Goal: Task Accomplishment & Management: Manage account settings

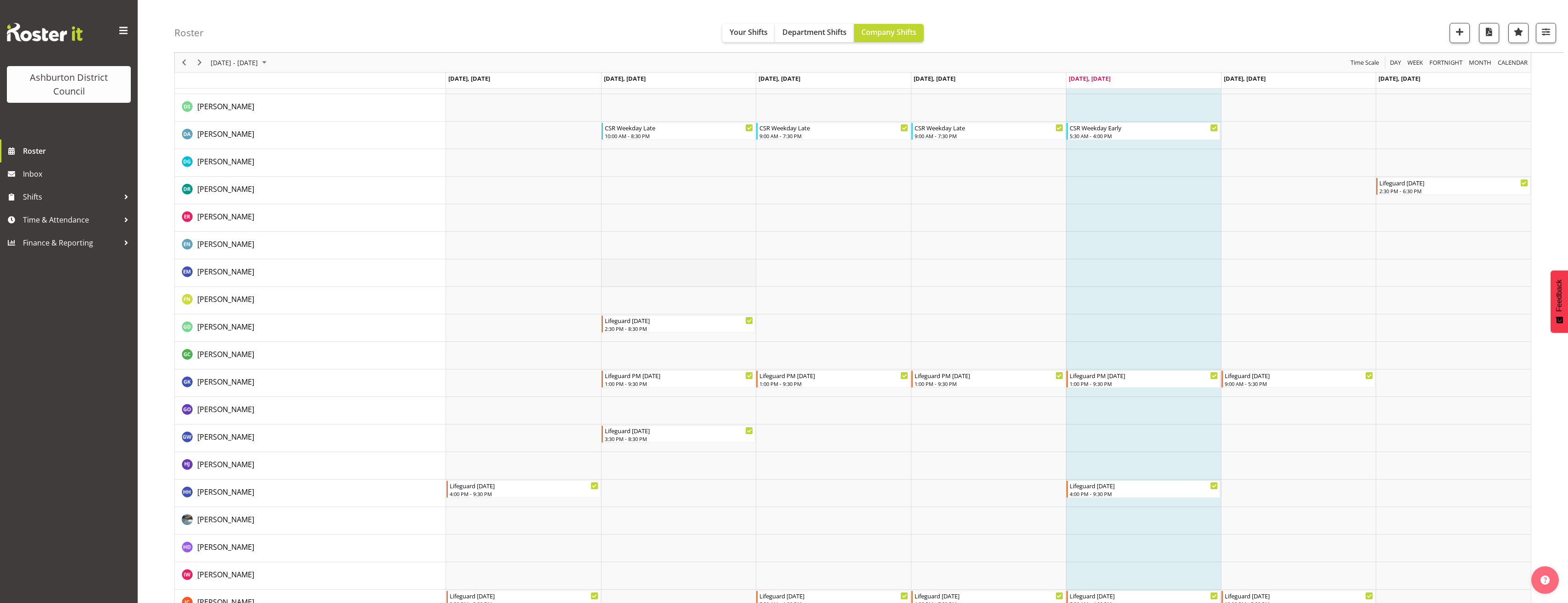
scroll to position [367, 0]
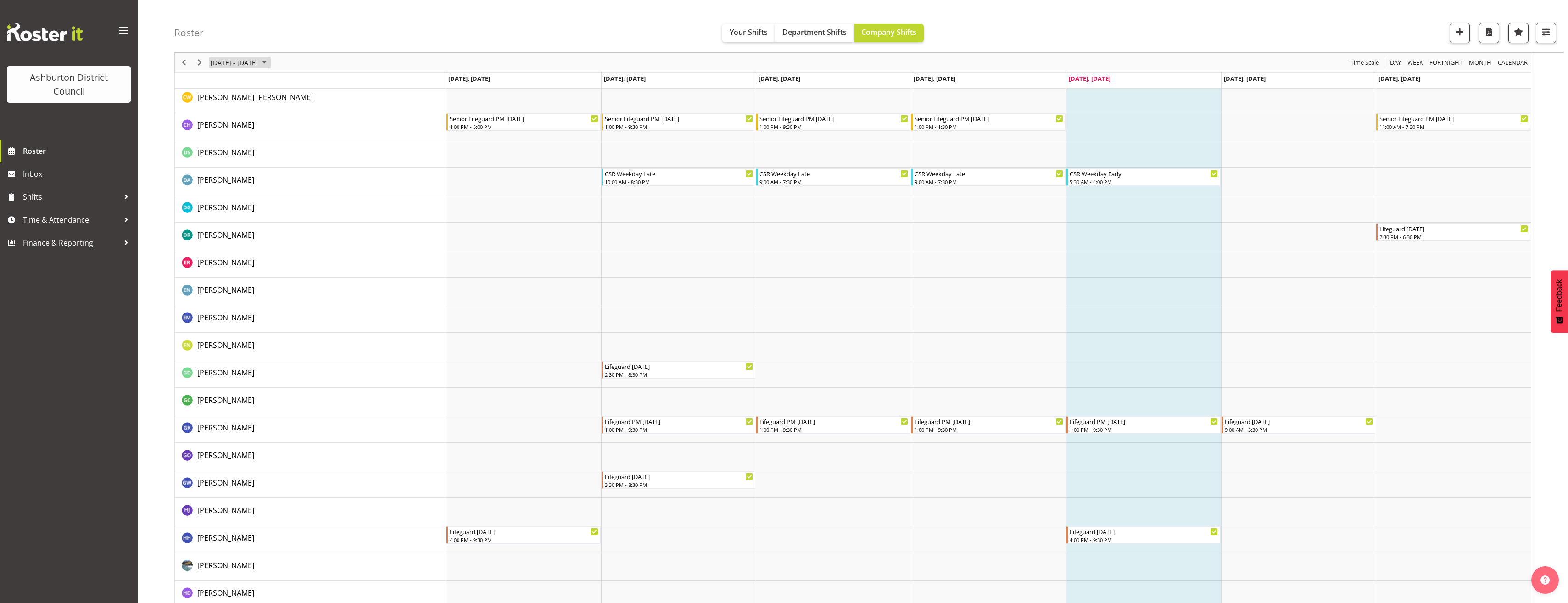
click at [258, 65] on span "[DATE] - [DATE]" at bounding box center [234, 62] width 49 height 12
click at [304, 83] on span "next month" at bounding box center [307, 85] width 16 height 17
click at [216, 160] on span "22" at bounding box center [220, 164] width 14 height 14
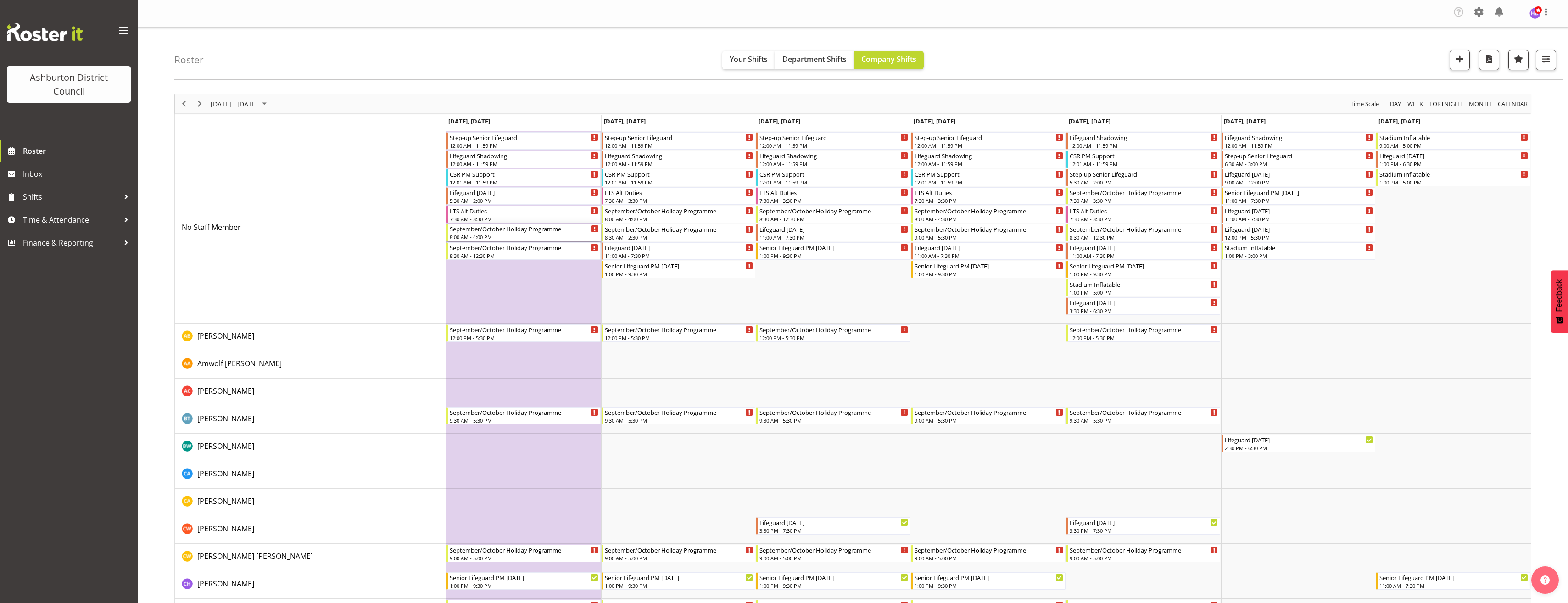
click at [532, 231] on div "September/October Holiday Programme" at bounding box center [525, 228] width 149 height 9
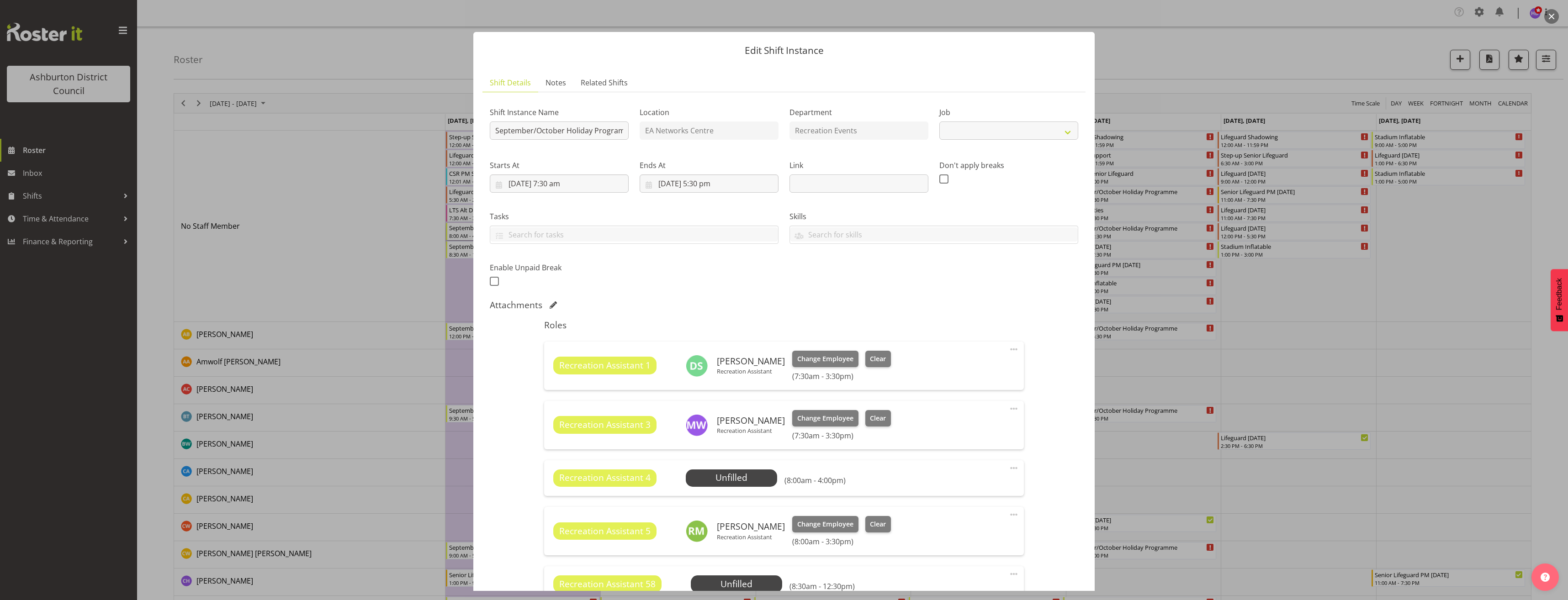
select select "4046"
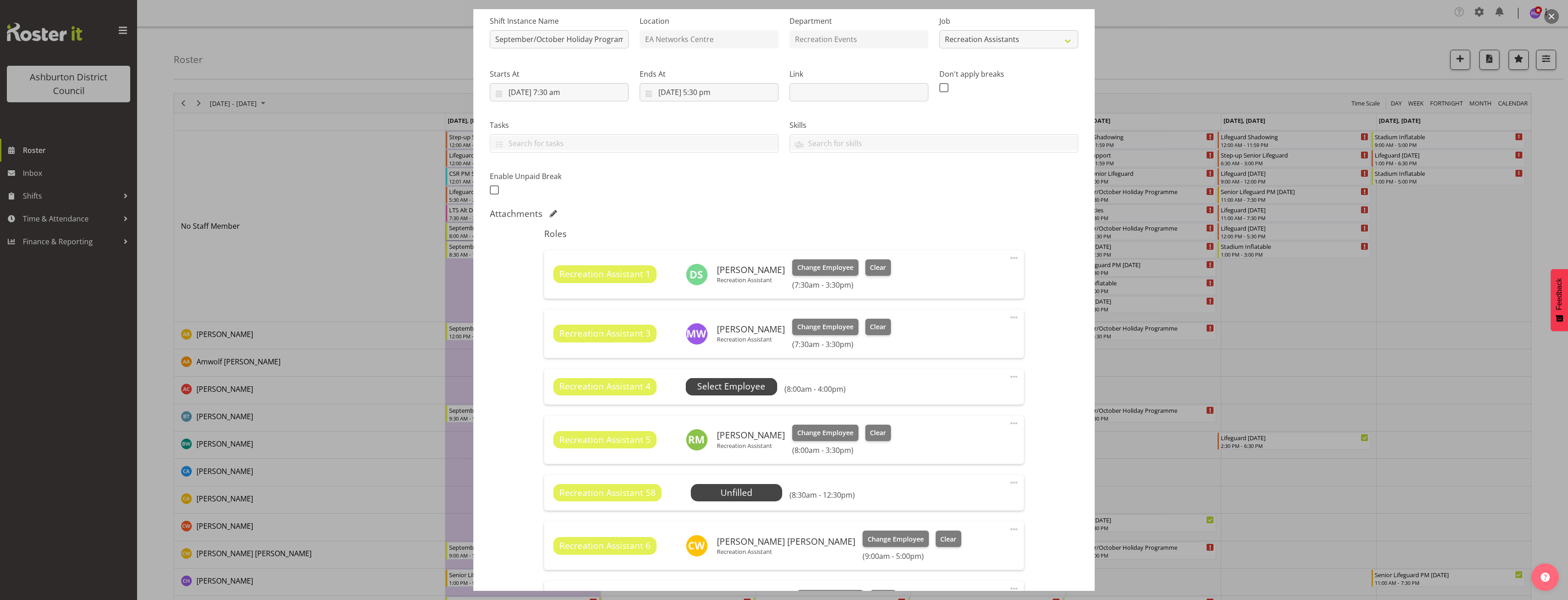
click at [744, 388] on span "Select Employee" at bounding box center [731, 386] width 68 height 13
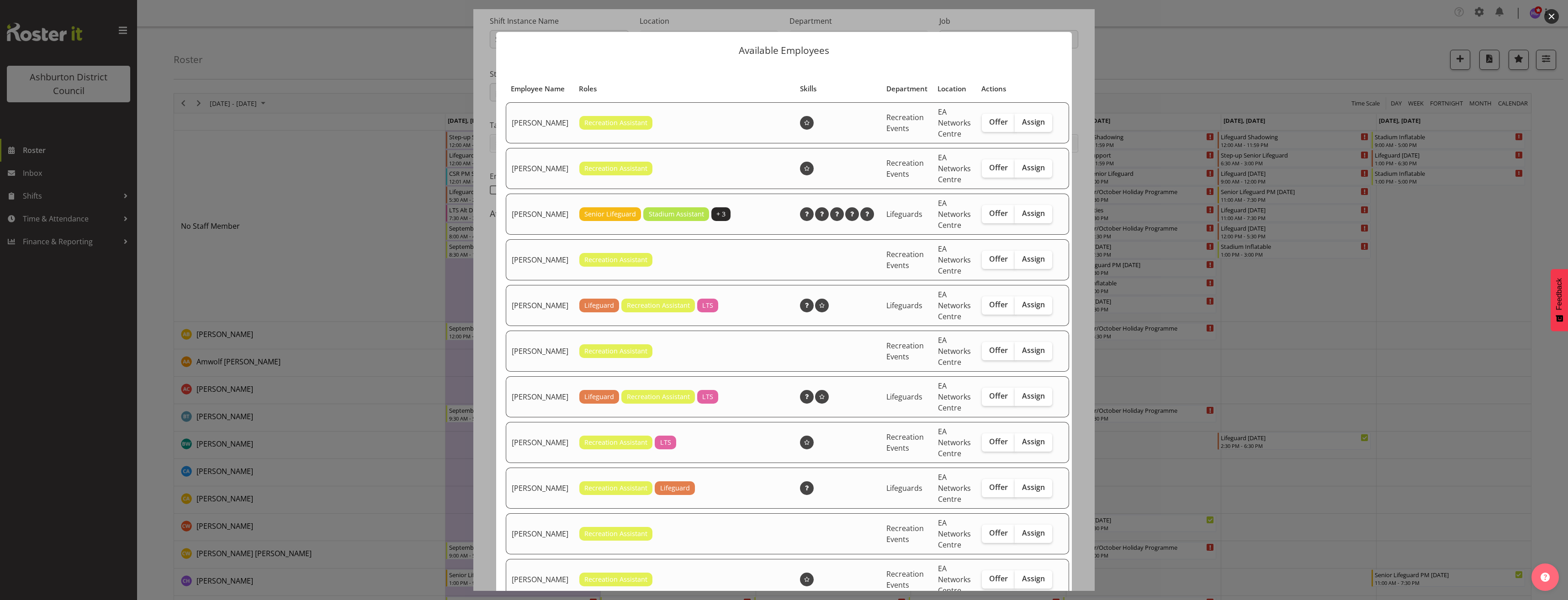
click at [1030, 169] on td "Offer Assign" at bounding box center [1017, 169] width 82 height 41
click at [1029, 172] on span "Assign" at bounding box center [1034, 167] width 23 height 9
click at [1021, 171] on input "Assign" at bounding box center [1018, 168] width 6 height 6
checkbox input "true"
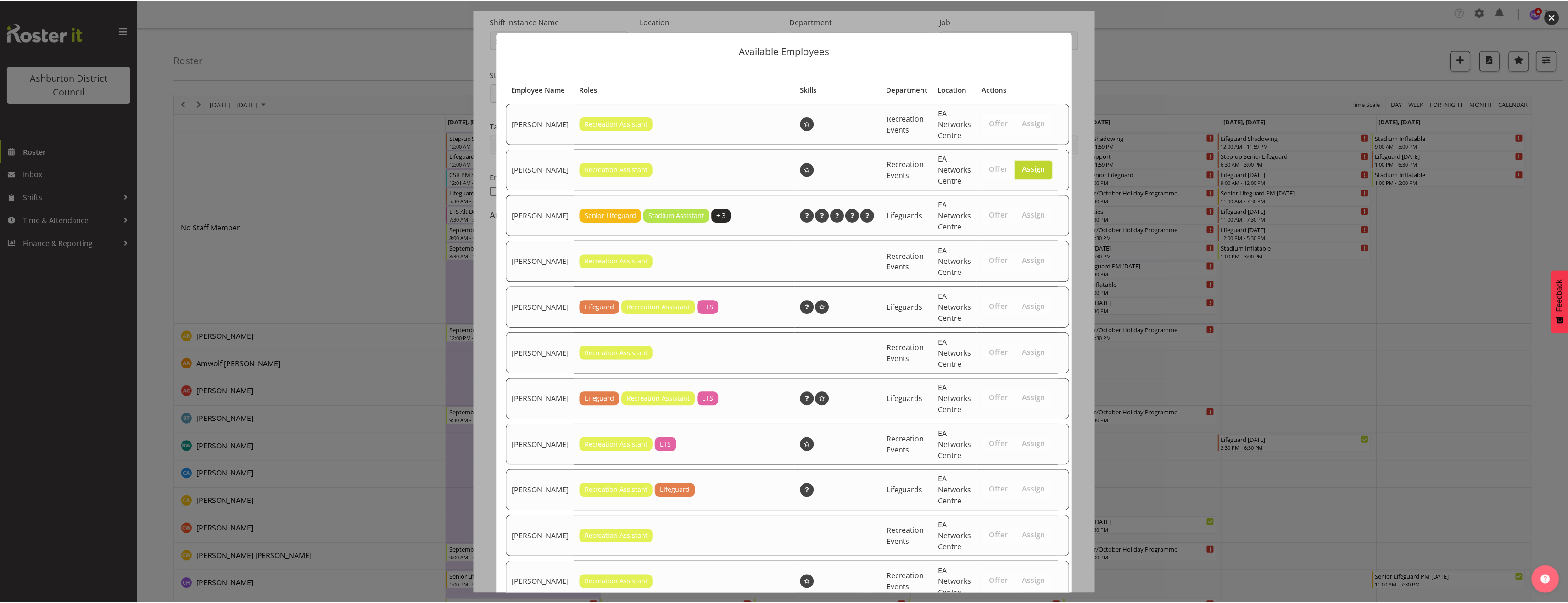
scroll to position [317, 0]
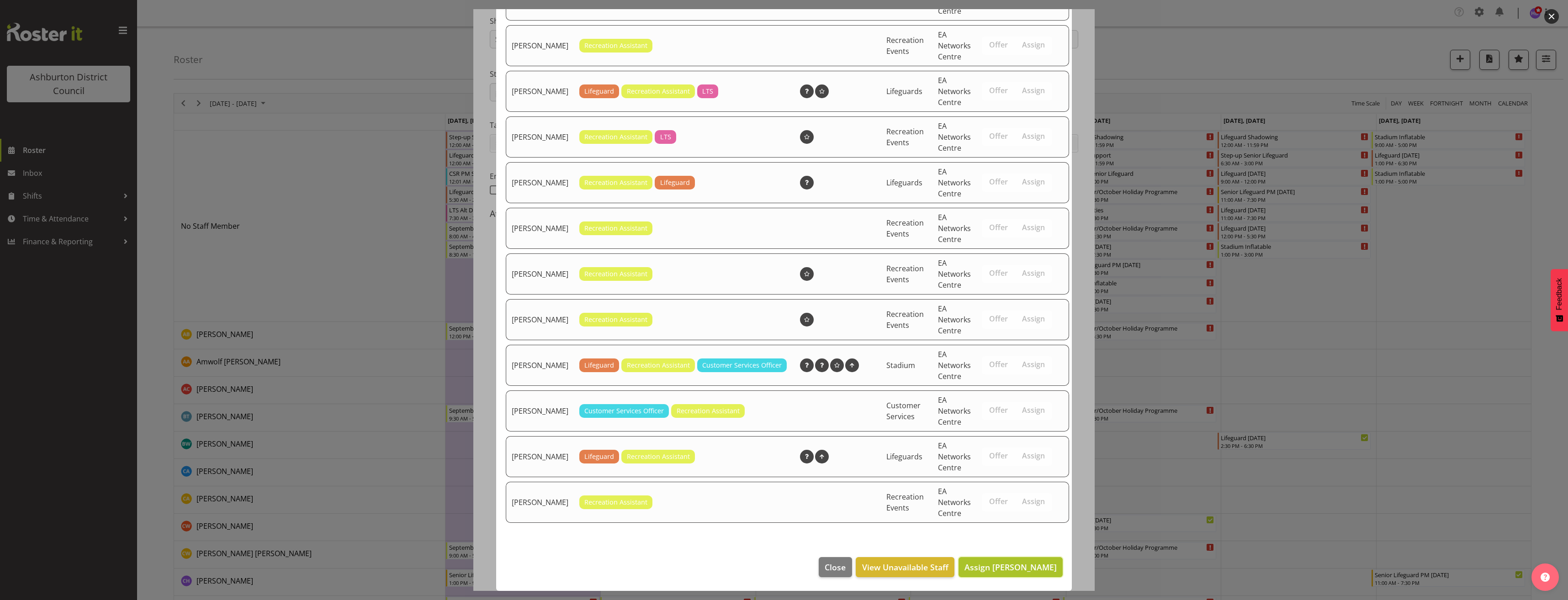
click at [1012, 565] on span "Assign [PERSON_NAME]" at bounding box center [1010, 567] width 93 height 11
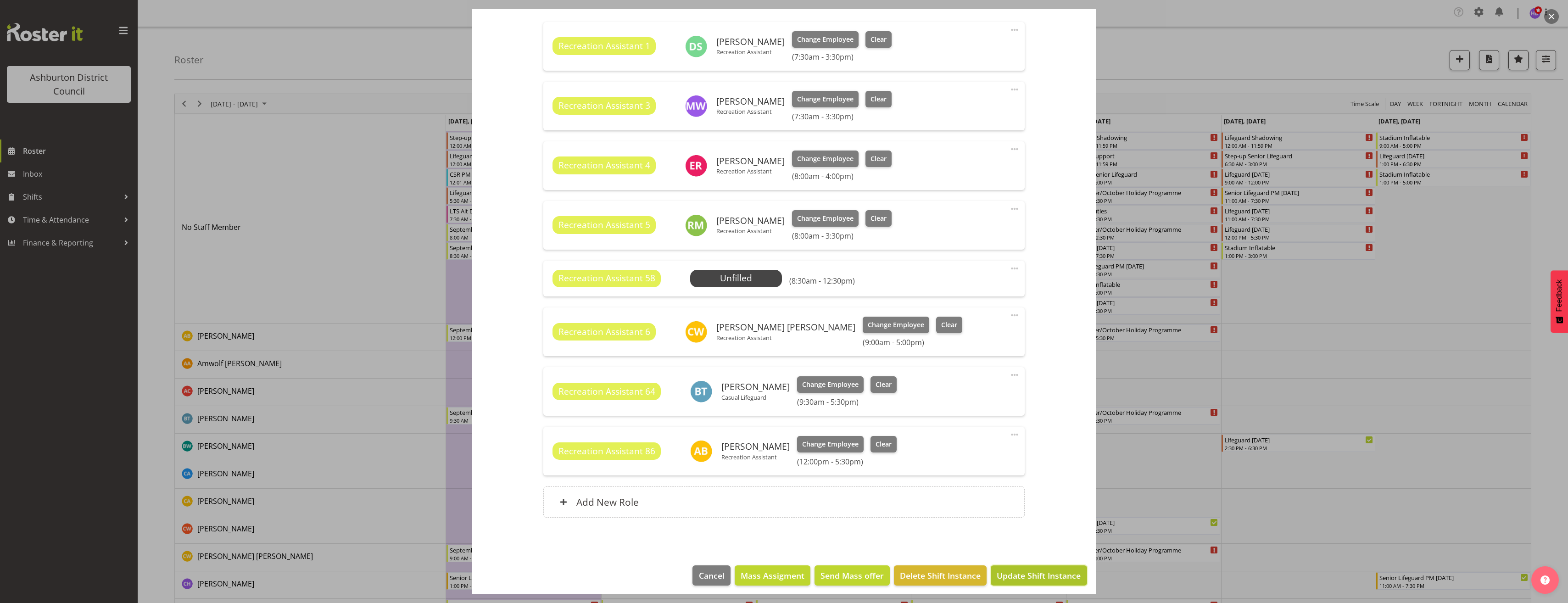
click at [1028, 576] on span "Update Shift Instance" at bounding box center [1038, 575] width 84 height 12
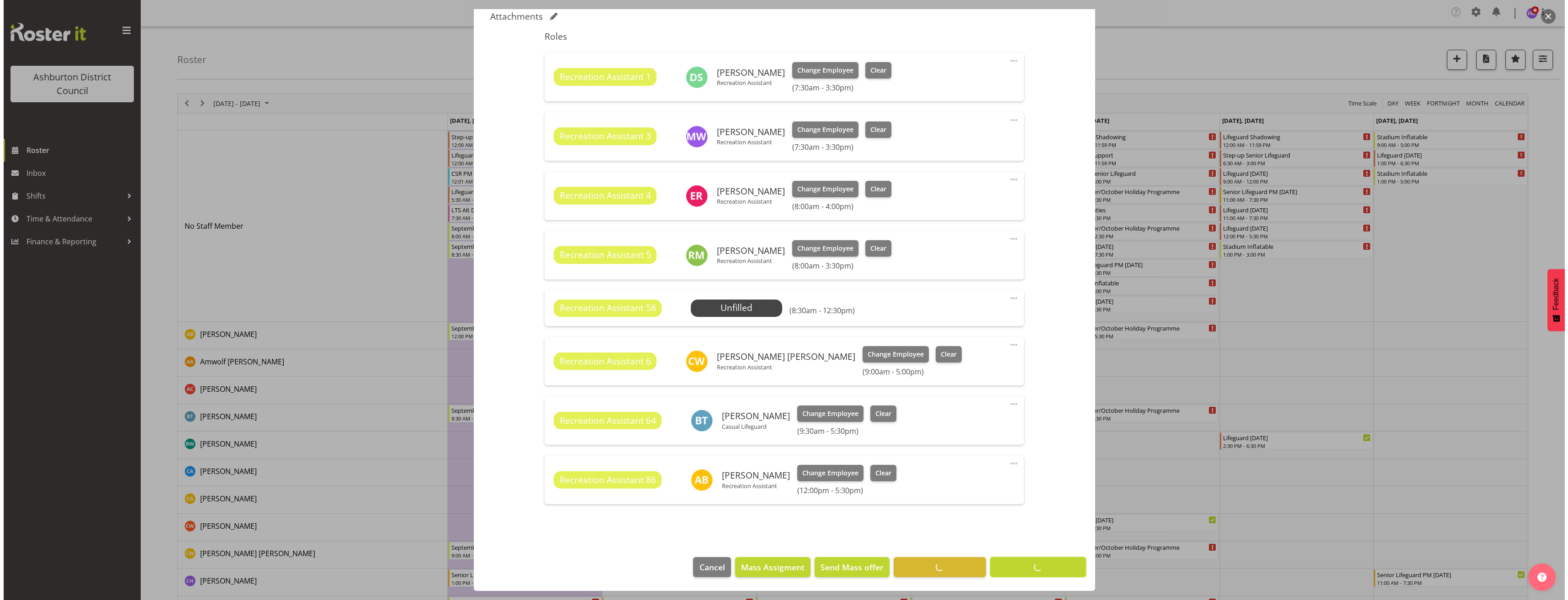
scroll to position [288, 0]
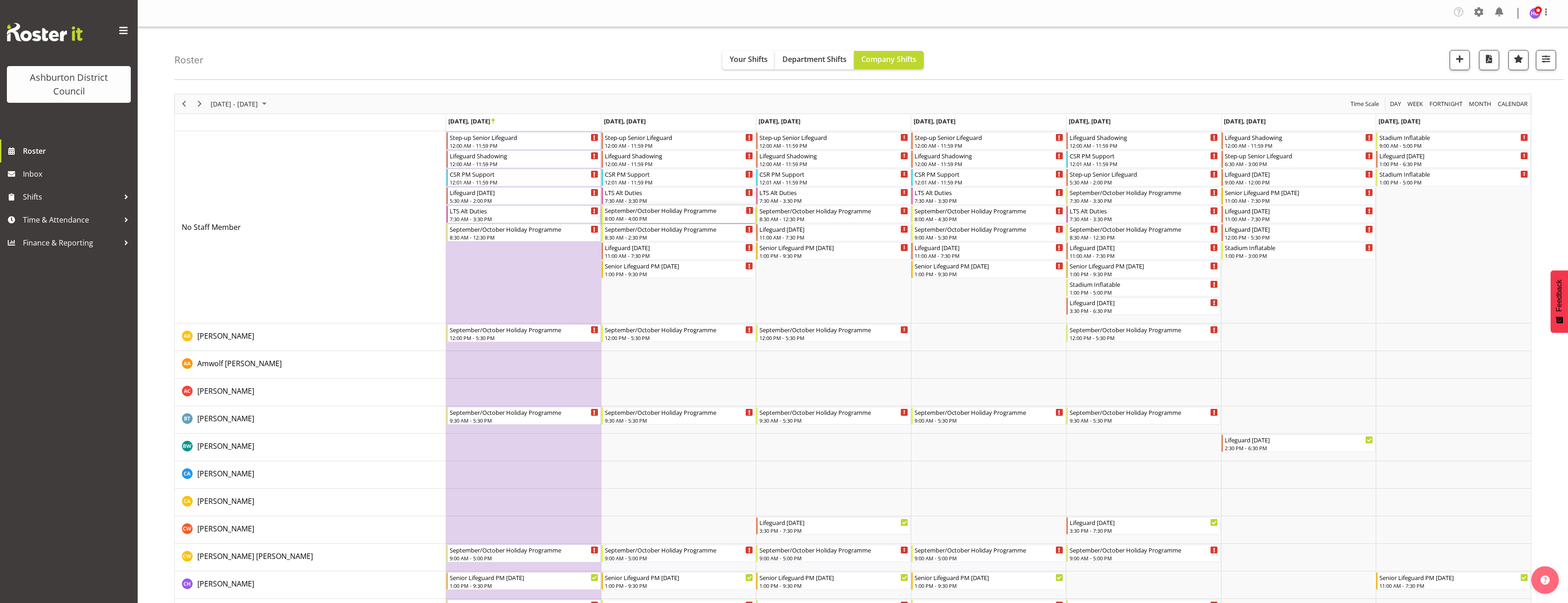
click at [668, 216] on div "8:00 AM - 4:00 PM" at bounding box center [679, 218] width 149 height 7
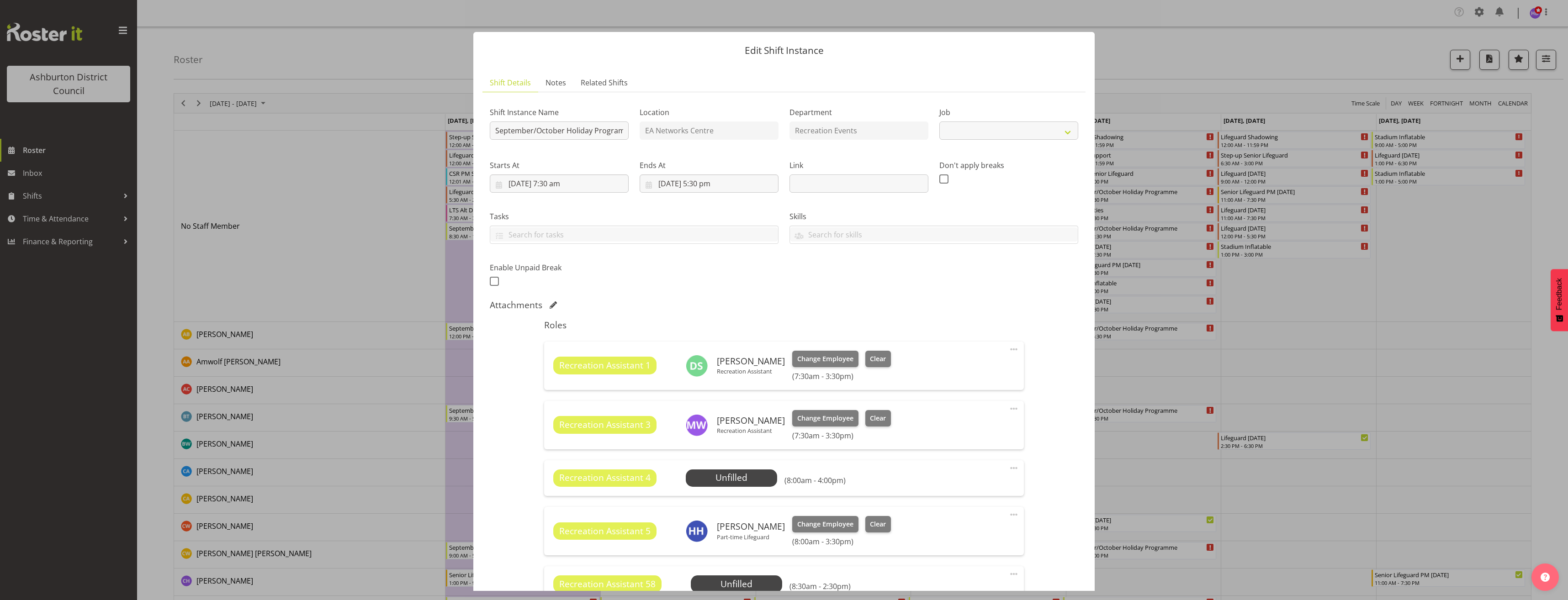
select select "4046"
click at [727, 475] on span "Select Employee" at bounding box center [731, 478] width 68 height 13
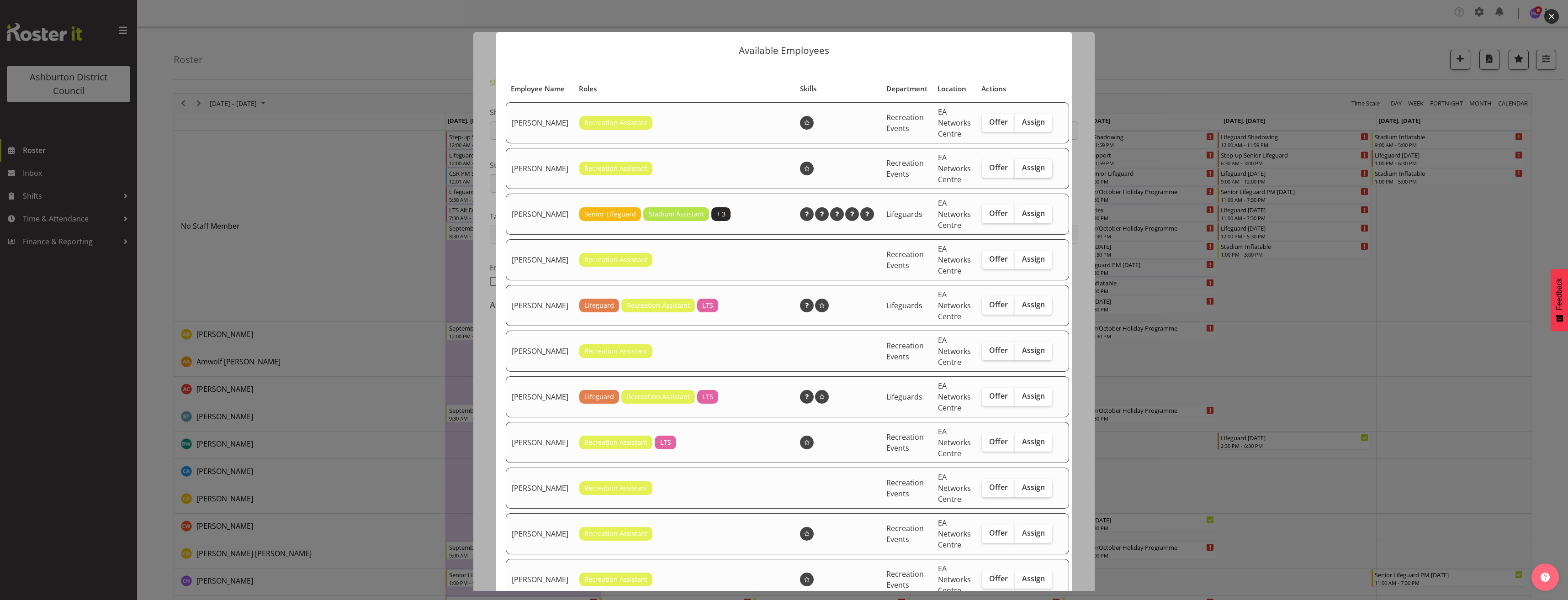
click at [1023, 172] on span "Assign" at bounding box center [1034, 167] width 23 height 9
click at [1021, 171] on input "Assign" at bounding box center [1018, 168] width 6 height 6
checkbox input "true"
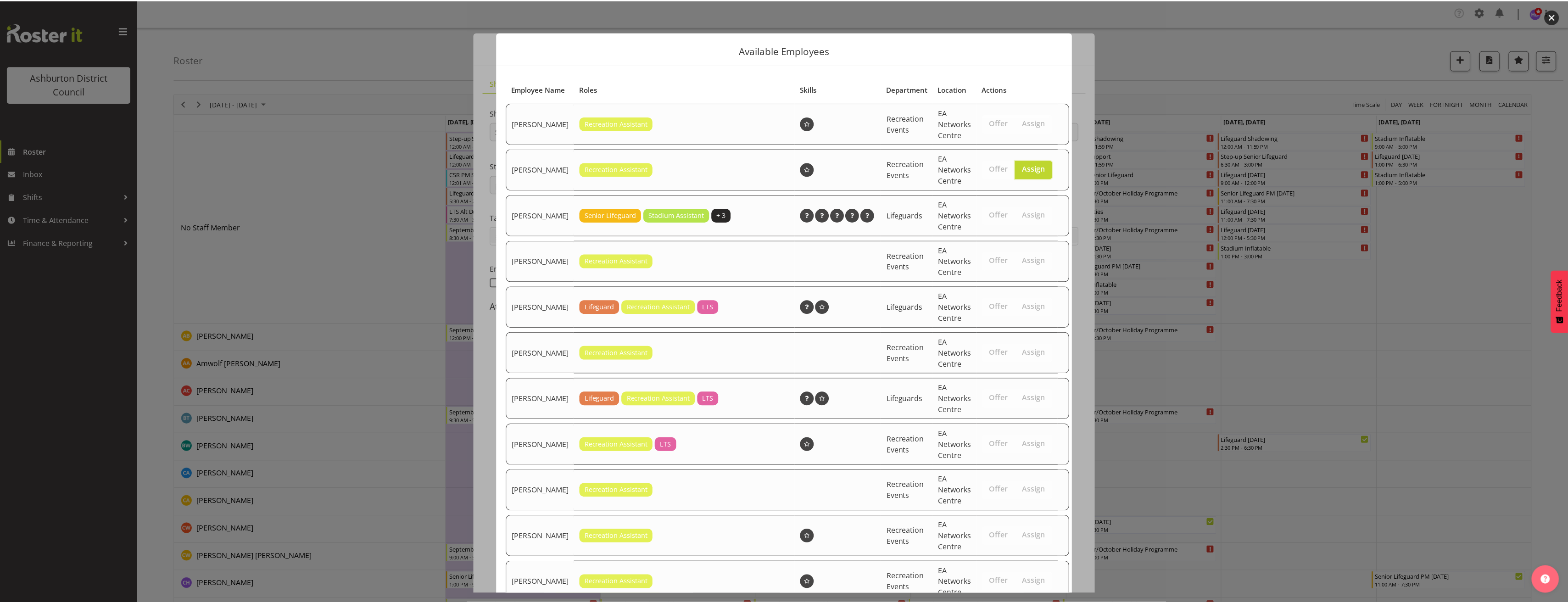
scroll to position [317, 0]
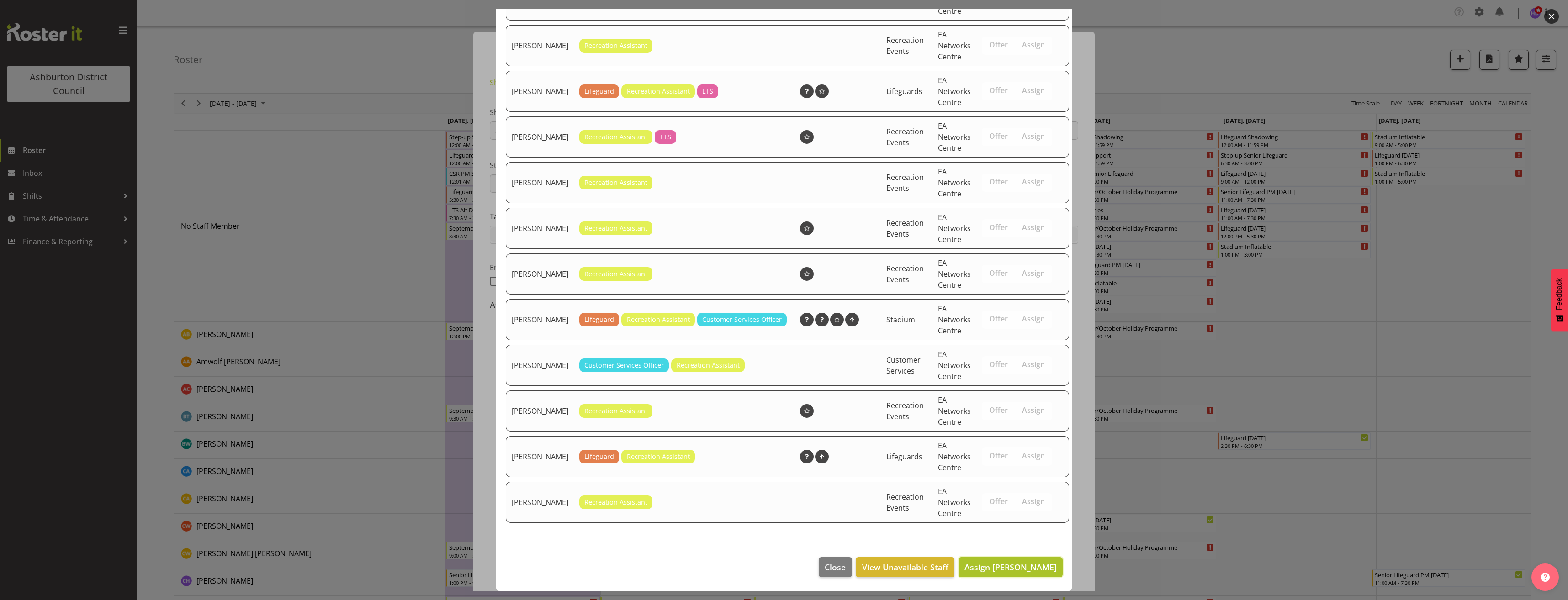
click at [1027, 568] on span "Assign [PERSON_NAME]" at bounding box center [1010, 567] width 93 height 11
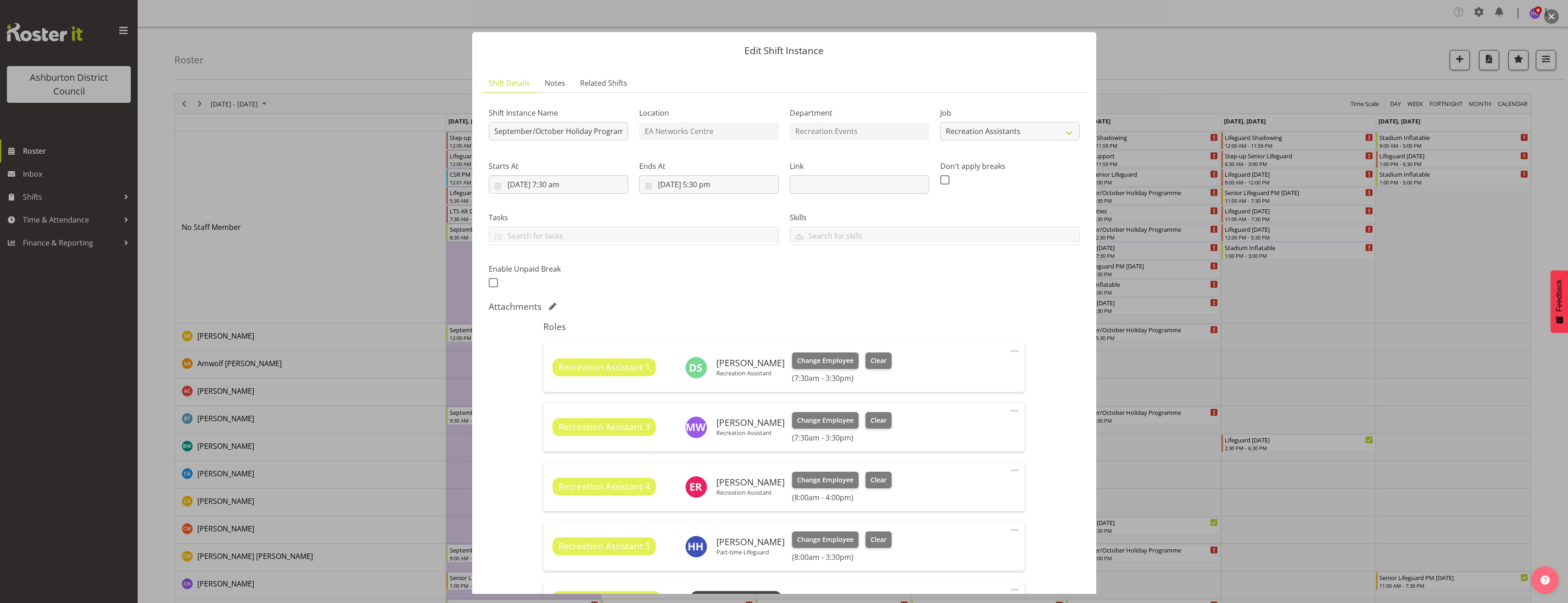
scroll to position [321, 0]
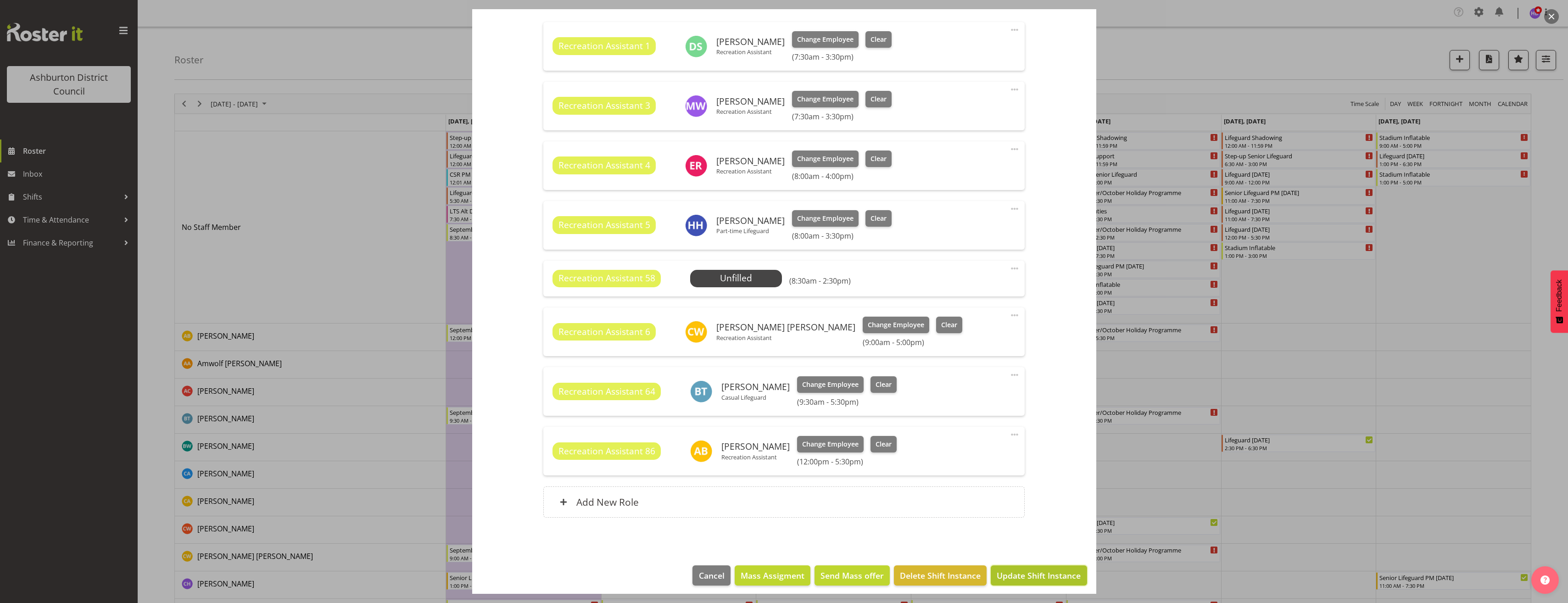
click at [1035, 577] on span "Update Shift Instance" at bounding box center [1038, 575] width 84 height 12
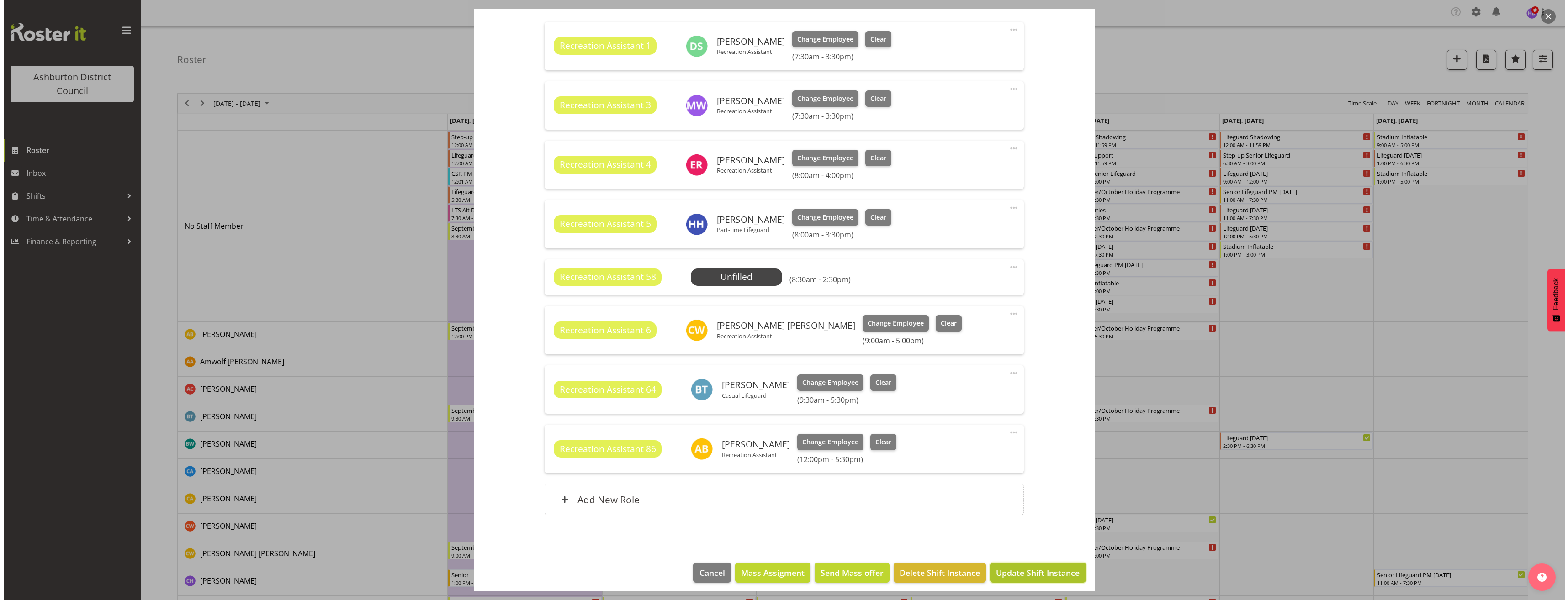
scroll to position [288, 0]
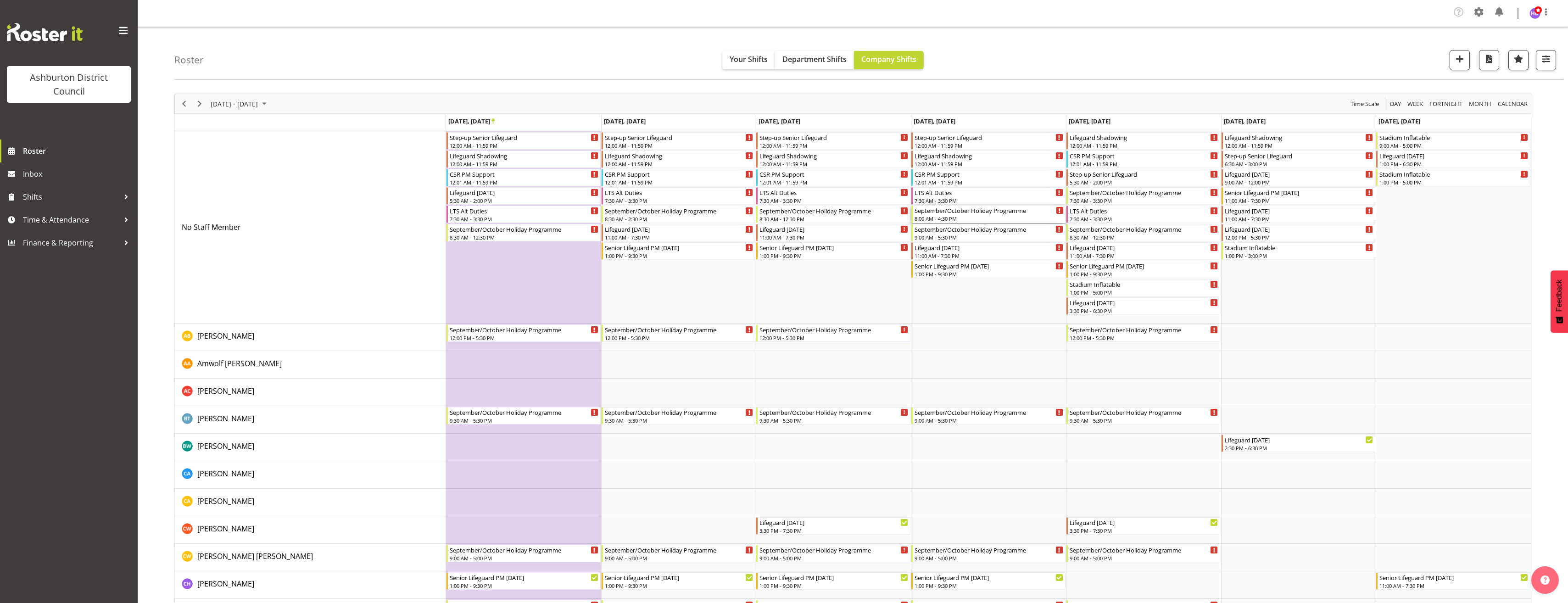
click at [957, 213] on div "September/October Holiday Programme" at bounding box center [989, 210] width 149 height 9
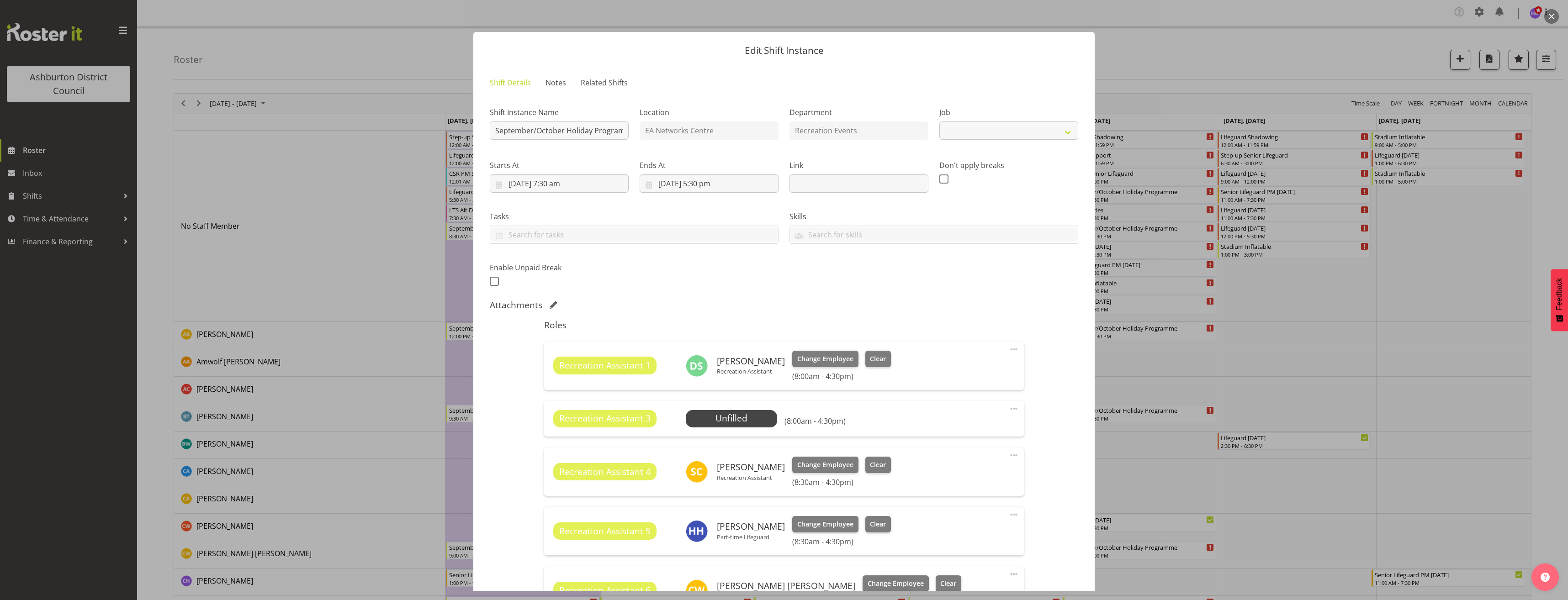
select select "4046"
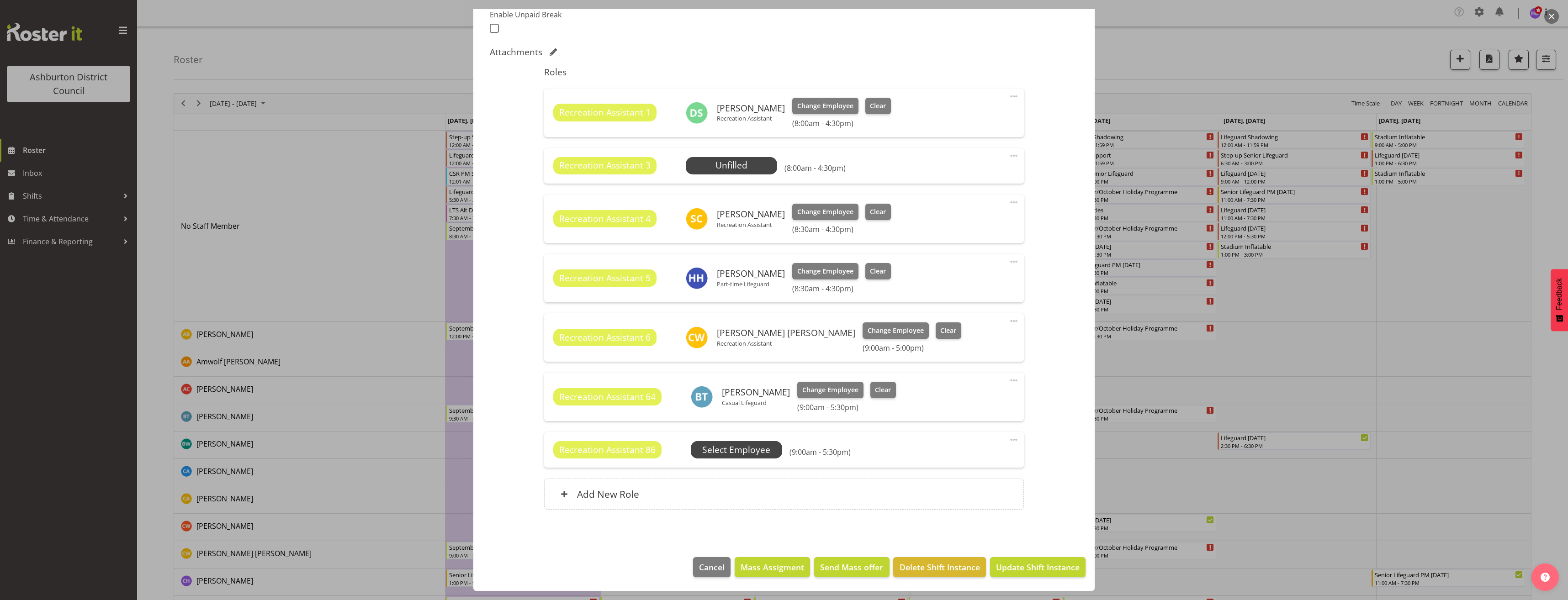
click at [0, 0] on span "Select Employee" at bounding box center [0, 0] width 0 height 0
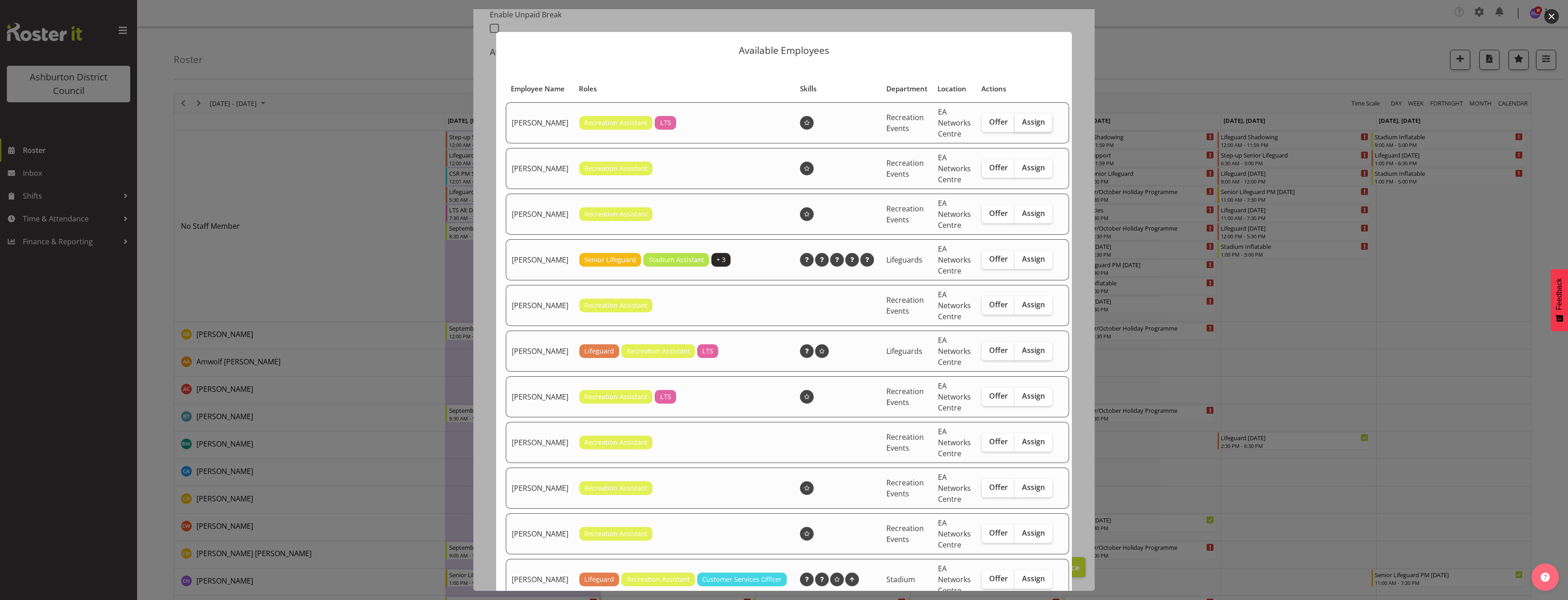
click at [1029, 127] on span "Assign" at bounding box center [1034, 122] width 23 height 9
click at [1021, 125] on input "Assign" at bounding box center [1018, 122] width 6 height 6
click at [1021, 132] on label "Assign" at bounding box center [1034, 123] width 38 height 18
click at [1021, 125] on input "Assign" at bounding box center [1018, 122] width 6 height 6
checkbox input "false"
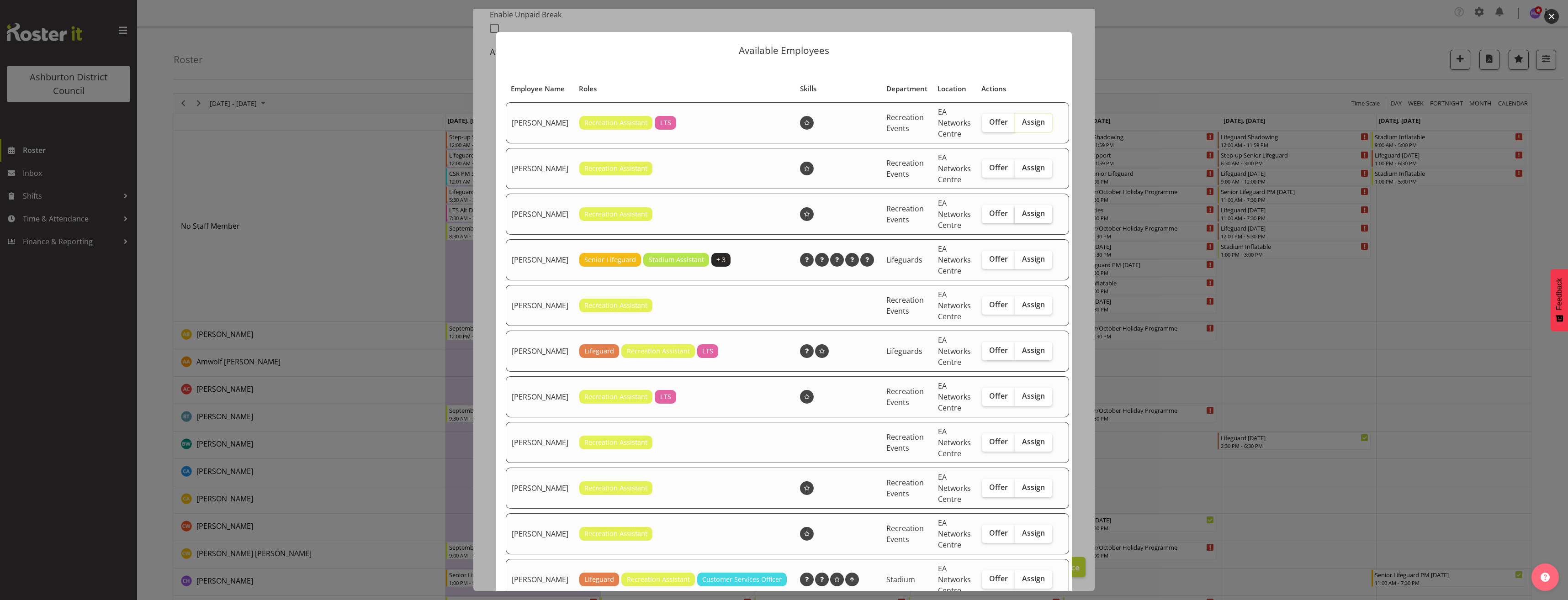
click at [1026, 218] on span "Assign" at bounding box center [1034, 213] width 23 height 9
click at [1021, 217] on input "Assign" at bounding box center [1018, 214] width 6 height 6
checkbox input "true"
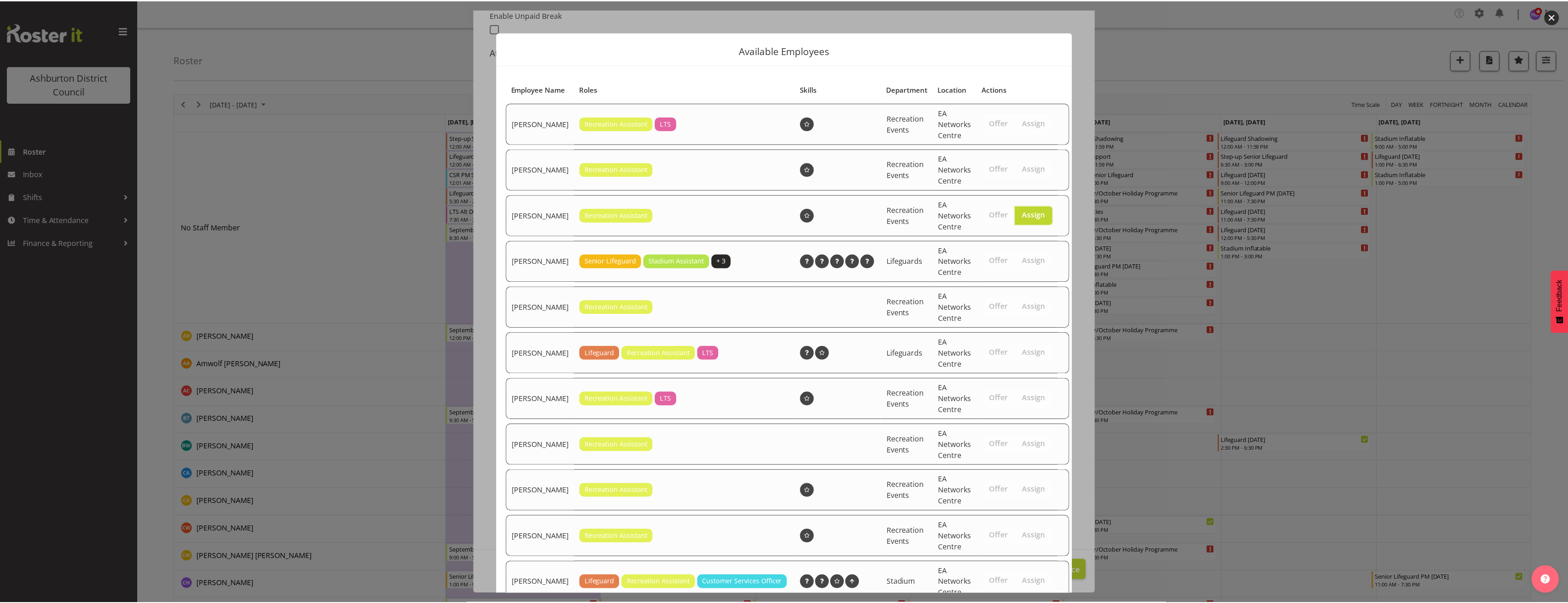
scroll to position [272, 0]
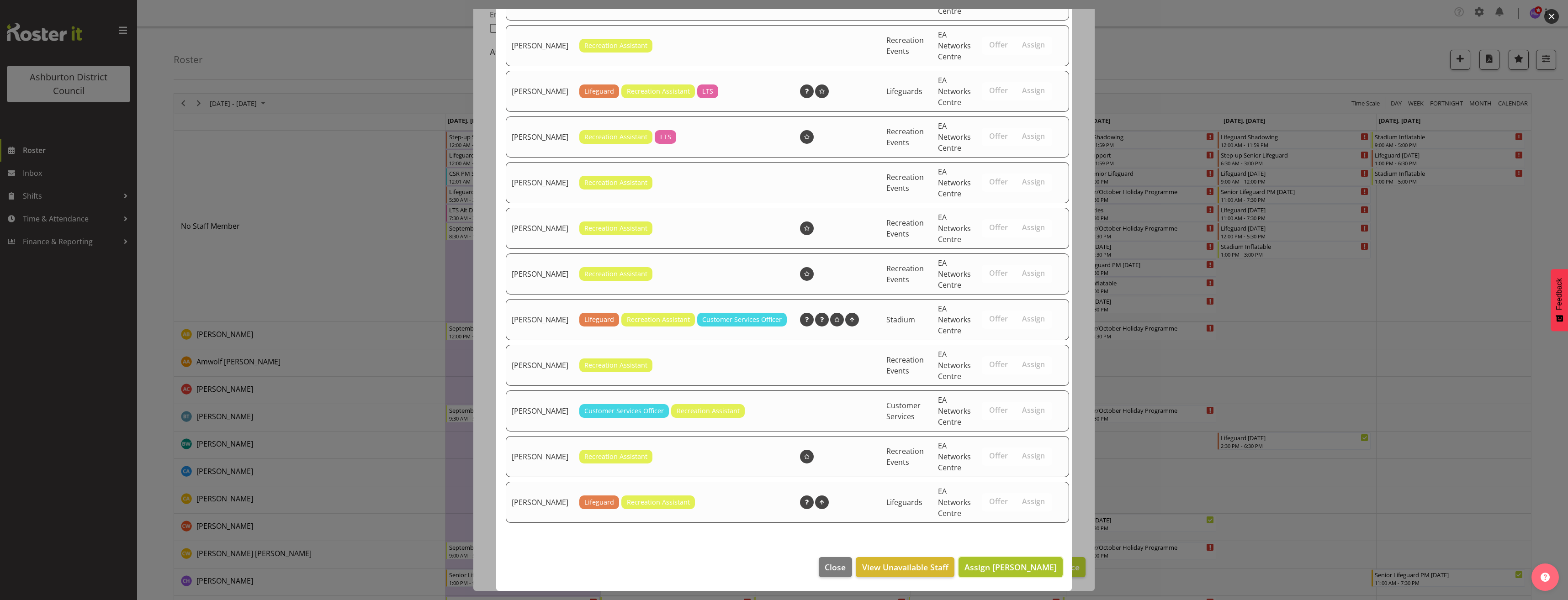
click at [1026, 571] on span "Assign [PERSON_NAME]" at bounding box center [1010, 567] width 93 height 11
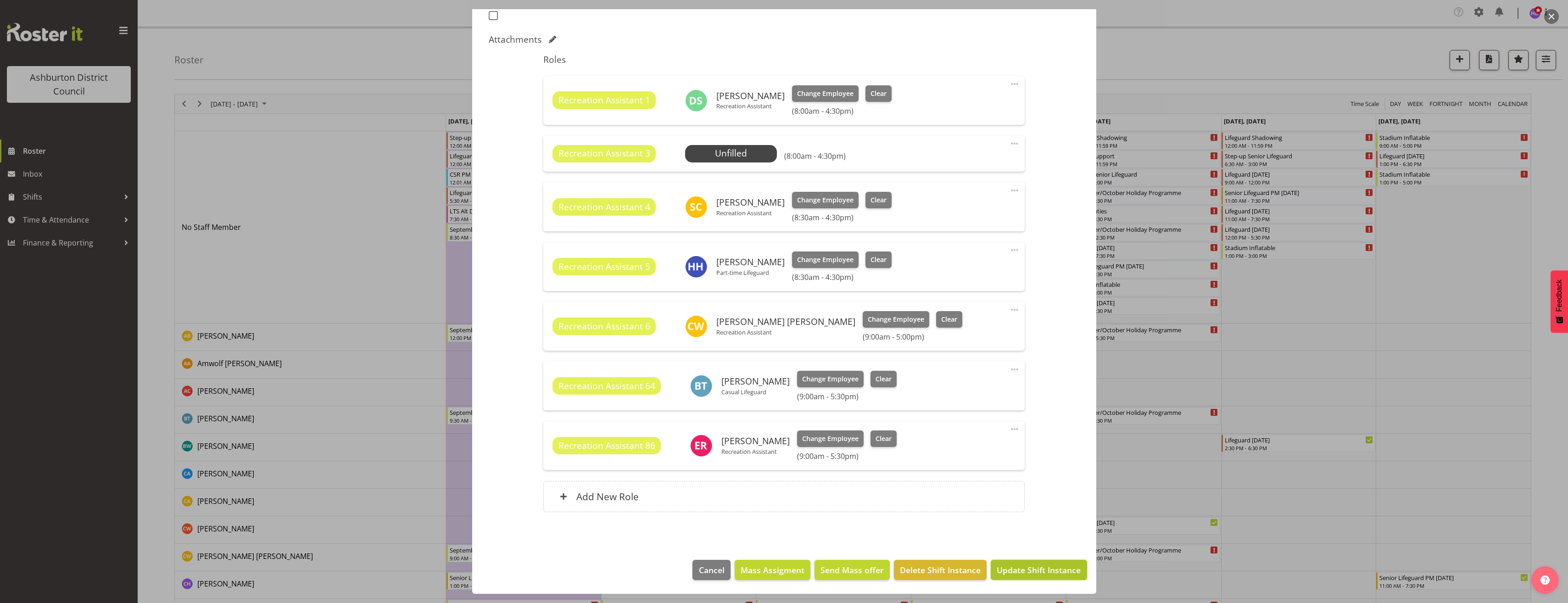
click at [1036, 571] on span "Update Shift Instance" at bounding box center [1038, 570] width 84 height 12
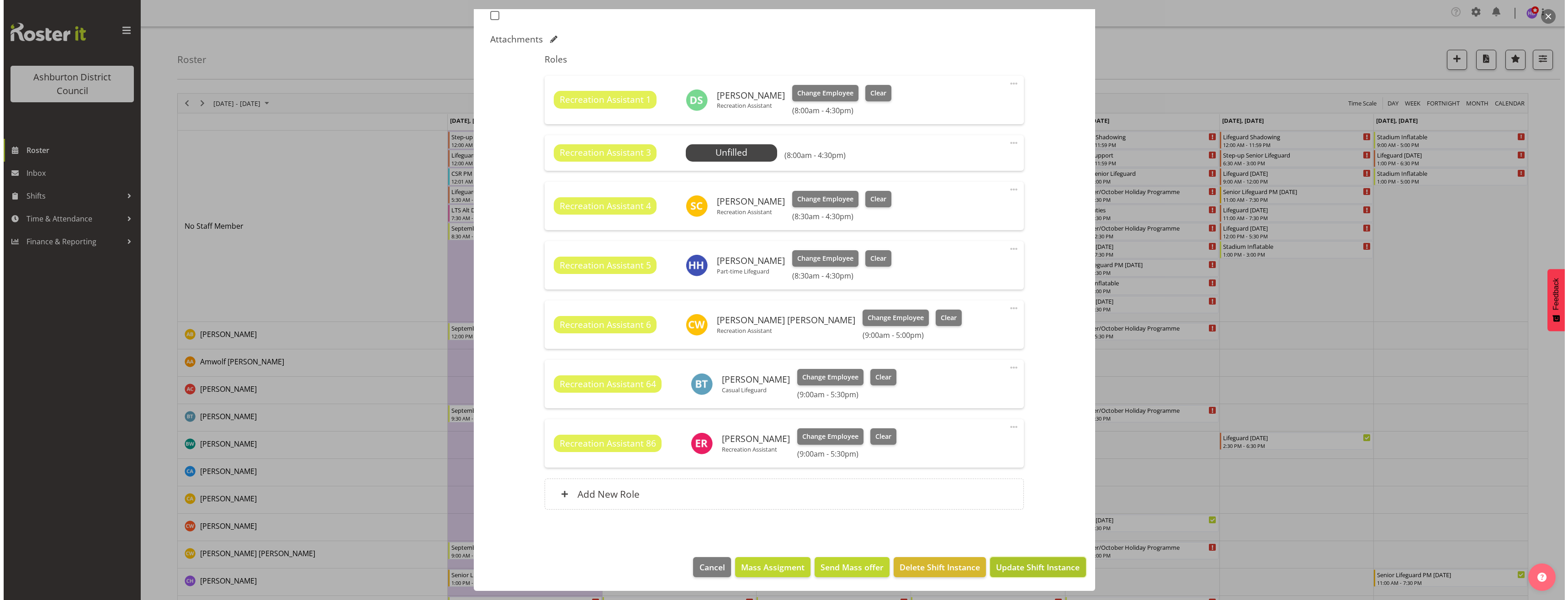
scroll to position [229, 0]
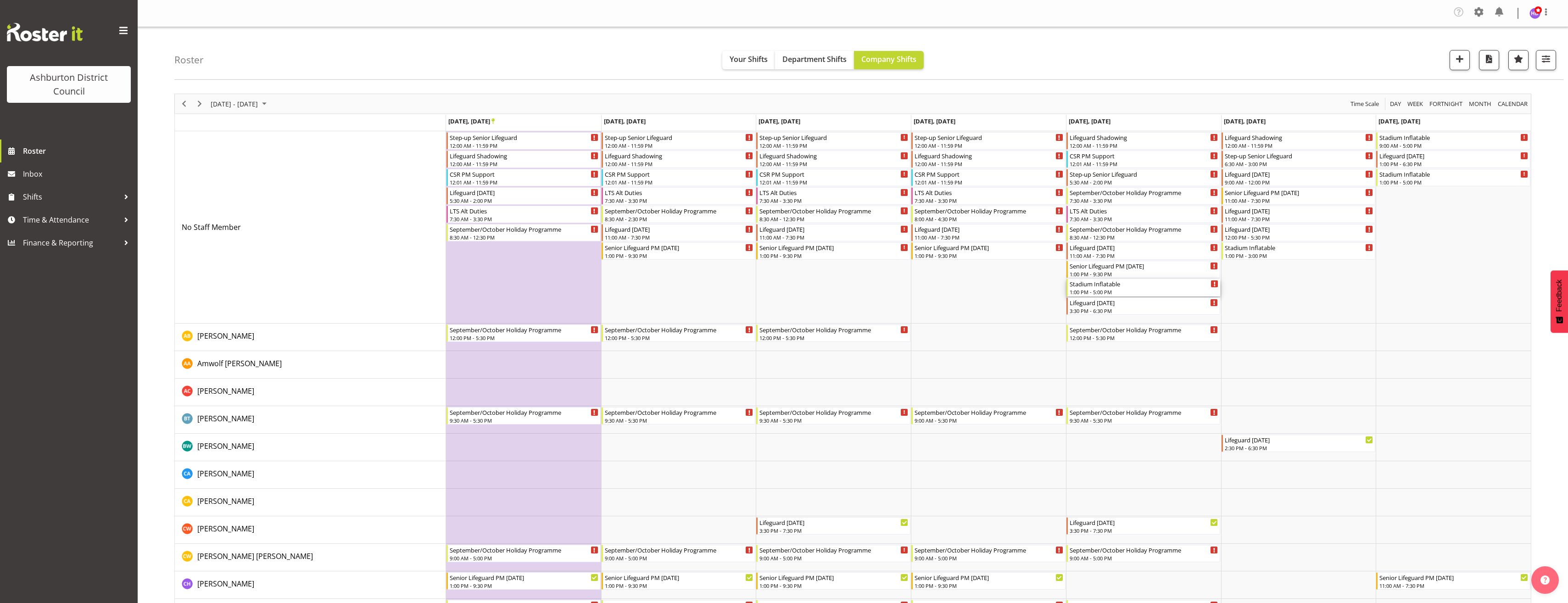
click at [1126, 293] on div "1:00 PM - 5:00 PM" at bounding box center [1144, 292] width 149 height 7
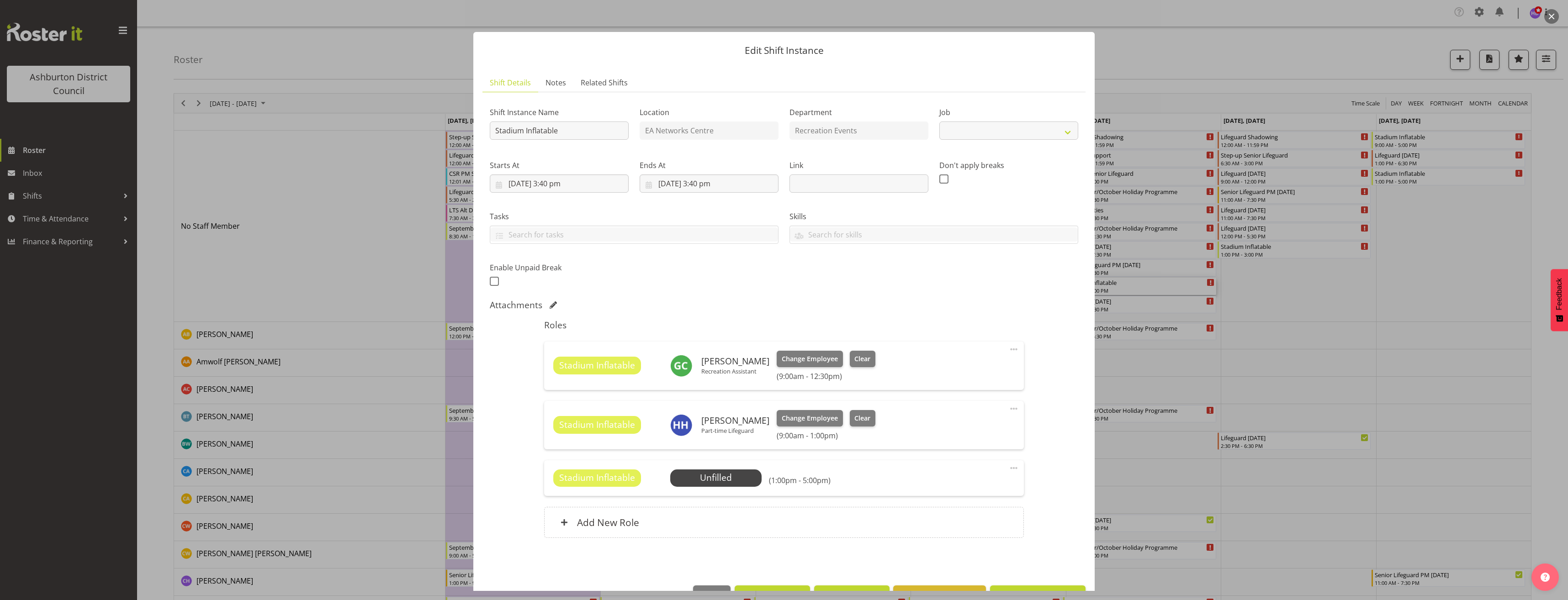
select select "4046"
click at [733, 479] on span "Select Employee" at bounding box center [716, 478] width 68 height 13
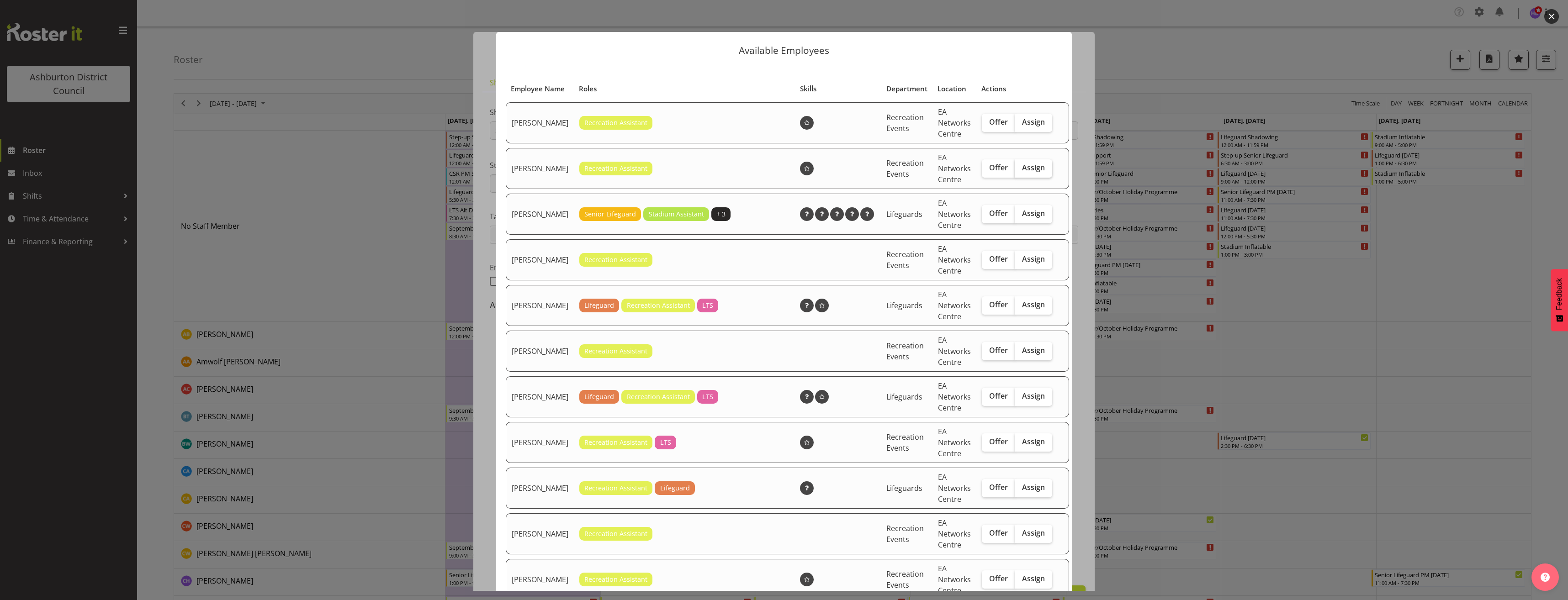
click at [1022, 172] on span "Assign" at bounding box center [1034, 167] width 23 height 9
click at [1015, 171] on input "Assign" at bounding box center [1018, 168] width 6 height 6
checkbox input "true"
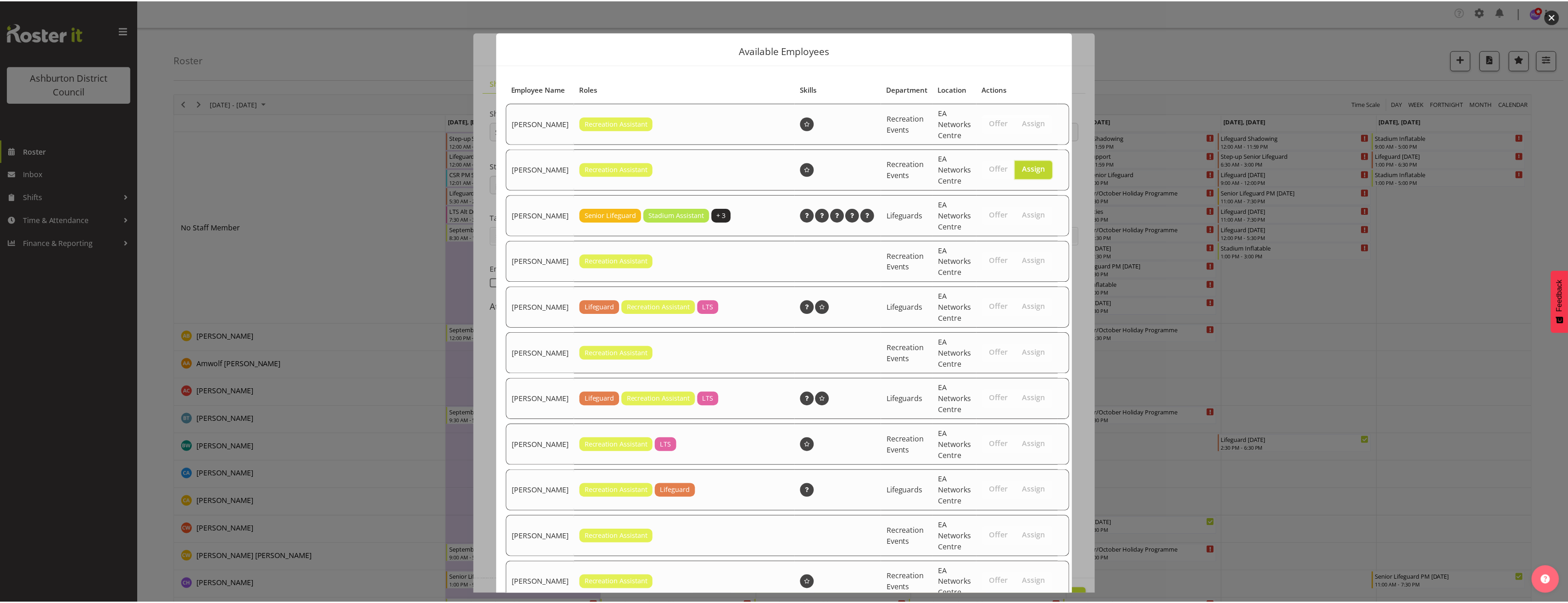
scroll to position [363, 0]
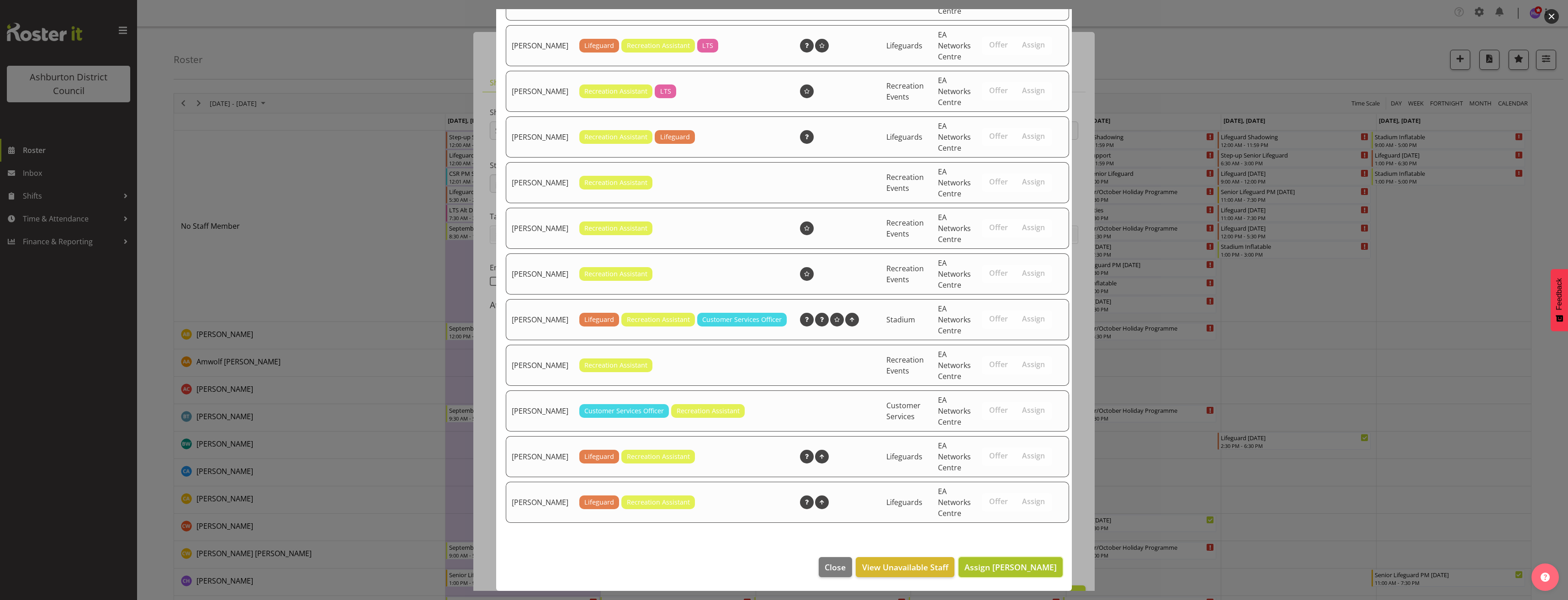
click at [999, 570] on span "Assign [PERSON_NAME]" at bounding box center [1010, 567] width 93 height 11
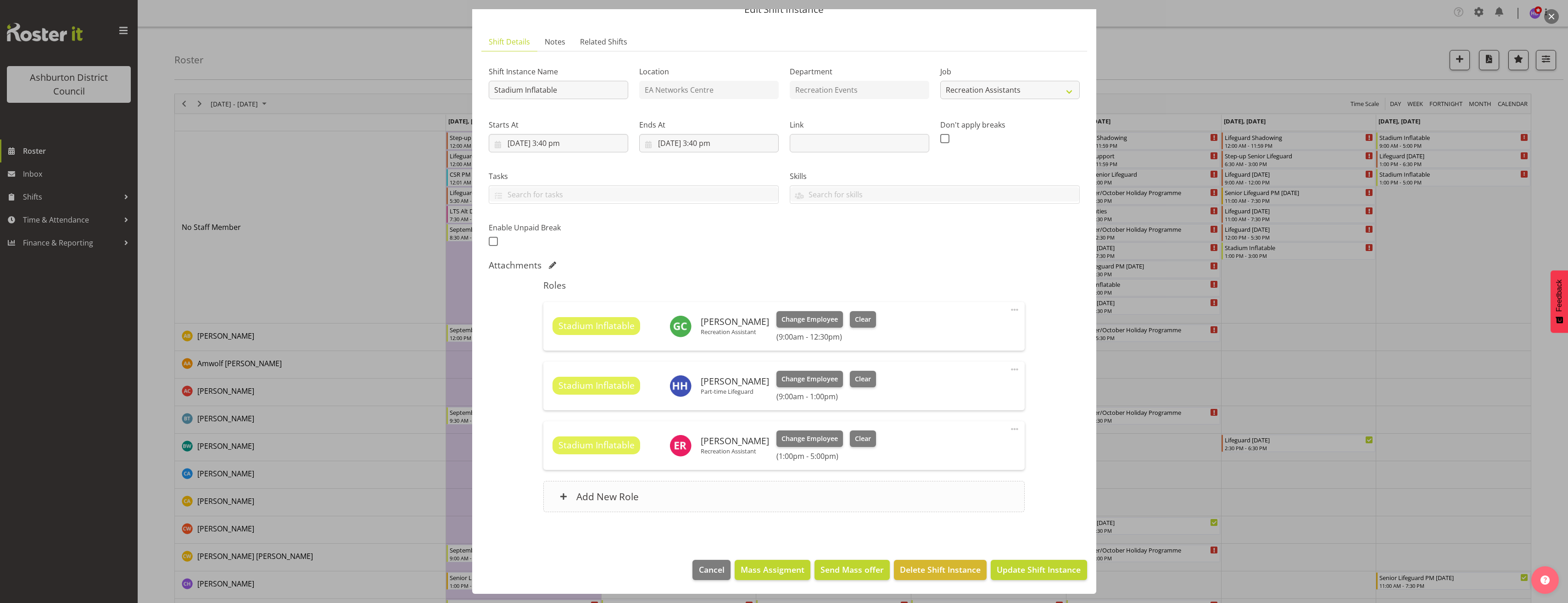
scroll to position [46, 0]
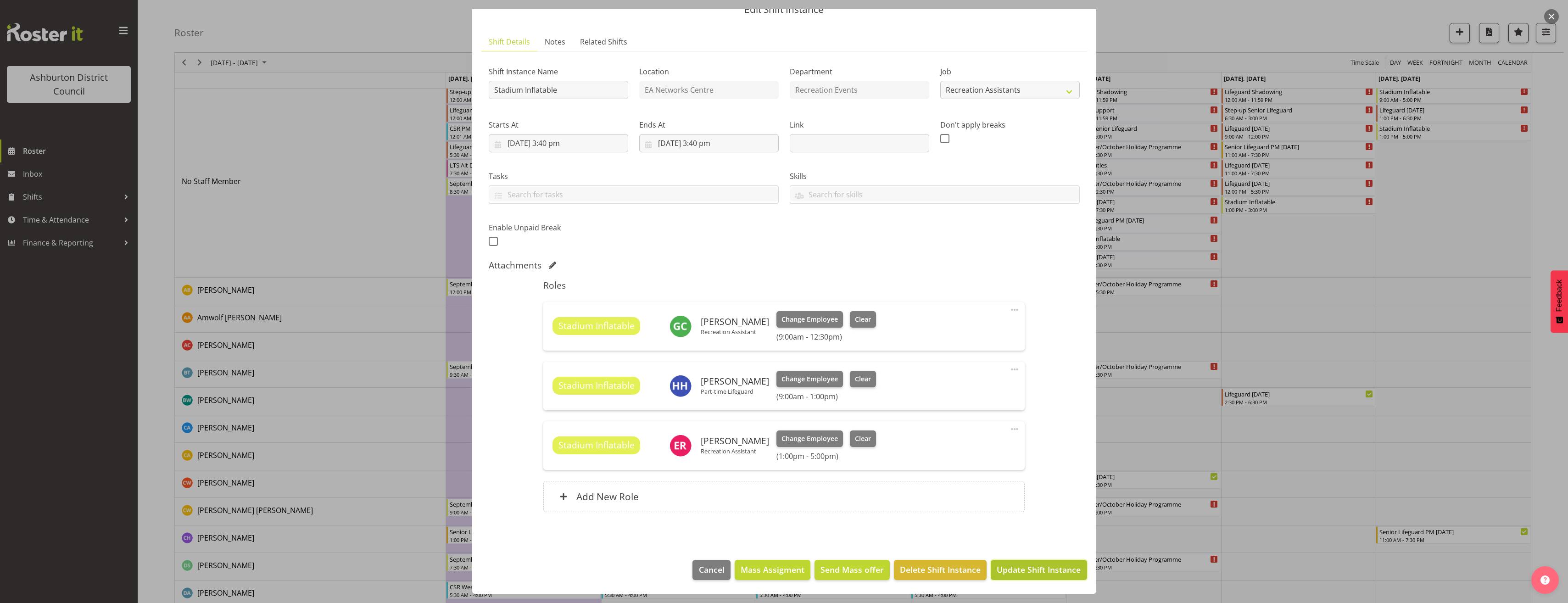
click at [1037, 569] on span "Update Shift Instance" at bounding box center [1038, 570] width 84 height 12
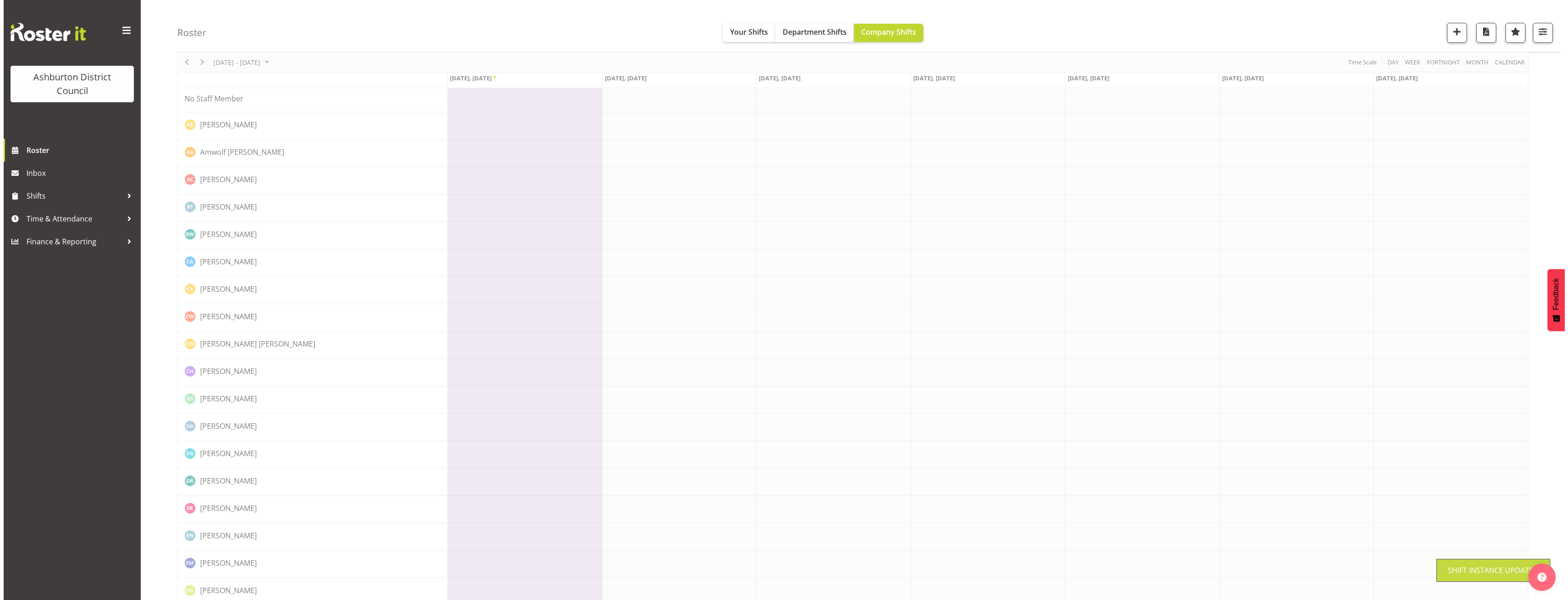
scroll to position [0, 0]
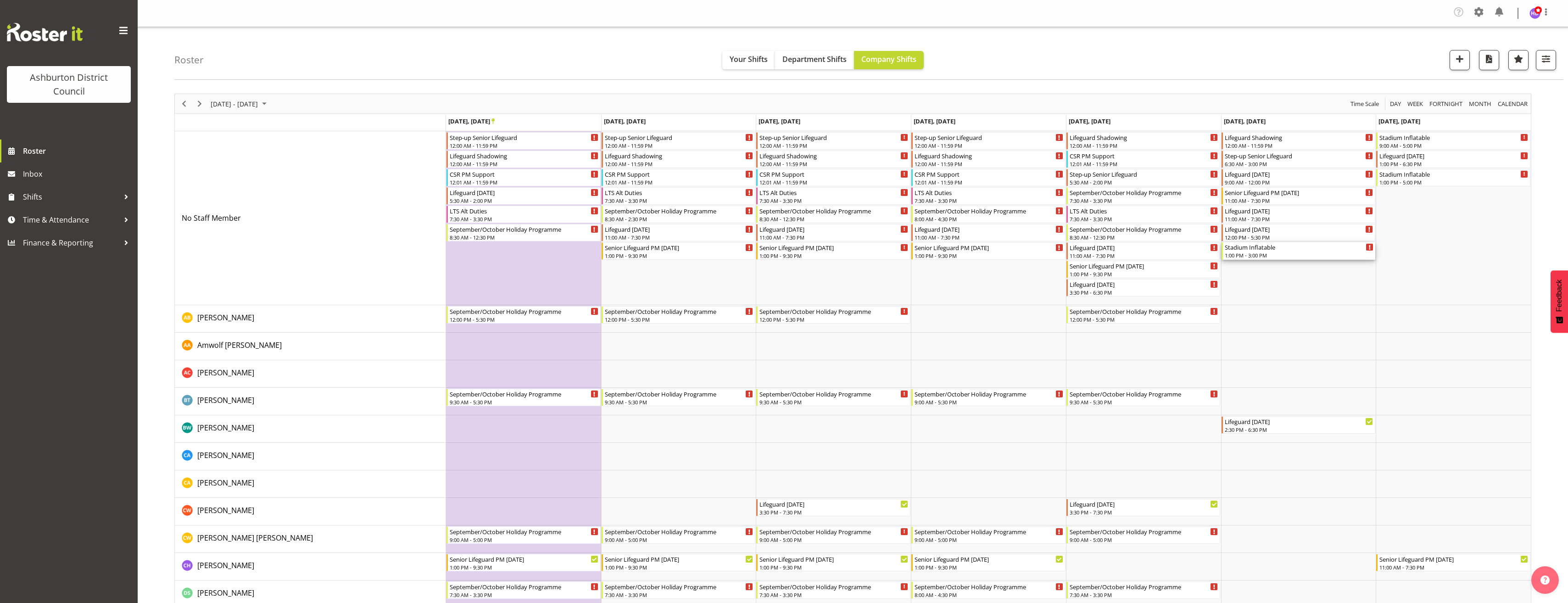
click at [1254, 256] on div "1:00 PM - 3:00 PM" at bounding box center [1299, 255] width 149 height 7
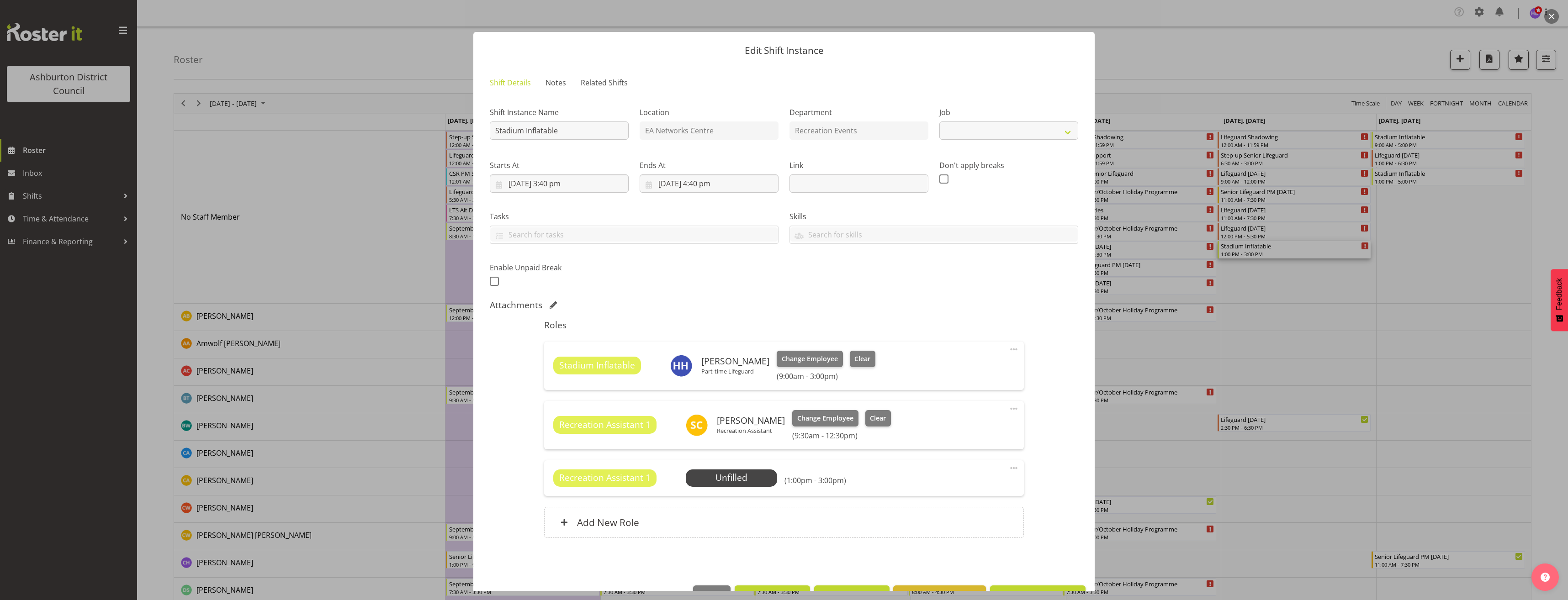
select select "4046"
click at [746, 483] on span "Select Employee" at bounding box center [731, 478] width 68 height 13
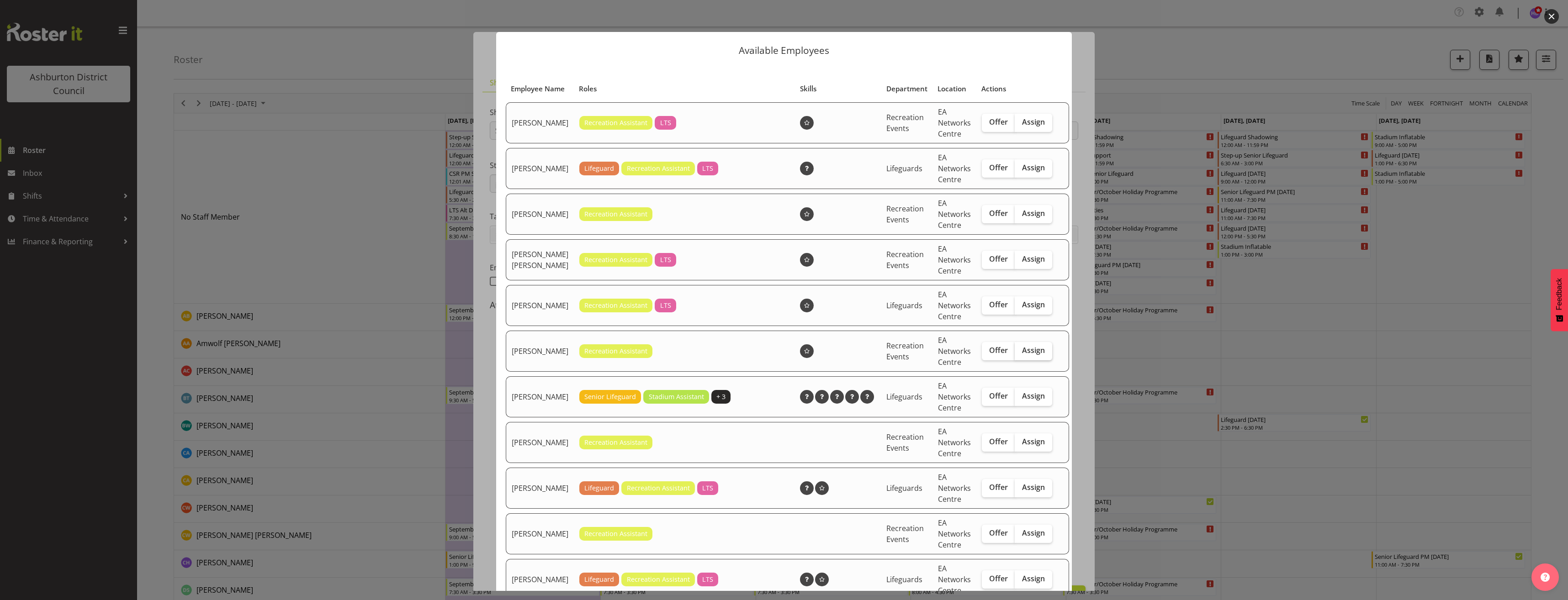
click at [1026, 355] on span "Assign" at bounding box center [1034, 350] width 23 height 9
click at [1021, 354] on input "Assign" at bounding box center [1018, 351] width 6 height 6
checkbox input "true"
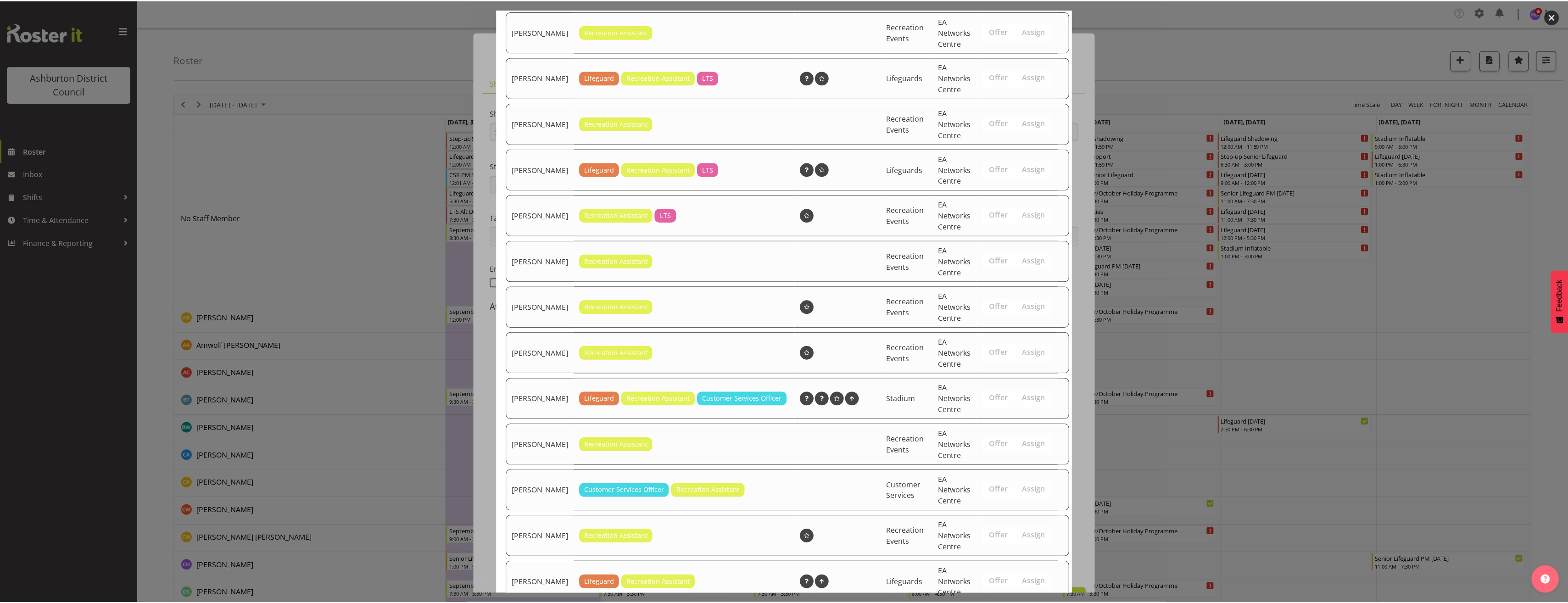
scroll to position [593, 0]
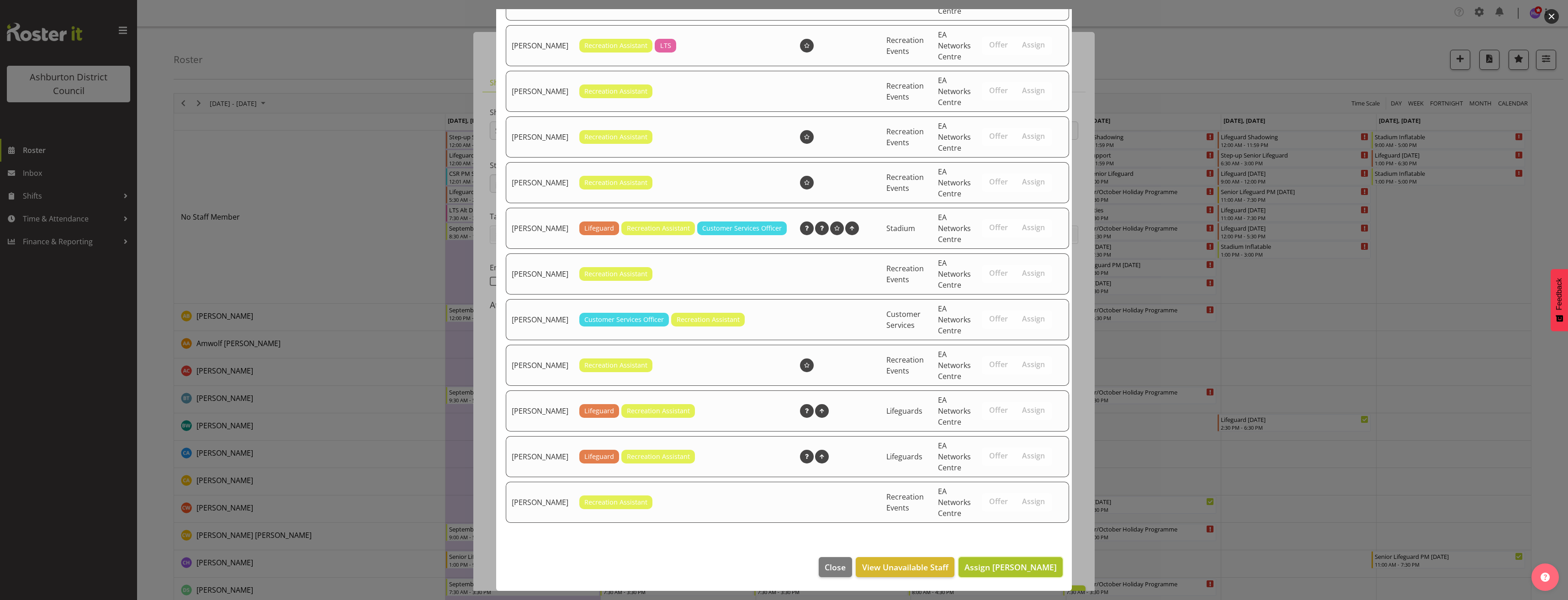
click at [1027, 571] on span "Assign [PERSON_NAME]" at bounding box center [1010, 567] width 93 height 11
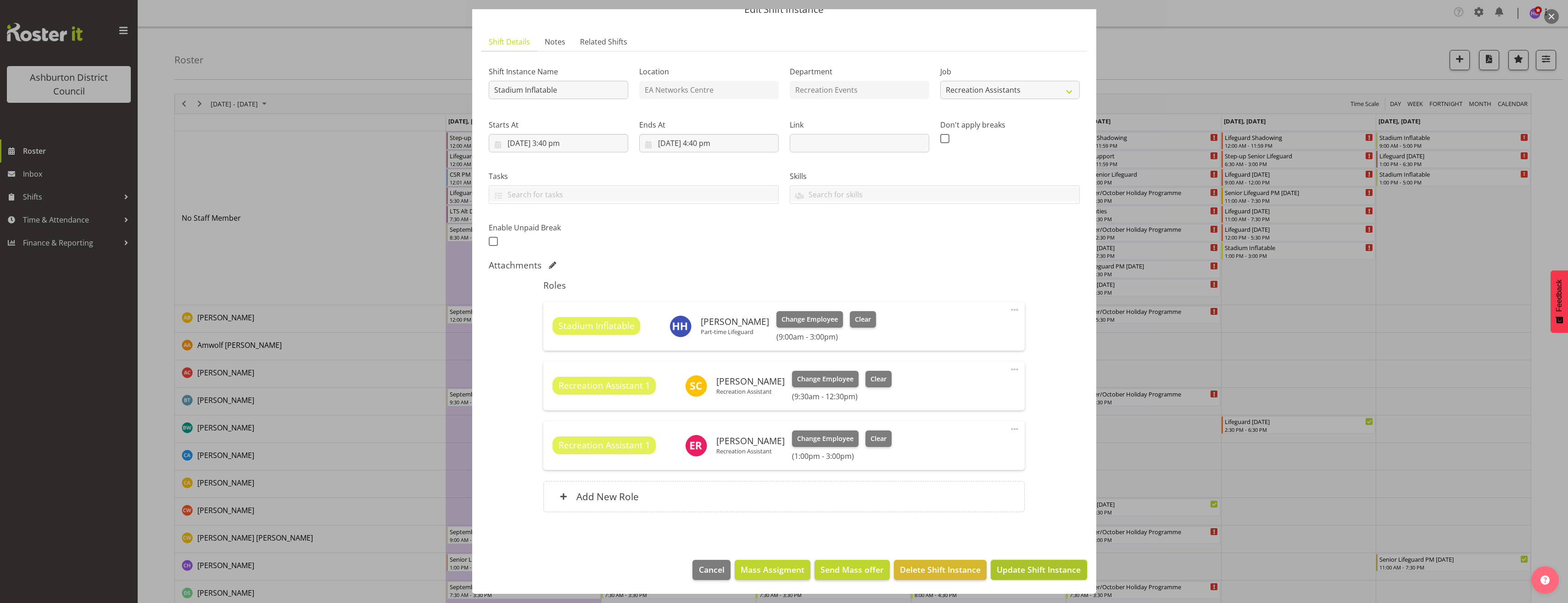
click at [1051, 571] on span "Update Shift Instance" at bounding box center [1038, 570] width 84 height 12
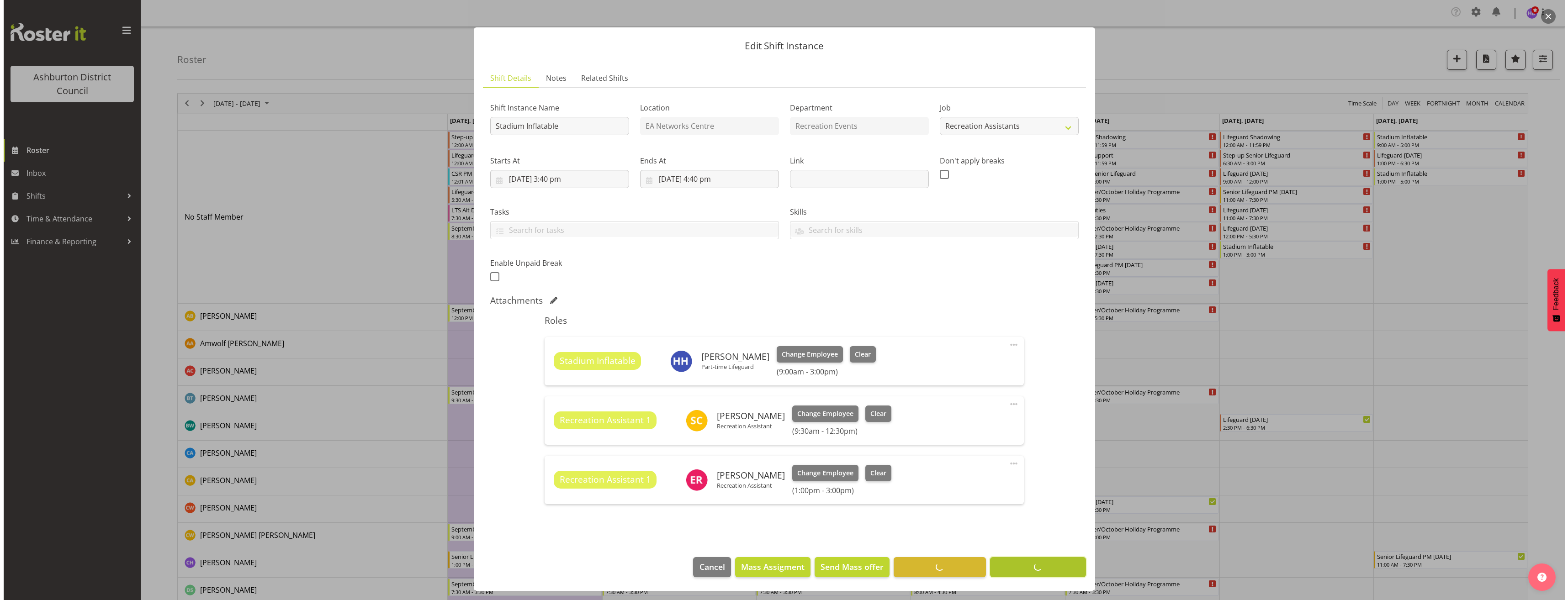
scroll to position [5, 0]
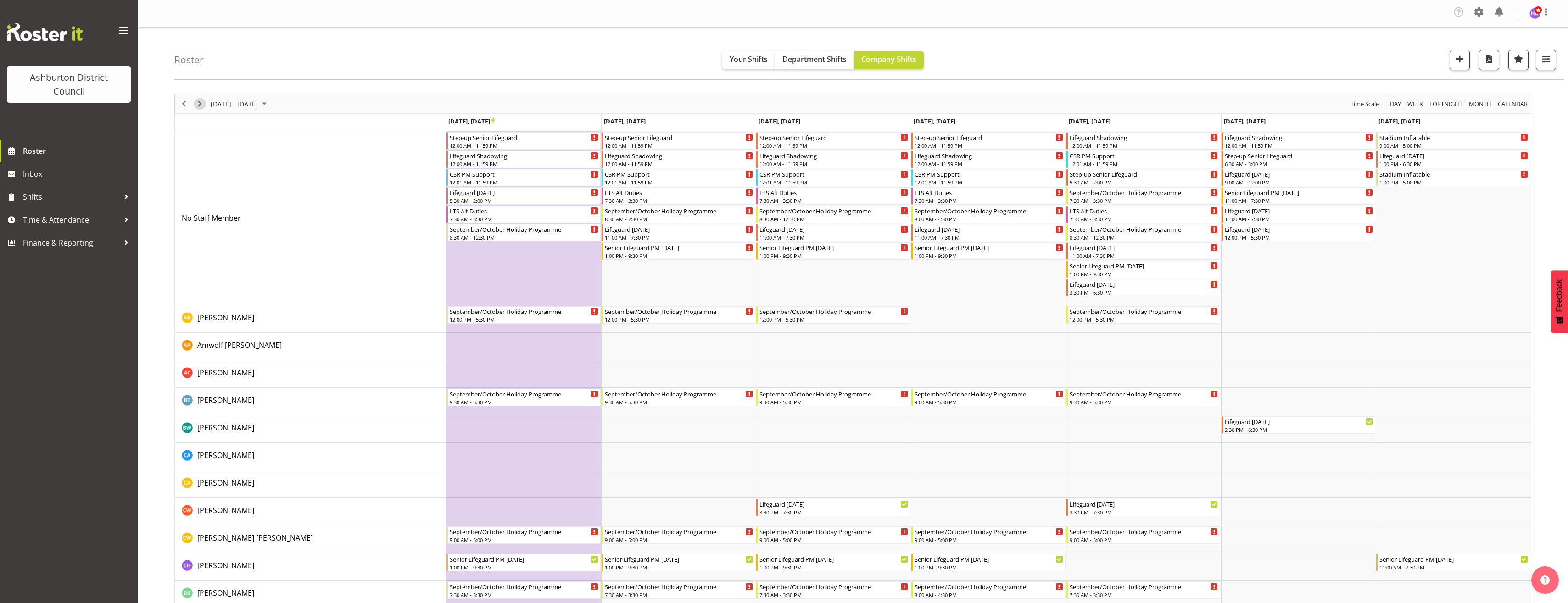
click at [196, 104] on span "Next" at bounding box center [199, 104] width 11 height 12
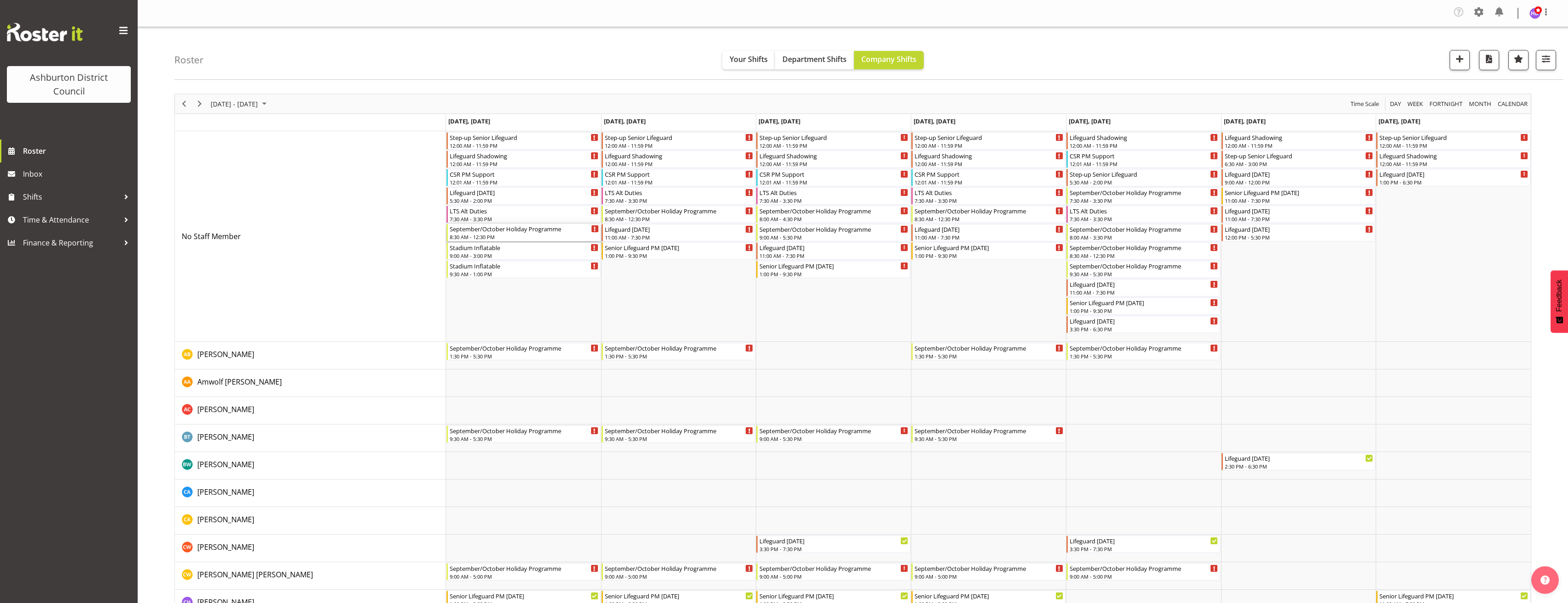
click at [506, 237] on div "8:30 AM - 12:30 PM" at bounding box center [525, 237] width 149 height 7
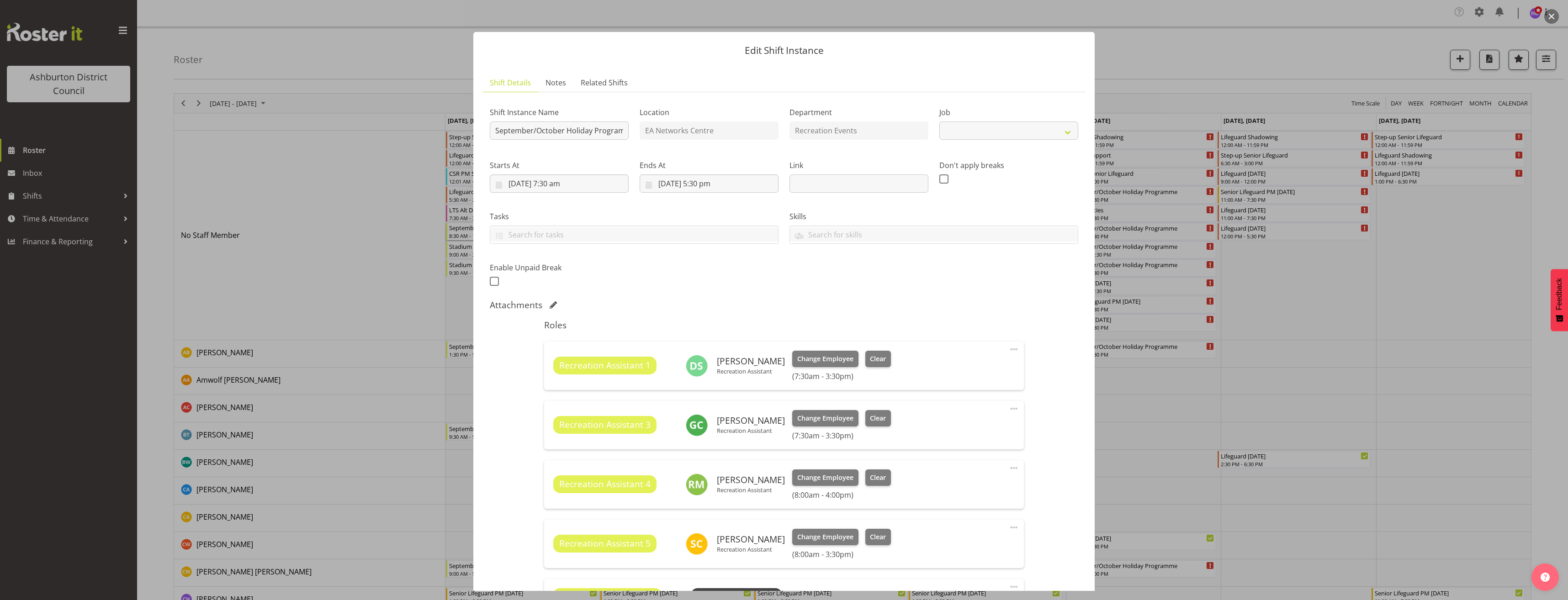
select select "4046"
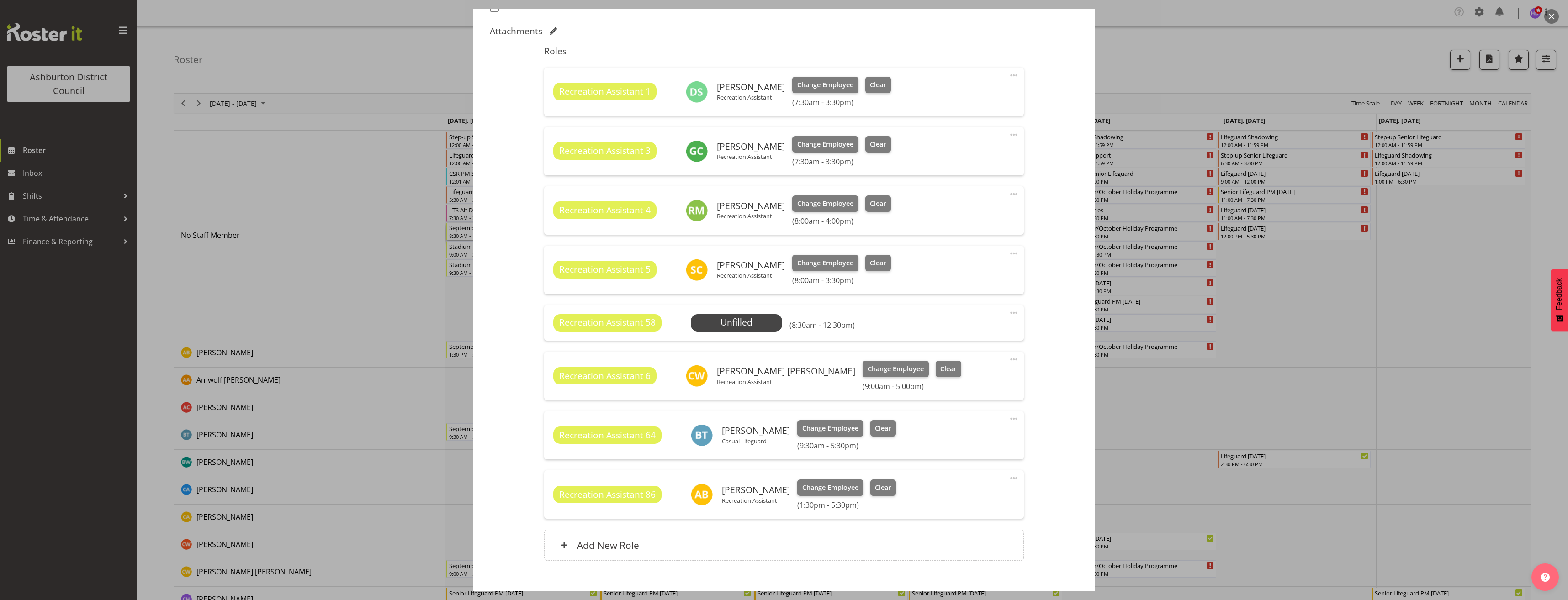
scroll to position [319, 0]
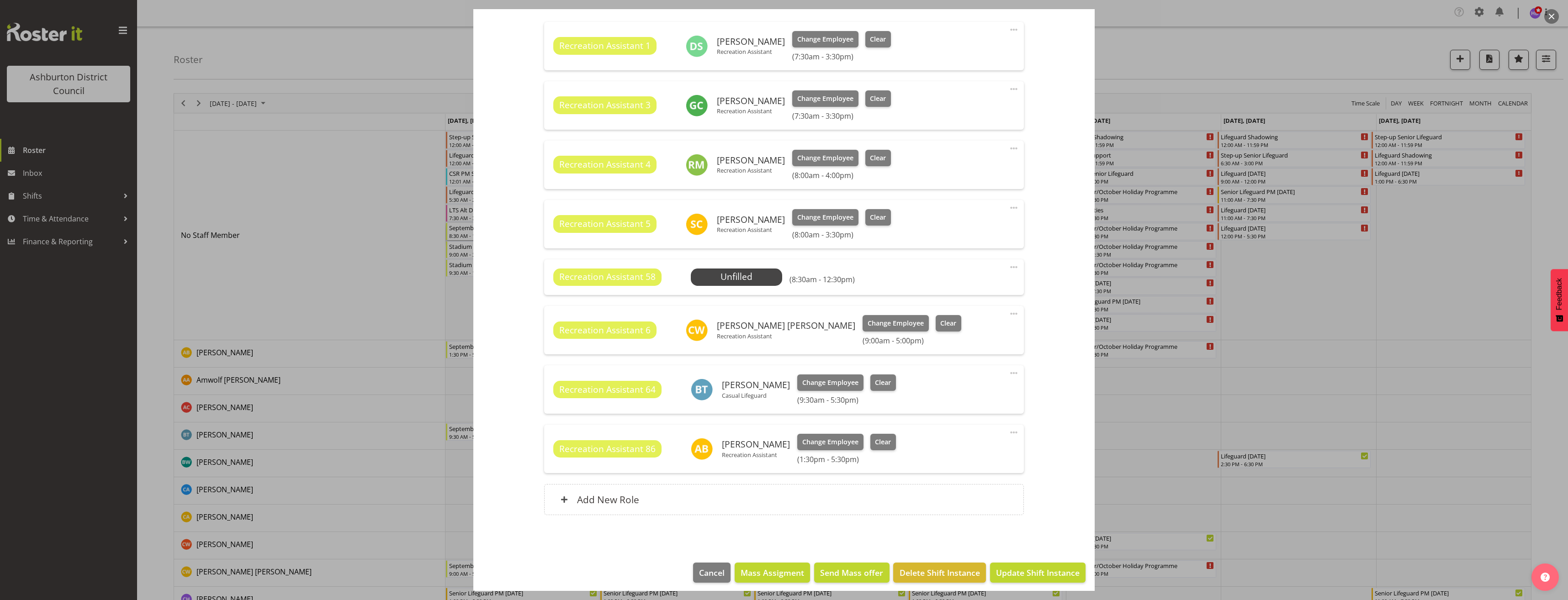
click at [1206, 400] on div at bounding box center [784, 300] width 1568 height 600
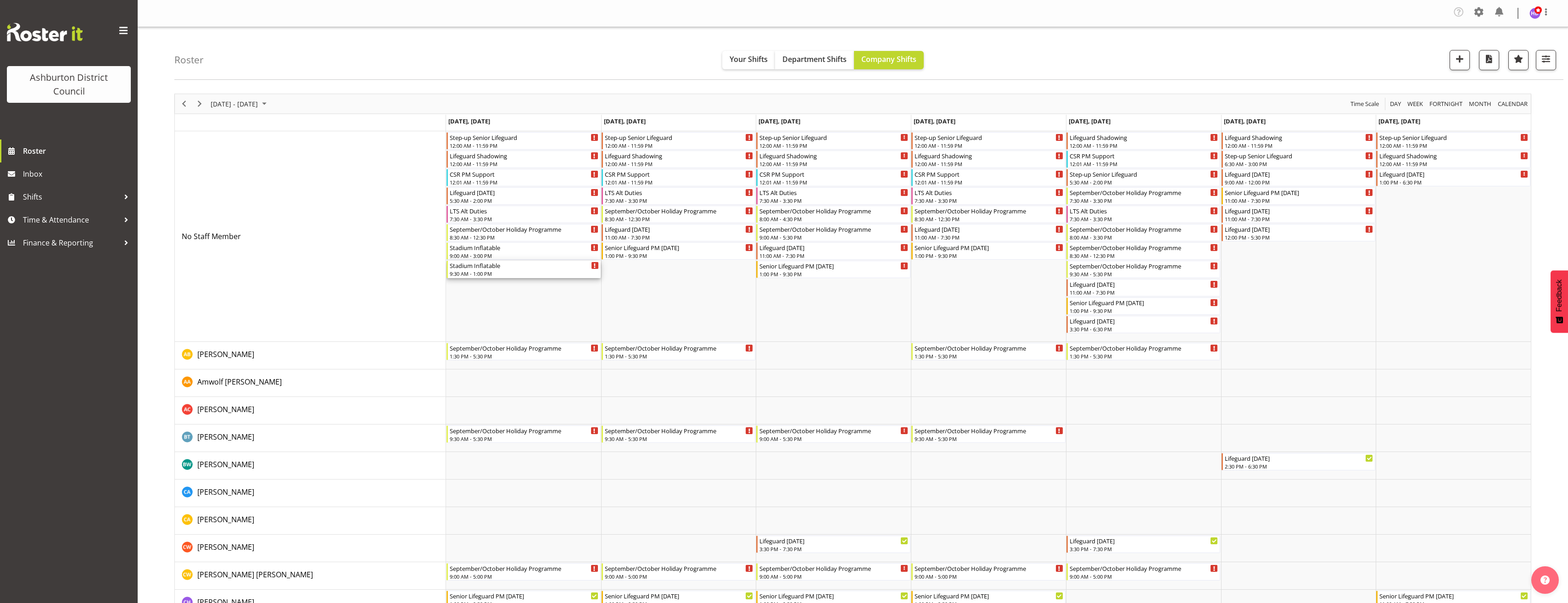
click at [506, 266] on div "Stadium Inflatable" at bounding box center [525, 265] width 149 height 9
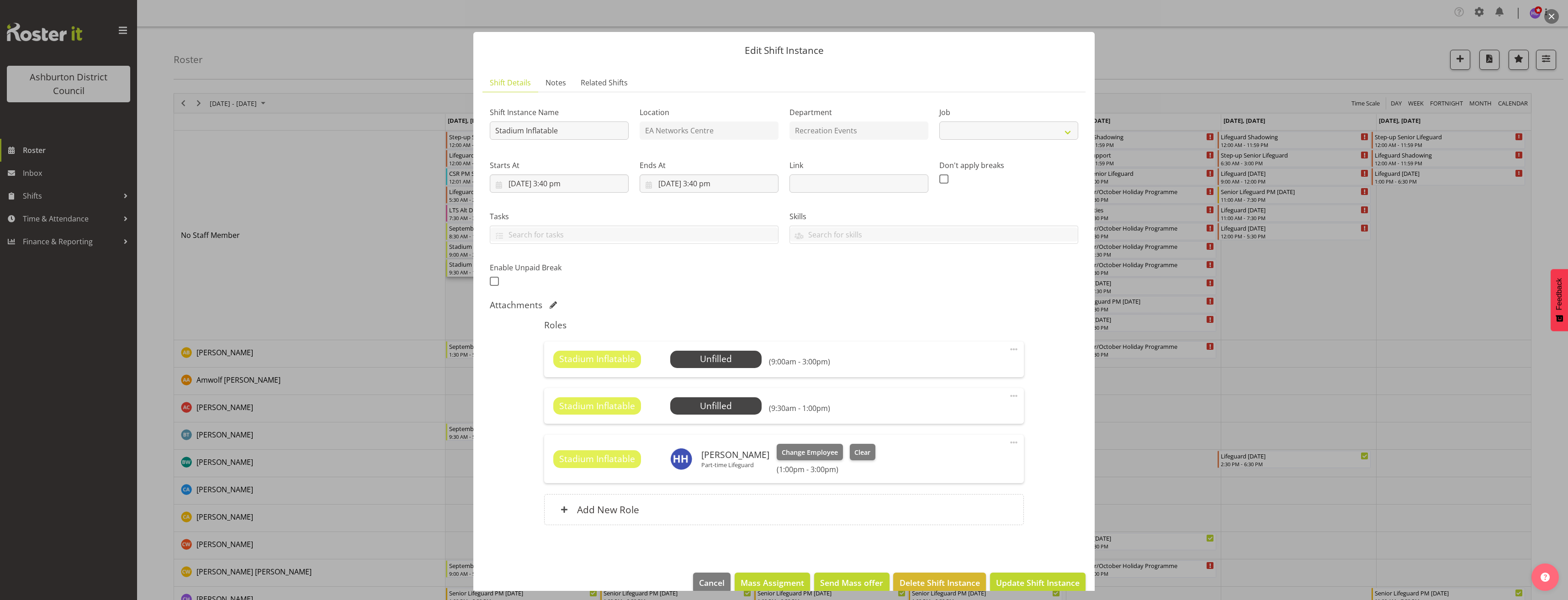
select select "4046"
click at [1173, 419] on div at bounding box center [784, 300] width 1568 height 600
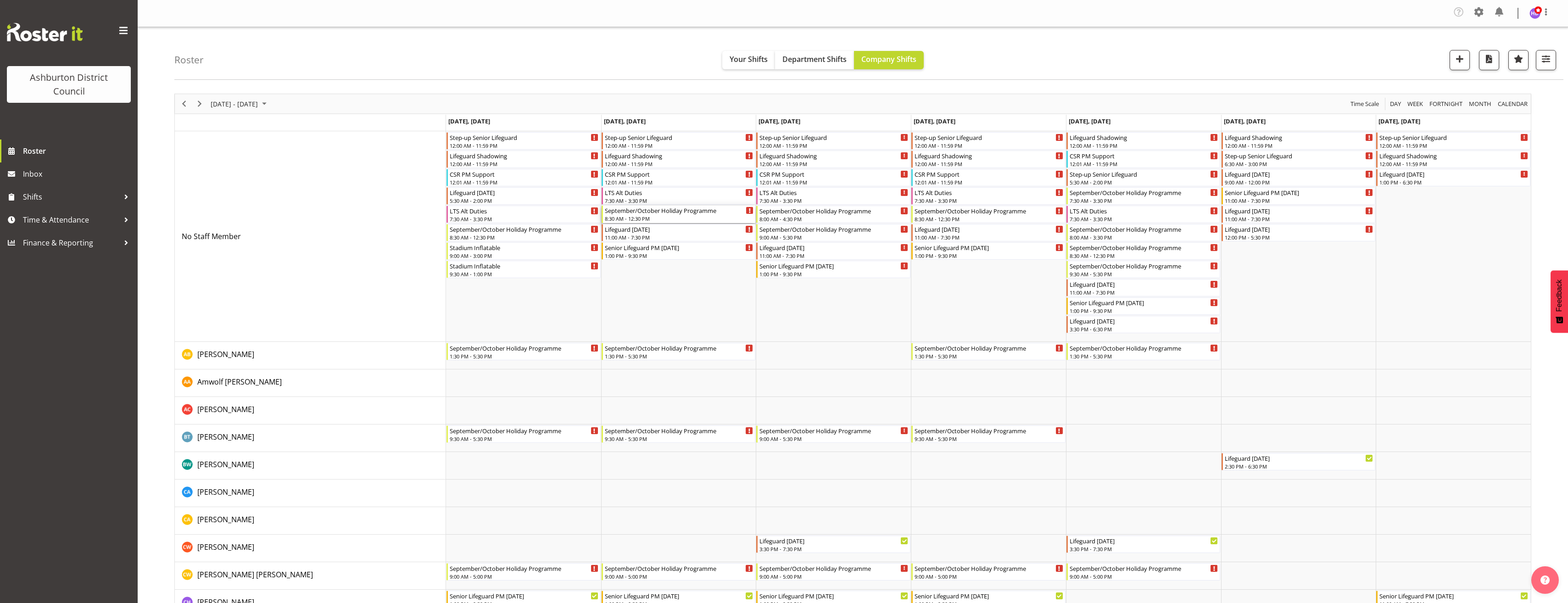
click at [660, 212] on div "September/October Holiday Programme" at bounding box center [679, 210] width 149 height 9
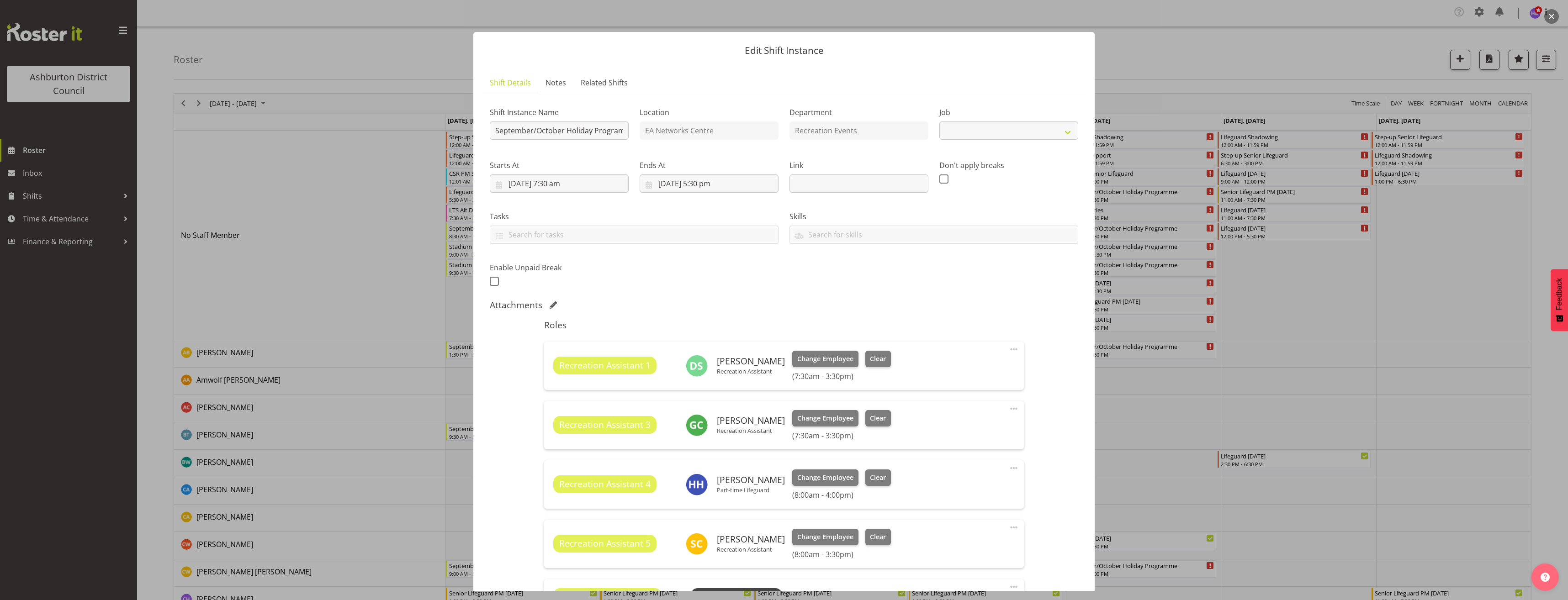
select select "4046"
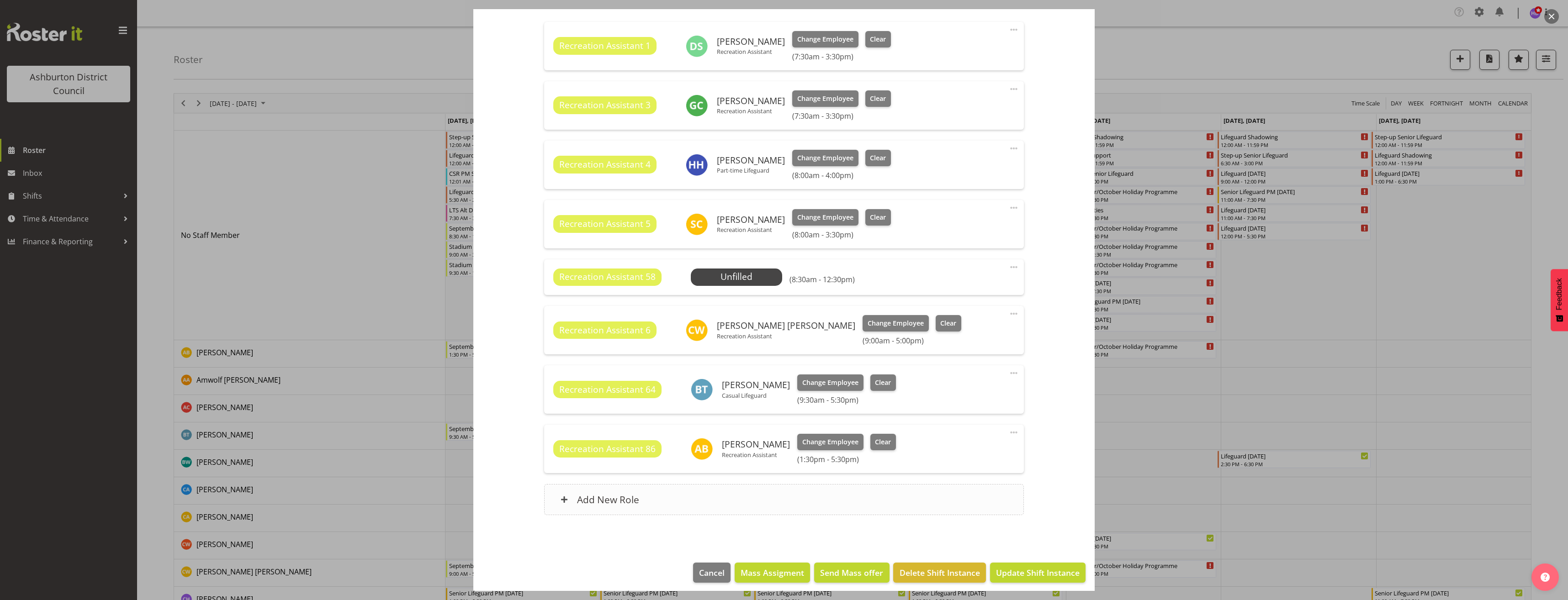
click at [794, 500] on div "Add New Role" at bounding box center [783, 500] width 479 height 31
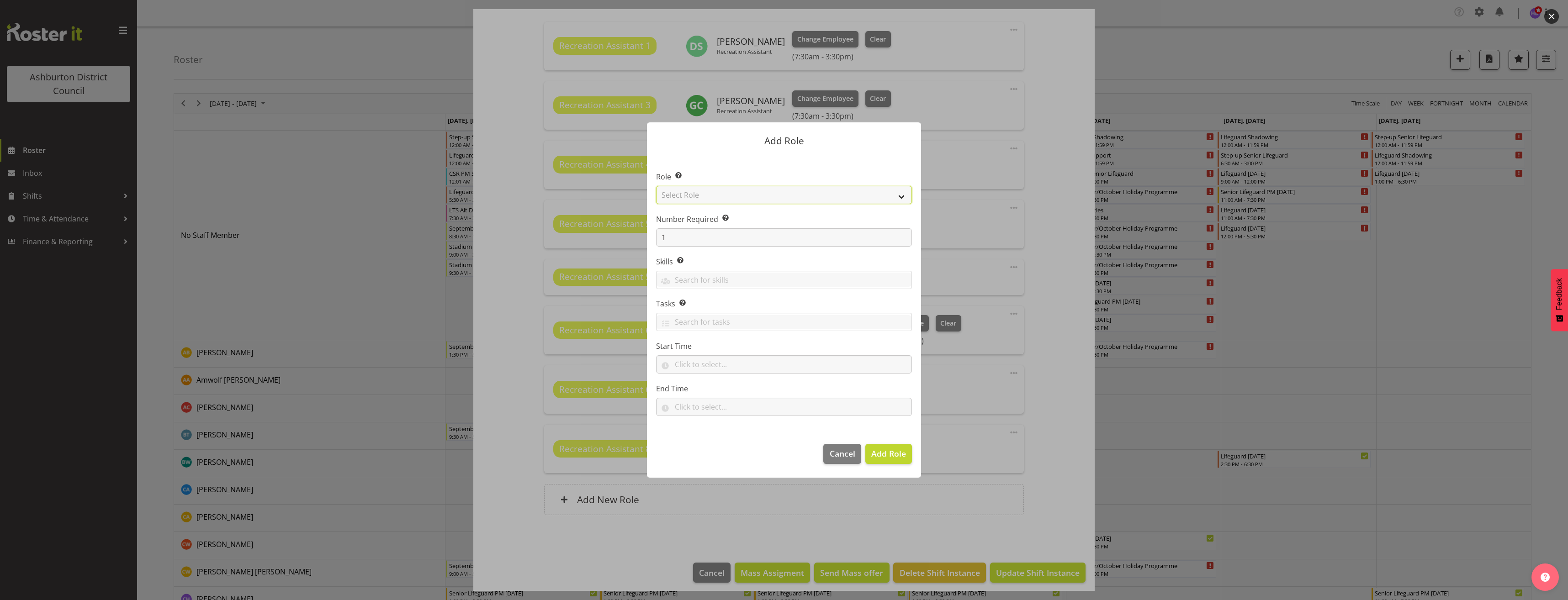
click at [715, 195] on select "Select Role AAGM Deputy Director AAGM Director Archivist Childrens Librarian Co…" at bounding box center [784, 195] width 256 height 18
select select "84"
click at [656, 186] on select "Select Role AAGM Deputy Director AAGM Director Archivist Childrens Librarian Co…" at bounding box center [784, 195] width 256 height 18
click at [699, 363] on input "text" at bounding box center [784, 365] width 256 height 18
click at [718, 393] on select "00 00 01 02 03 04 05 06 07 08 09 10 11 12 13 14 15 16 17 18 19 20 21 22 23" at bounding box center [718, 388] width 21 height 18
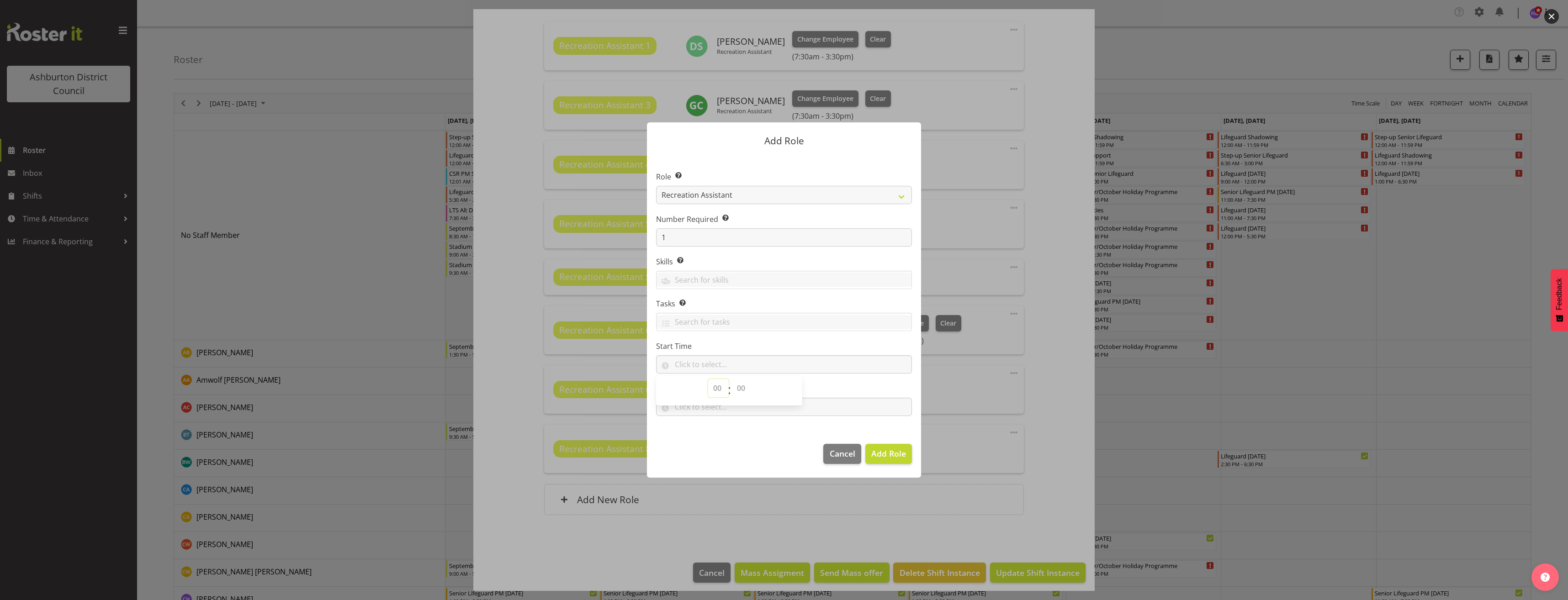
select select "13"
click at [738, 390] on select "00 00 01 02 03 04 05 06 07 08 09 10 11 12 13 14 15 16 17 18 19 20 21 22 23 24 2…" at bounding box center [742, 388] width 21 height 18
select select "0"
click at [732, 379] on select "00 00 01 02 03 04 05 06 07 08 09 10 11 12 13 14 15 16 17 18 19 20 21 22 23 24 2…" at bounding box center [742, 388] width 21 height 18
type input "13:00"
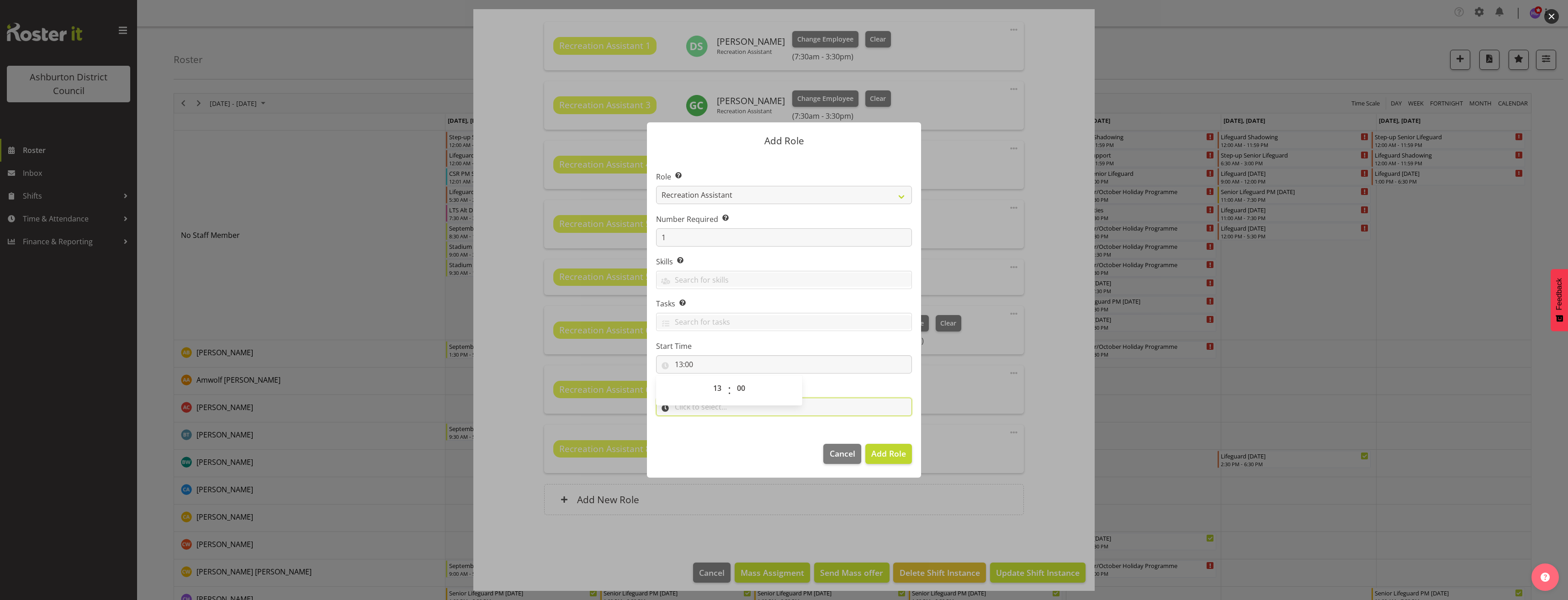
click at [710, 412] on input "text" at bounding box center [784, 407] width 256 height 18
click at [713, 433] on select "00 00 01 02 03 04 05 06 07 08 09 10 11 12 13 14 15 16 17 18 19 20 21 22 23" at bounding box center [718, 431] width 21 height 18
select select "15"
click at [737, 430] on select "00 00 01 02 03 04 05 06 07 08 09 10 11 12 13 14 15 16 17 18 19 20 21 22 23 24 2…" at bounding box center [742, 431] width 21 height 18
select select "0"
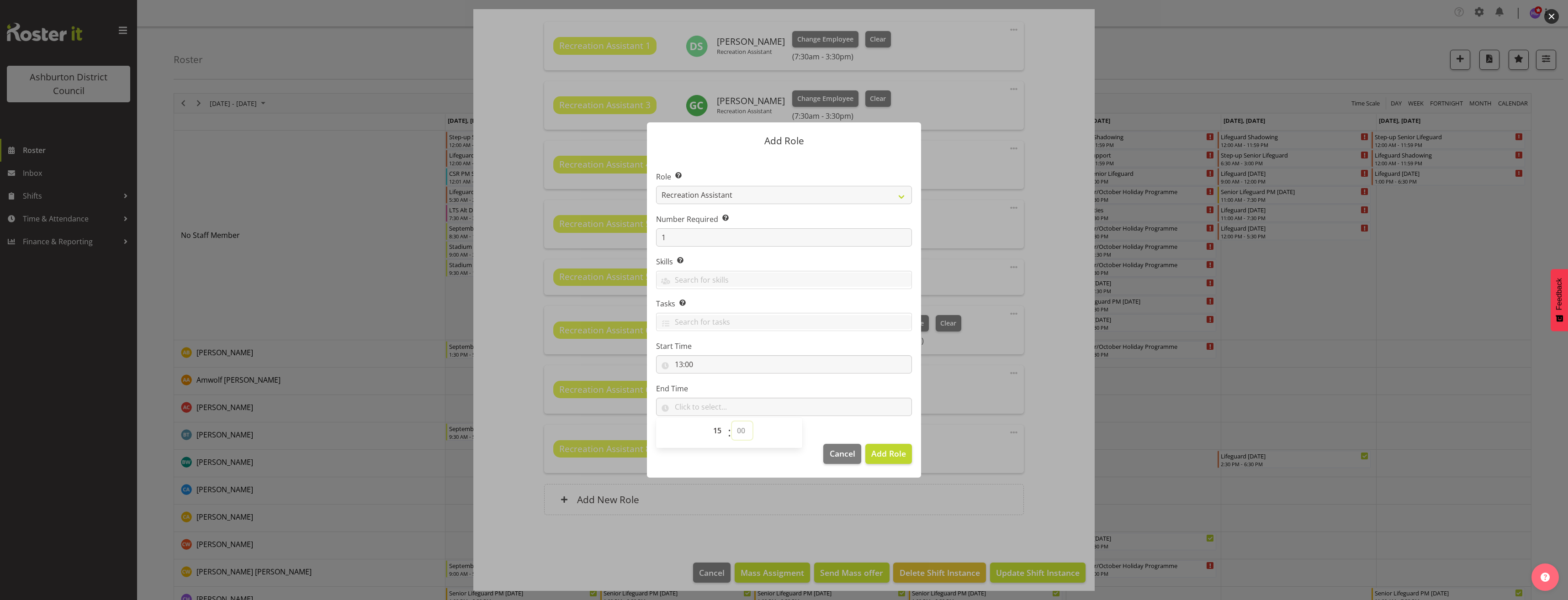
click at [732, 422] on select "00 00 01 02 03 04 05 06 07 08 09 10 11 12 13 14 15 16 17 18 19 20 21 22 23 24 2…" at bounding box center [742, 431] width 21 height 18
type input "15:00"
click at [900, 451] on span "Add Role" at bounding box center [888, 453] width 35 height 11
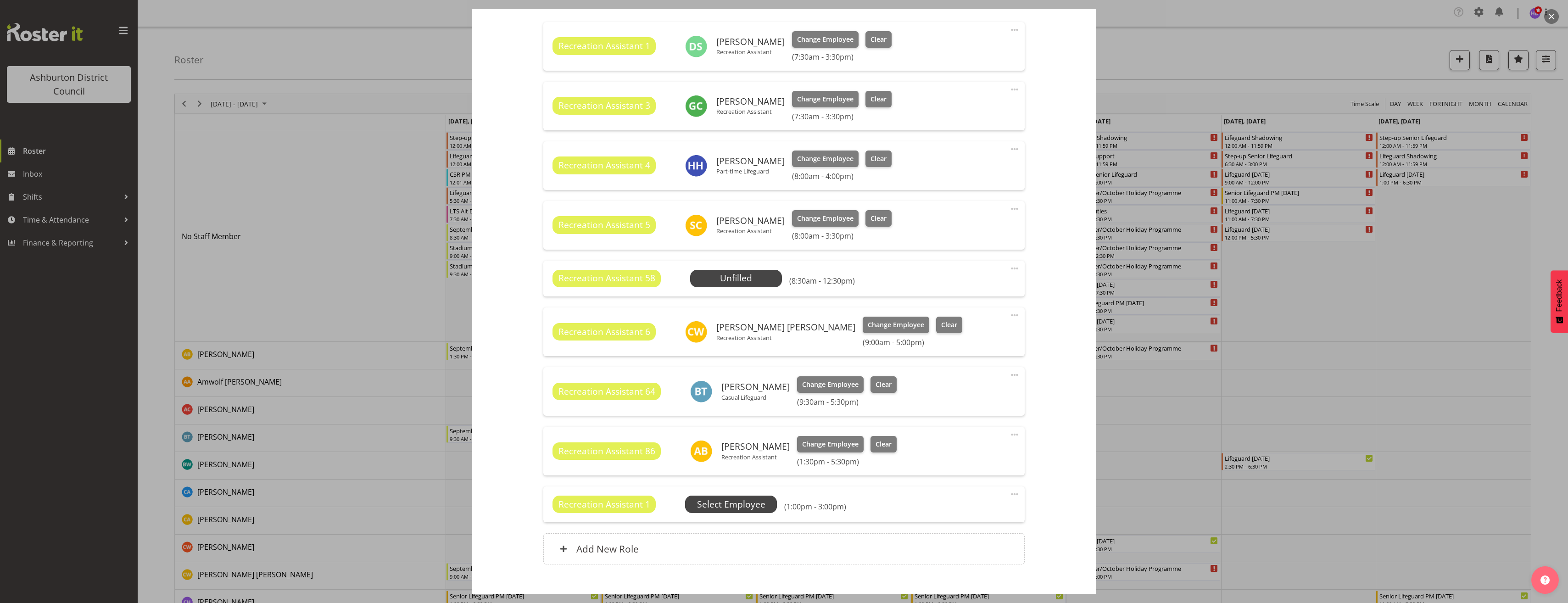
click at [0, 0] on span "Select Employee" at bounding box center [0, 0] width 0 height 0
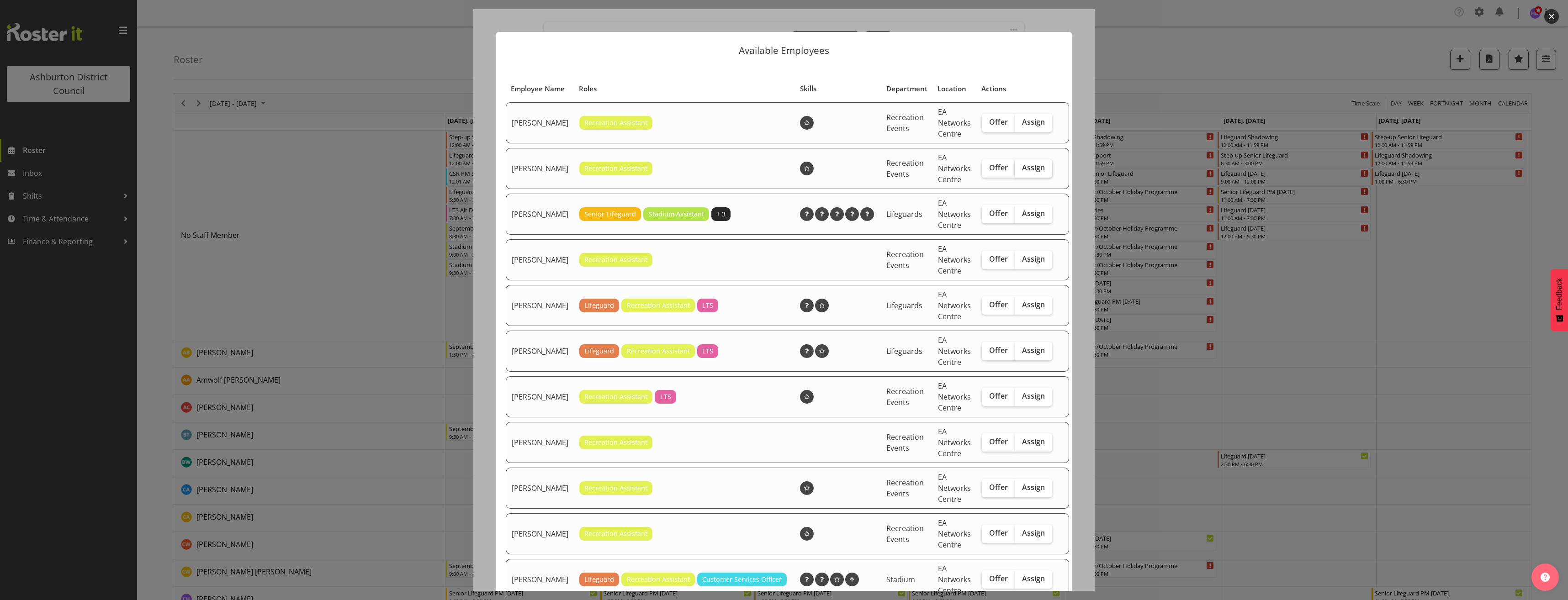
click at [1023, 170] on label "Assign" at bounding box center [1034, 169] width 38 height 18
click at [1021, 170] on input "Assign" at bounding box center [1018, 168] width 6 height 6
checkbox input "true"
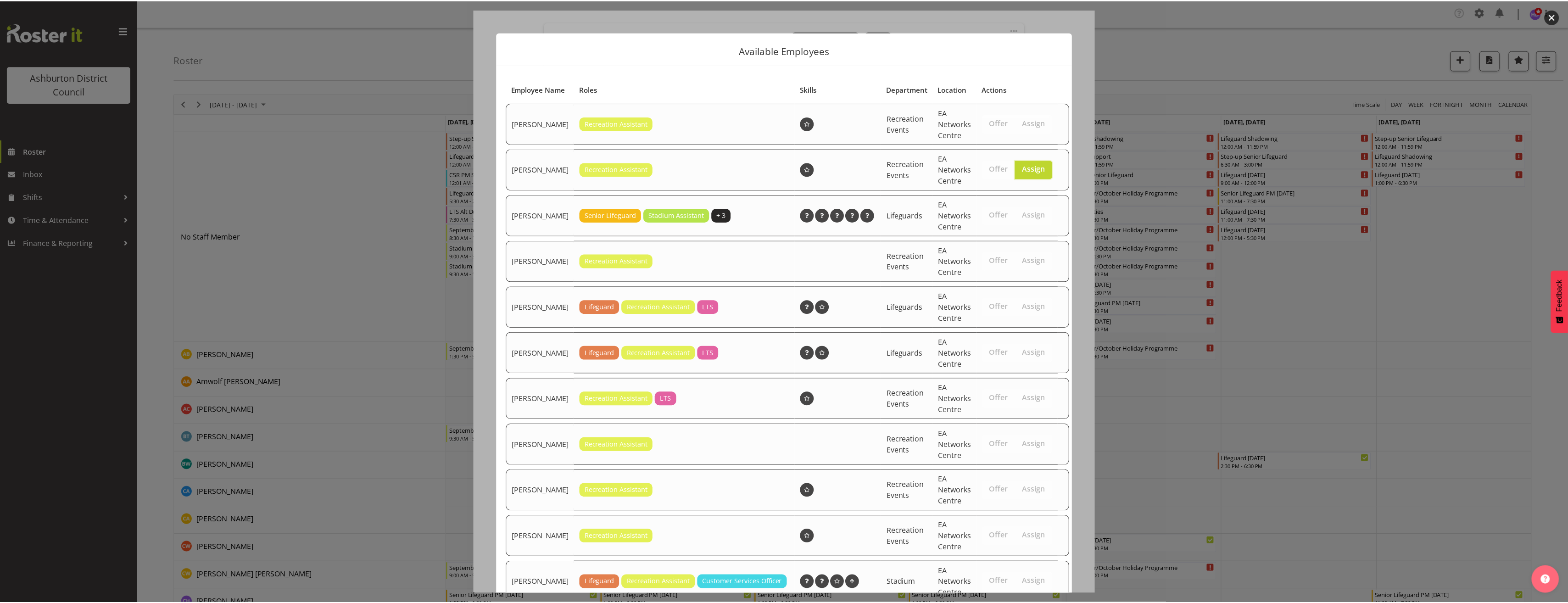
scroll to position [272, 0]
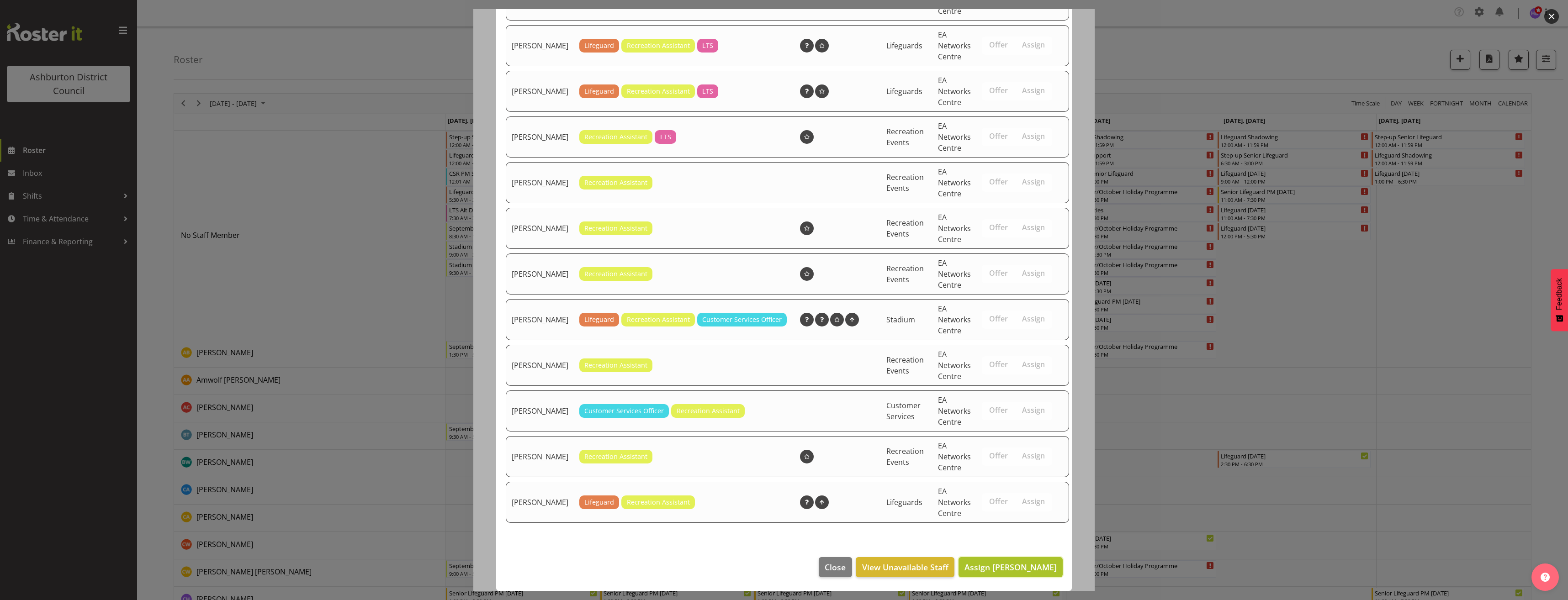
click at [1030, 560] on button "Assign [PERSON_NAME]" at bounding box center [1010, 567] width 104 height 20
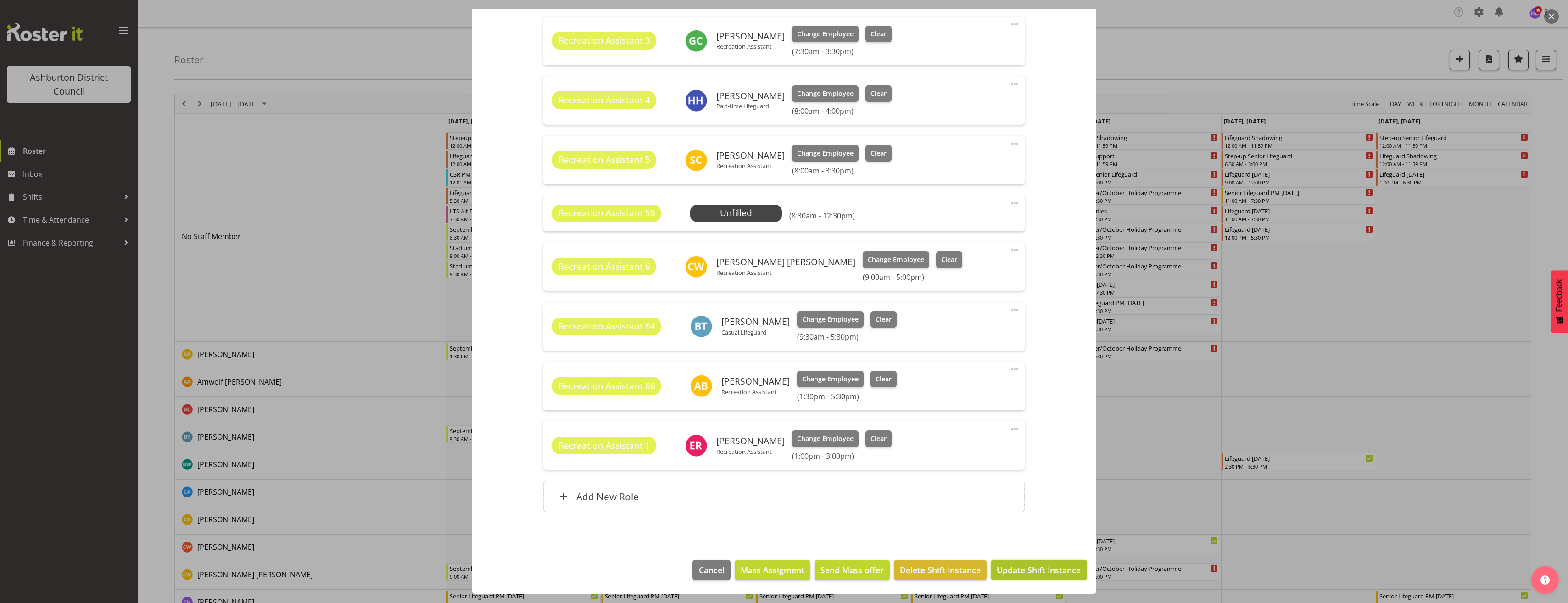
click at [1052, 568] on span "Update Shift Instance" at bounding box center [1038, 570] width 84 height 12
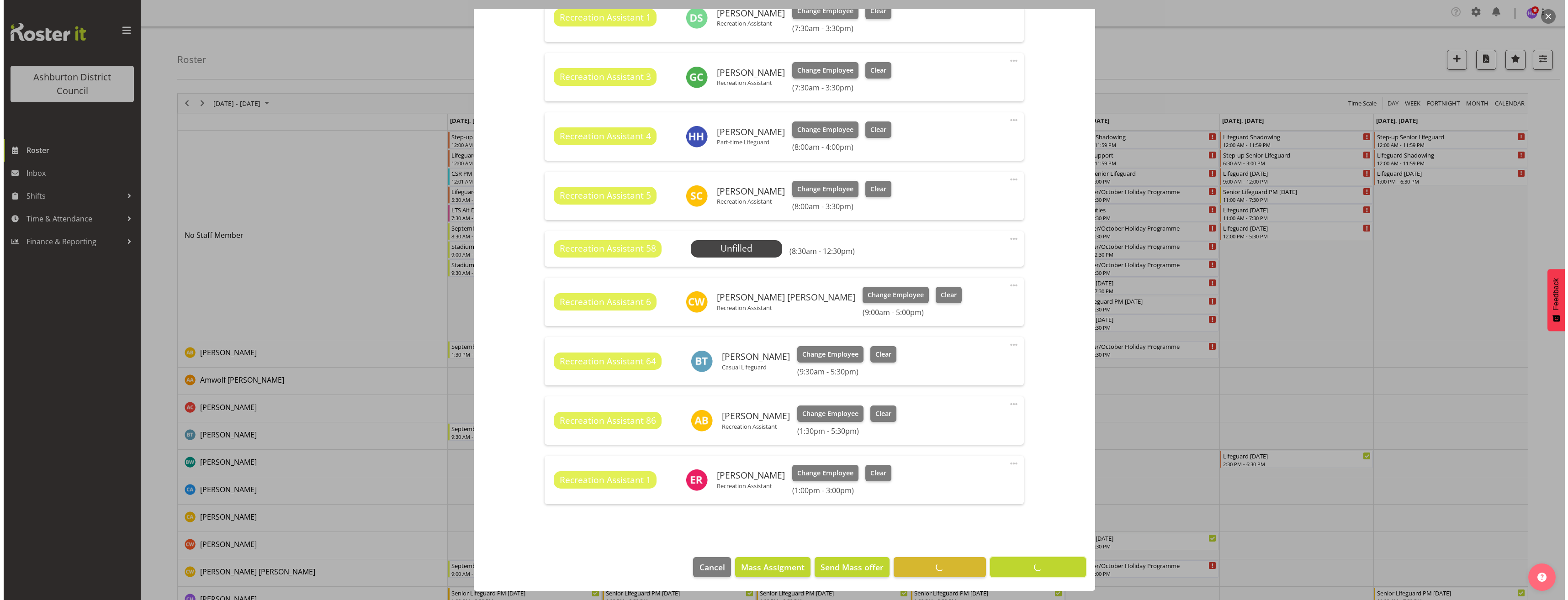
scroll to position [348, 0]
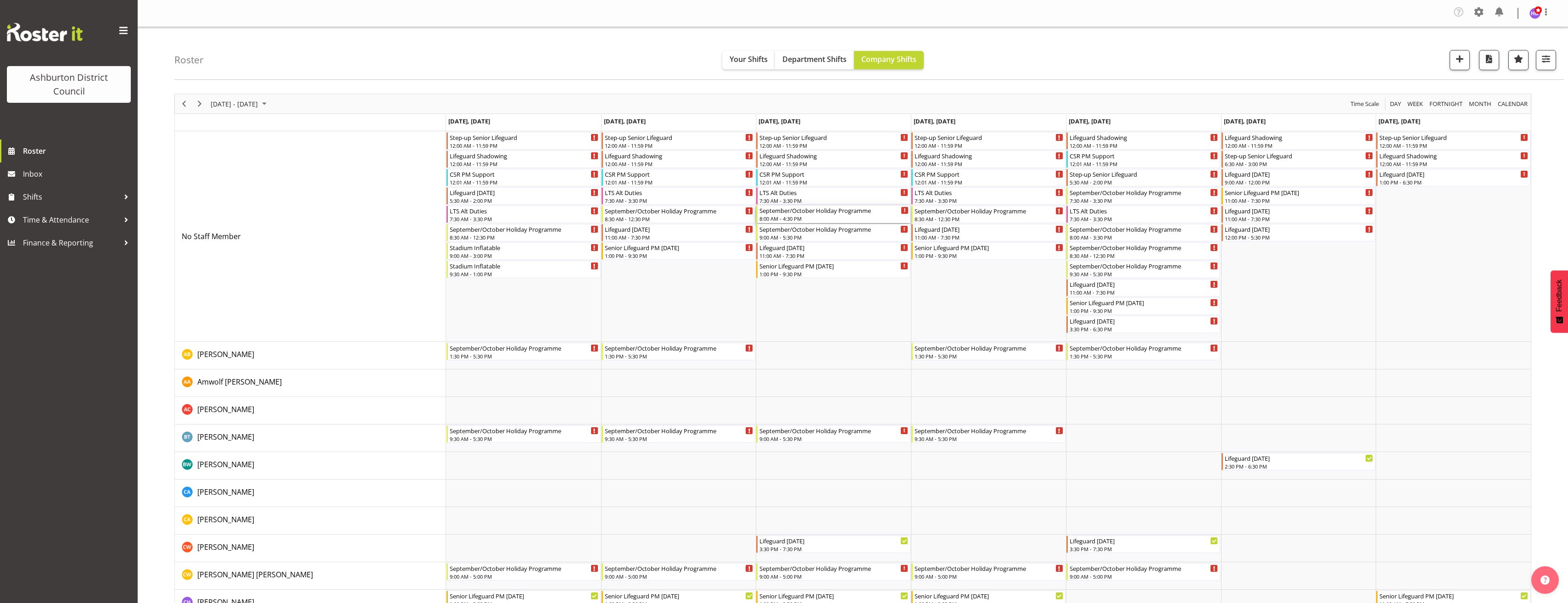
click at [808, 209] on div "September/October Holiday Programme" at bounding box center [834, 210] width 149 height 9
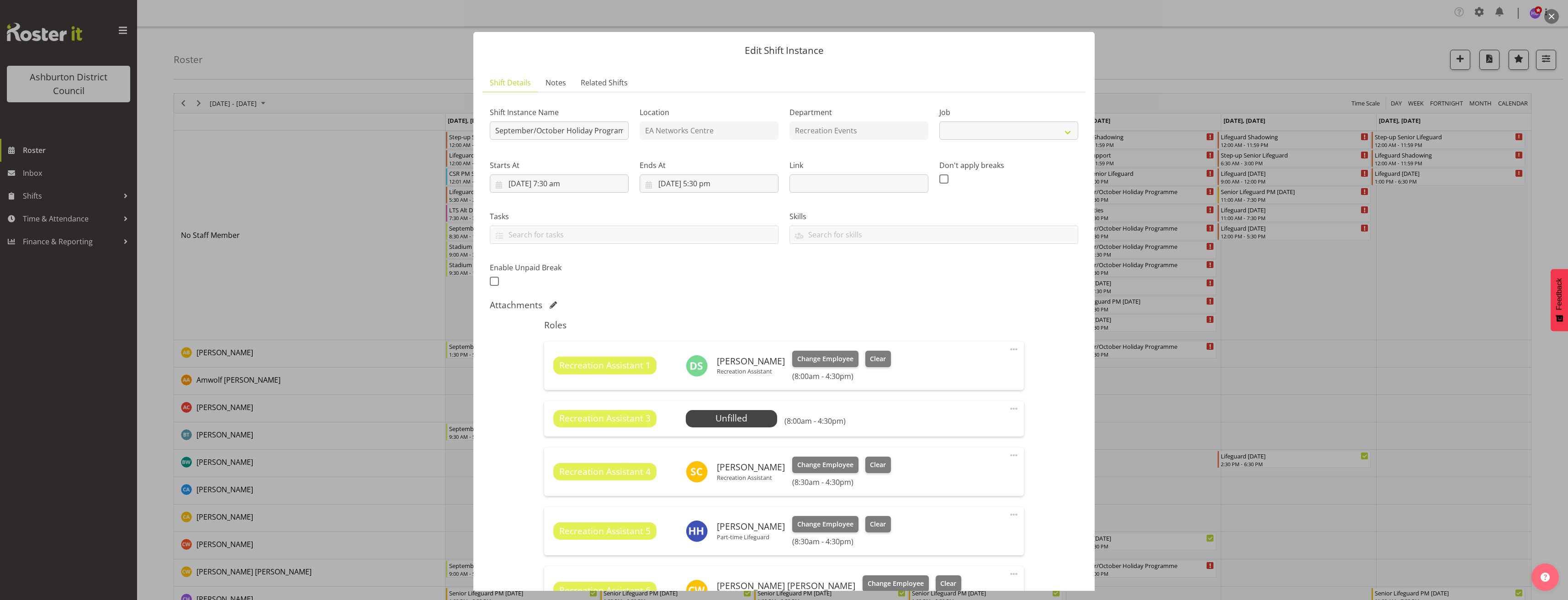
select select "4046"
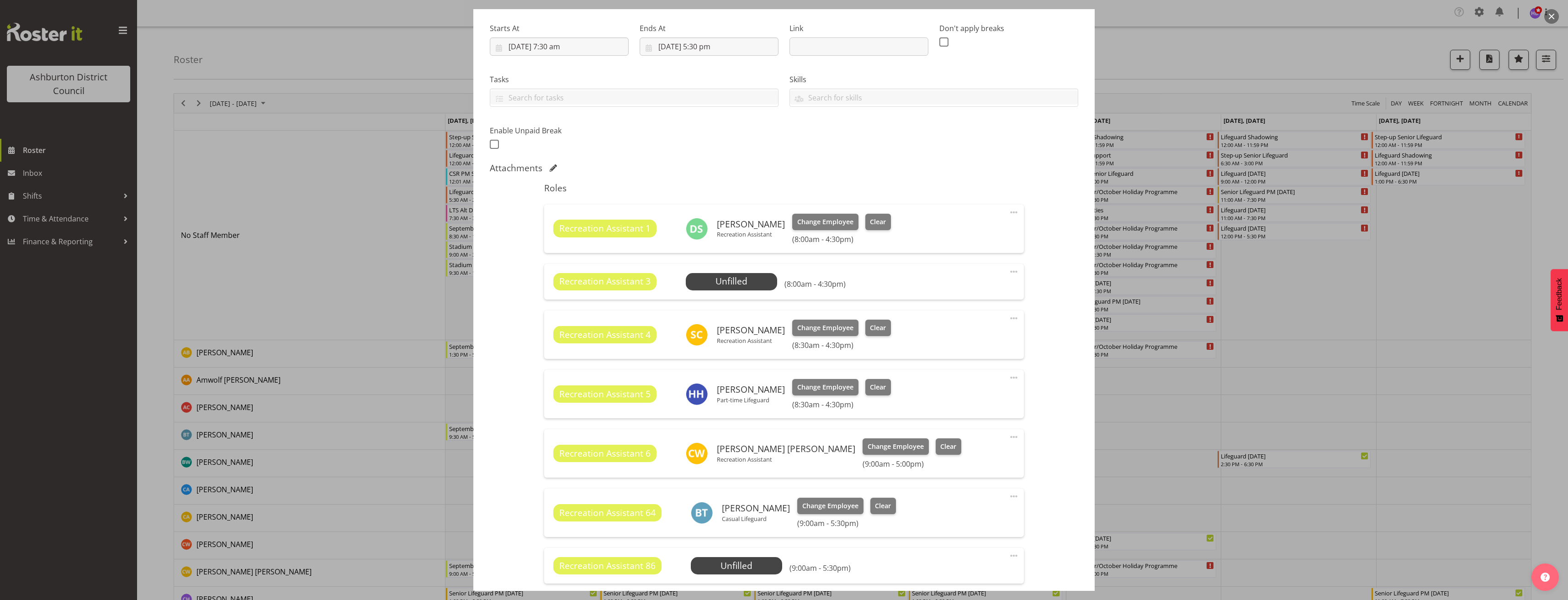
scroll to position [253, 0]
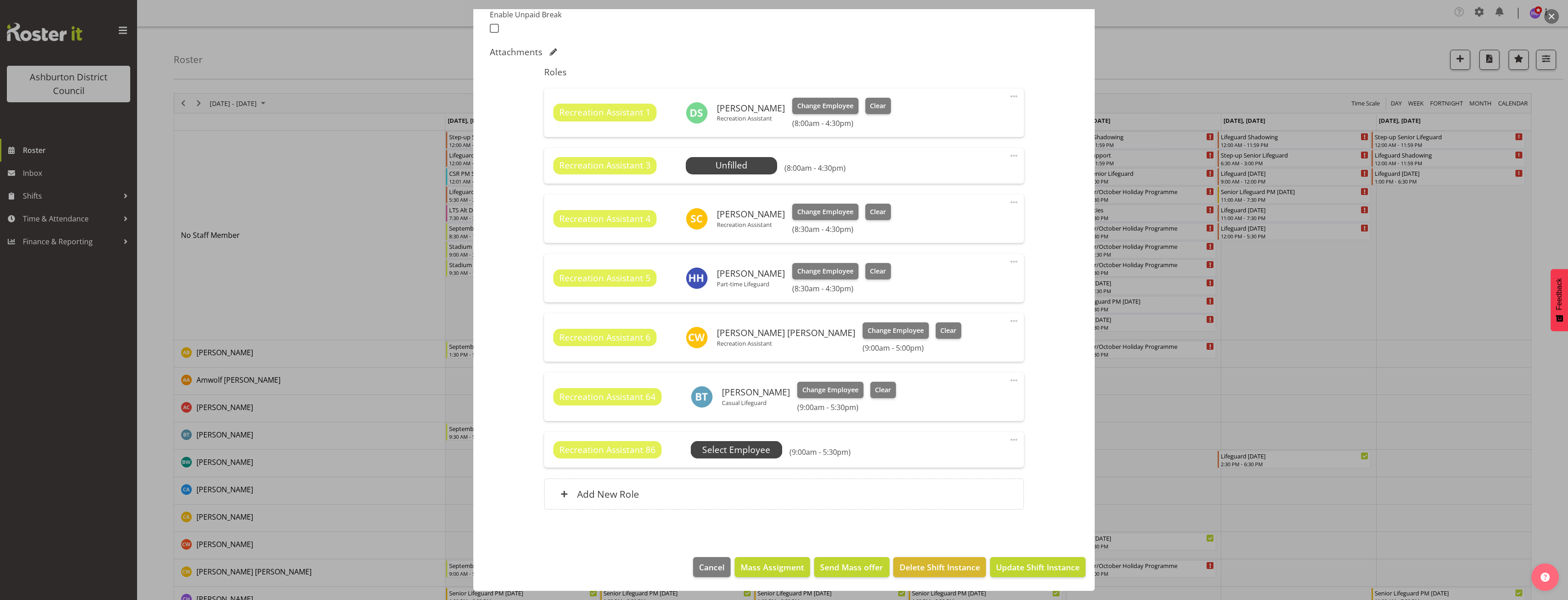
click at [0, 0] on span "Select Employee" at bounding box center [0, 0] width 0 height 0
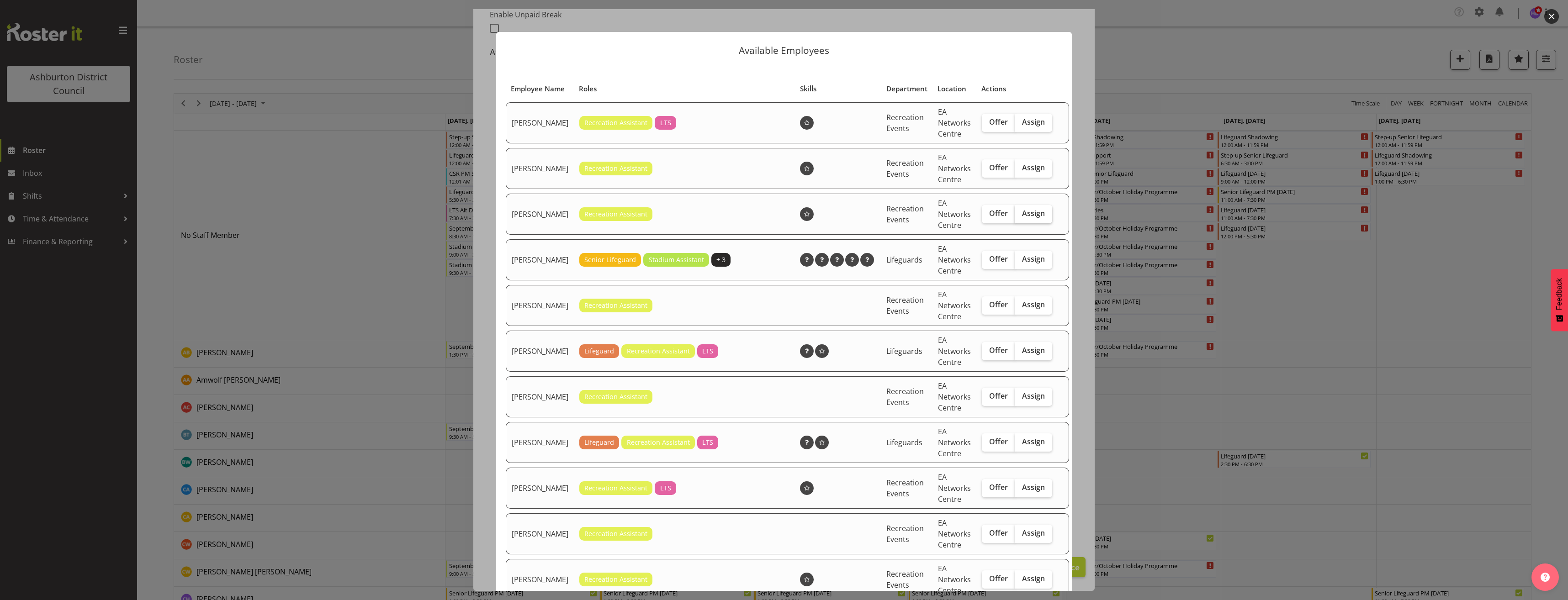
click at [1023, 218] on span "Assign" at bounding box center [1034, 213] width 23 height 9
click at [1021, 217] on input "Assign" at bounding box center [1018, 214] width 6 height 6
checkbox input "true"
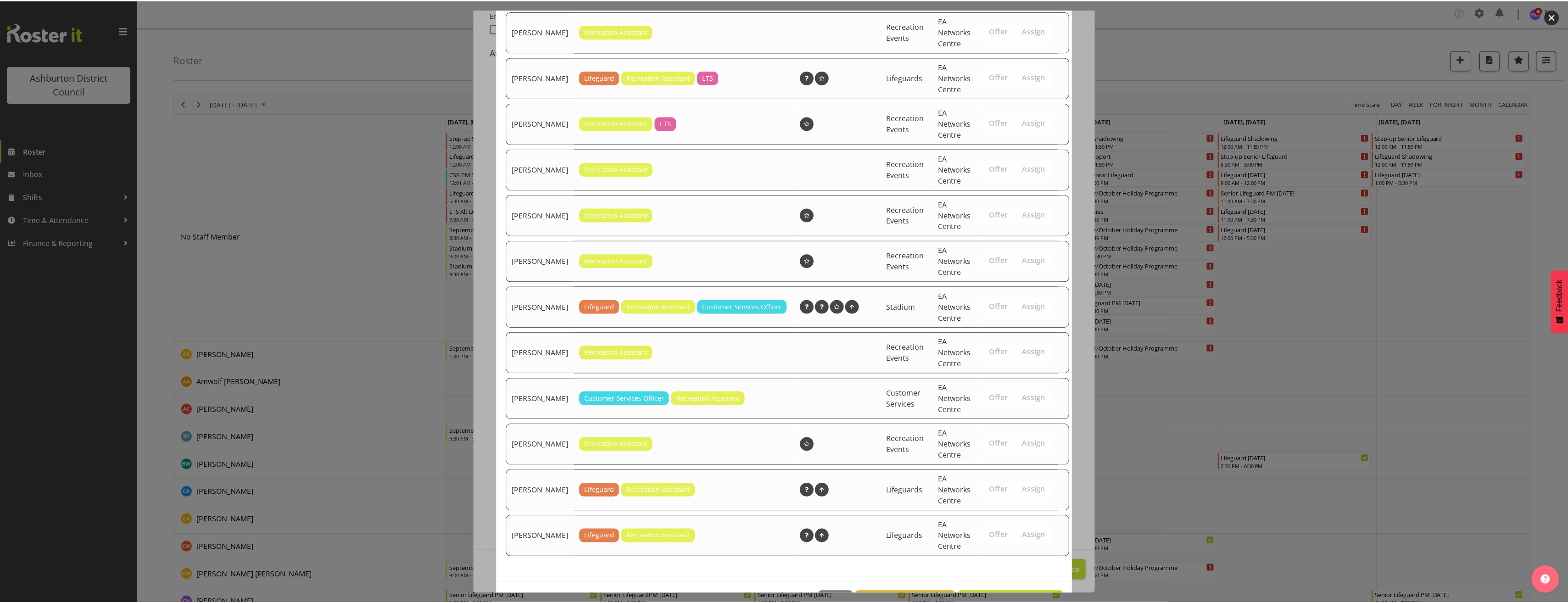
scroll to position [410, 0]
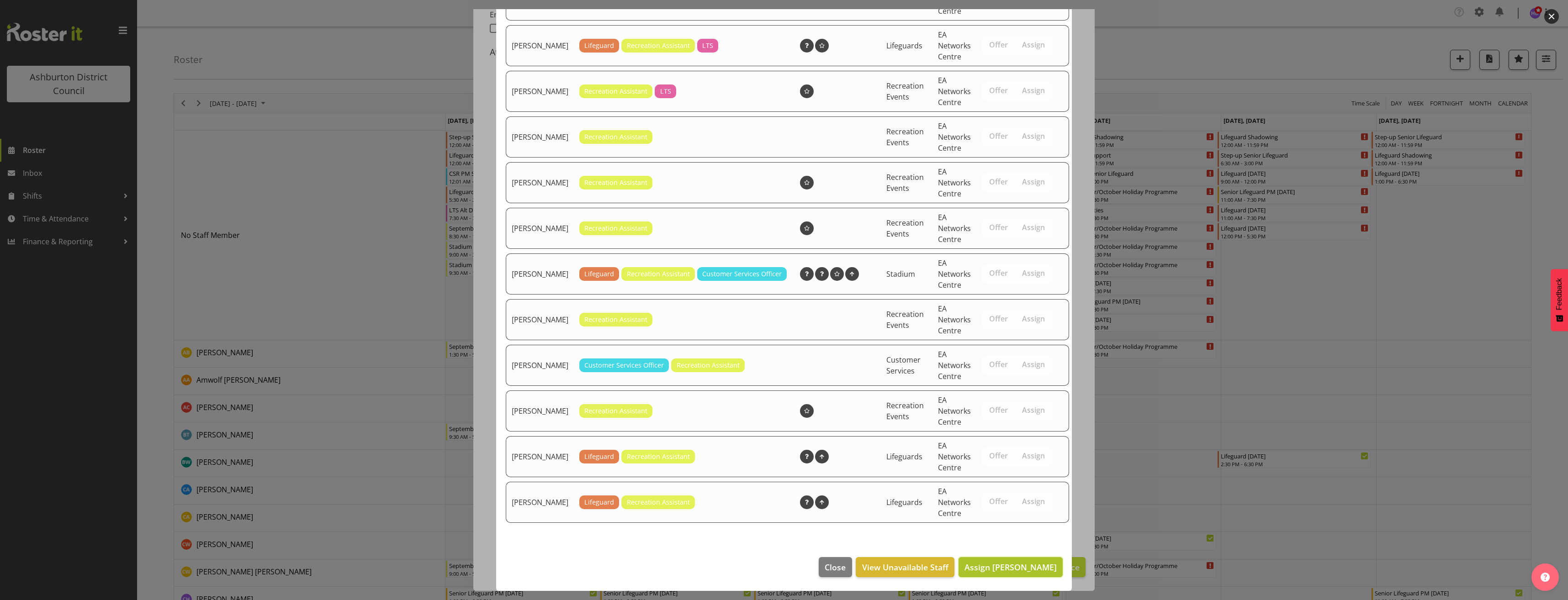
click at [1036, 573] on span "Assign [PERSON_NAME]" at bounding box center [1010, 567] width 93 height 12
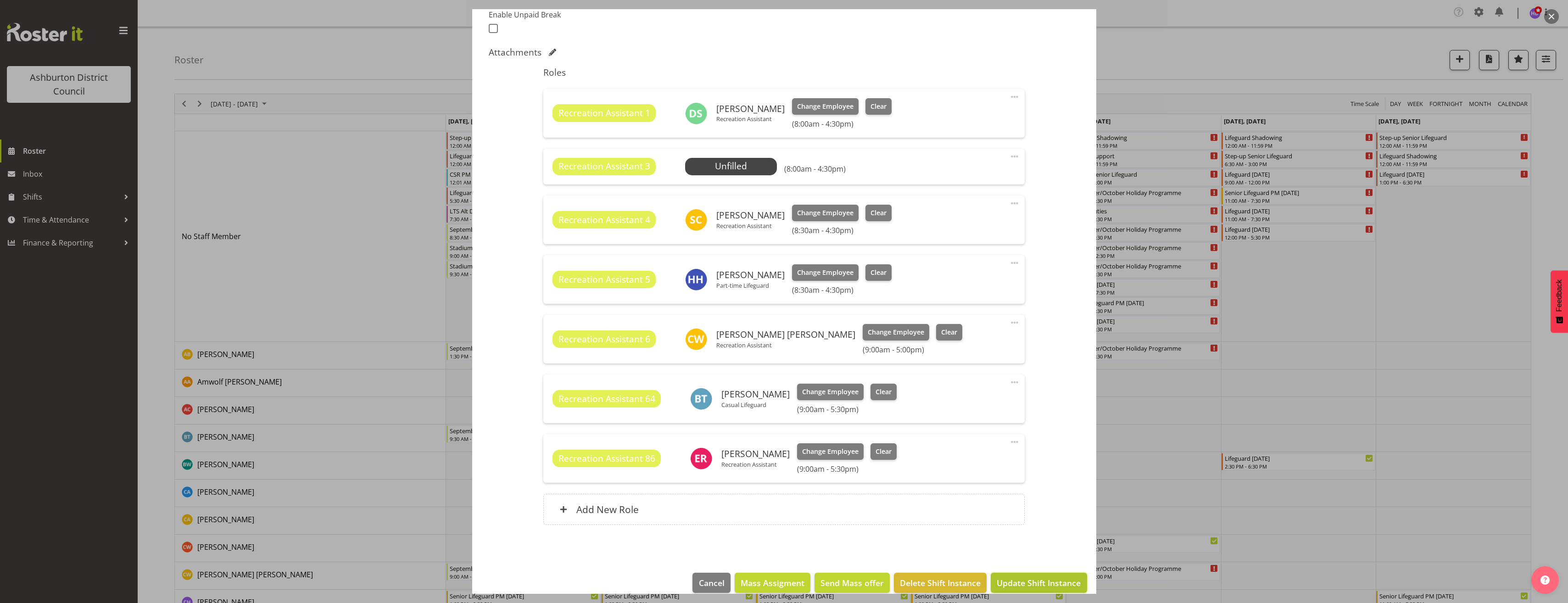
click at [1042, 583] on span "Update Shift Instance" at bounding box center [1038, 583] width 84 height 12
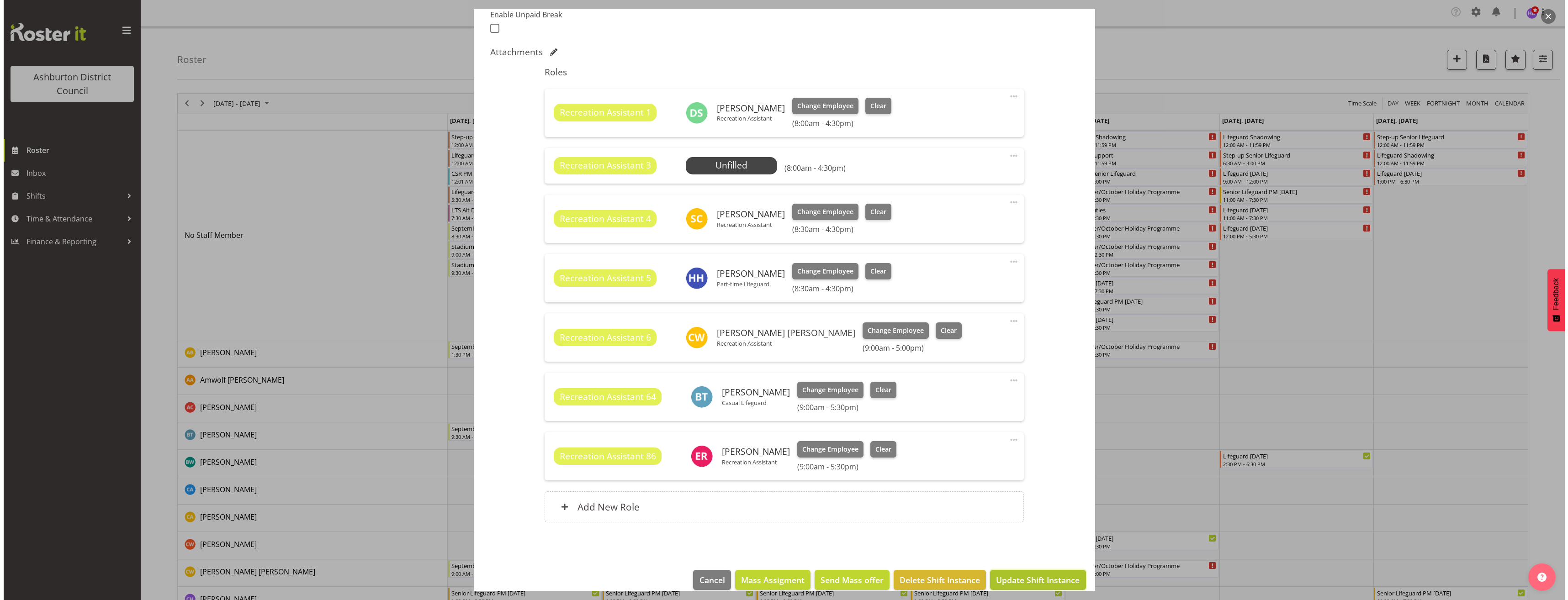
scroll to position [229, 0]
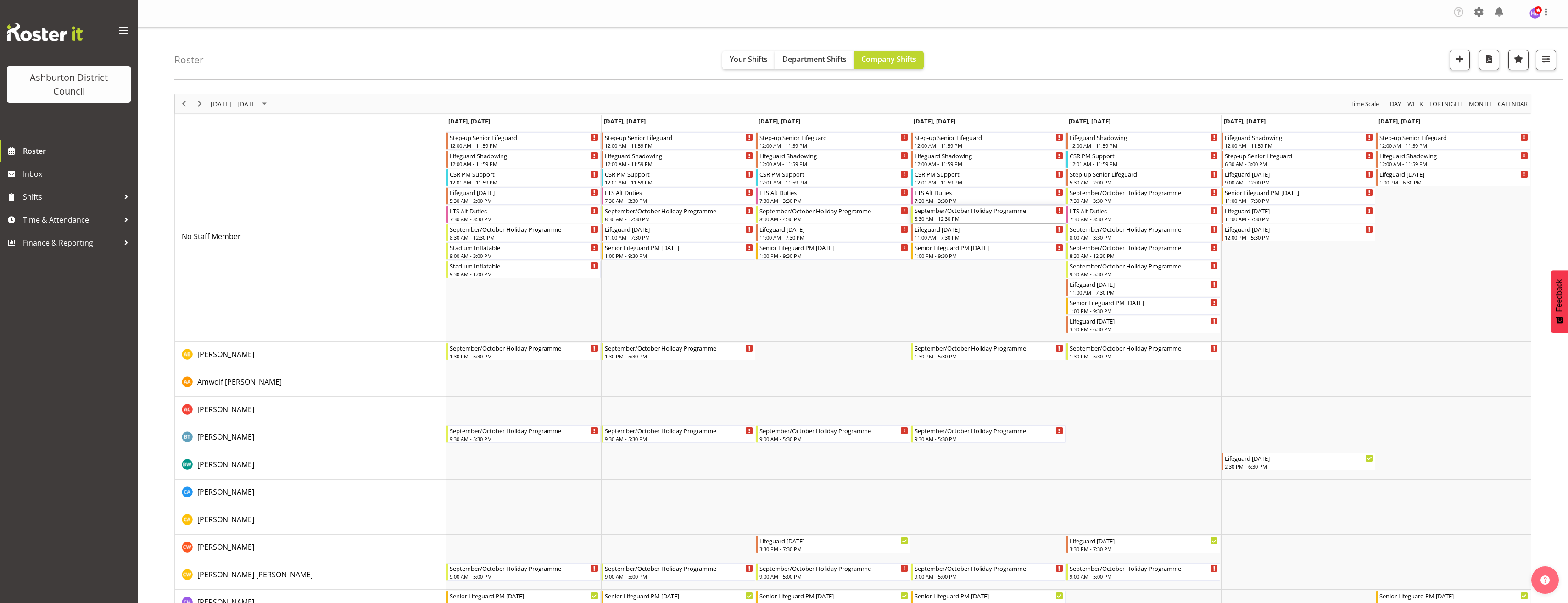
click at [973, 220] on div "8:30 AM - 12:30 PM" at bounding box center [989, 218] width 149 height 7
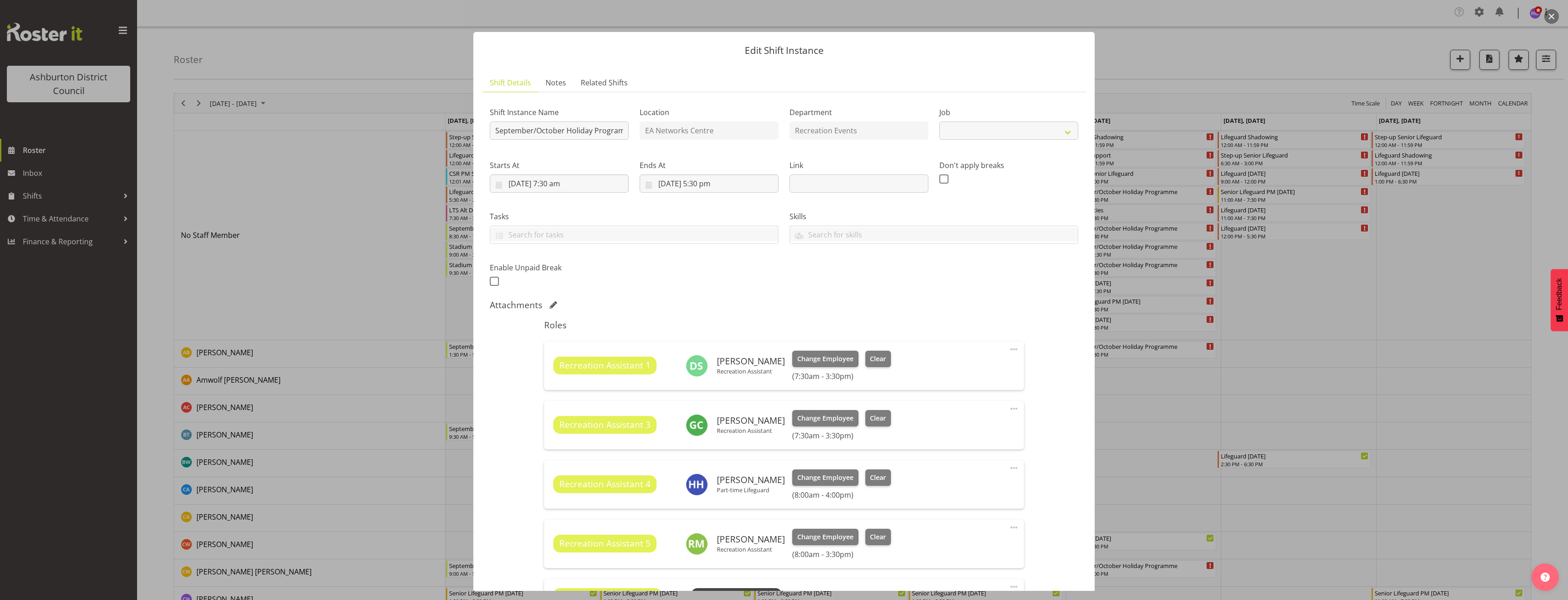
select select "4046"
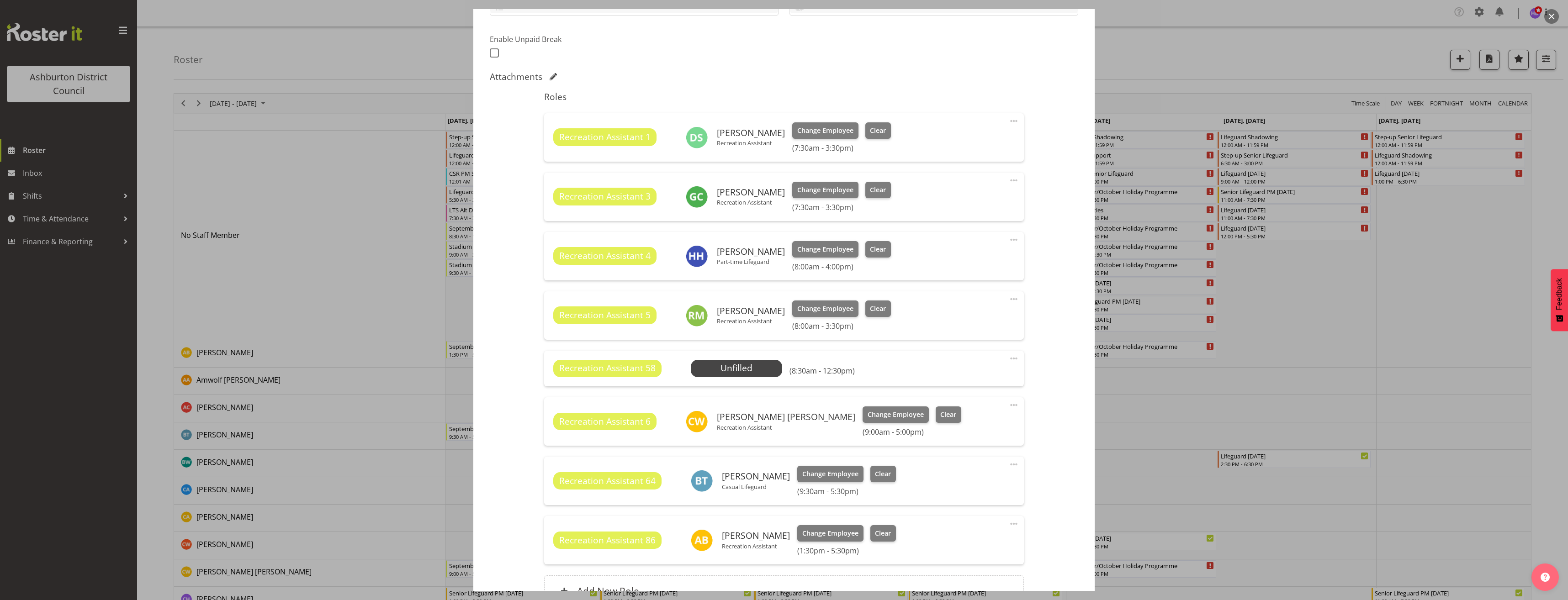
scroll to position [274, 0]
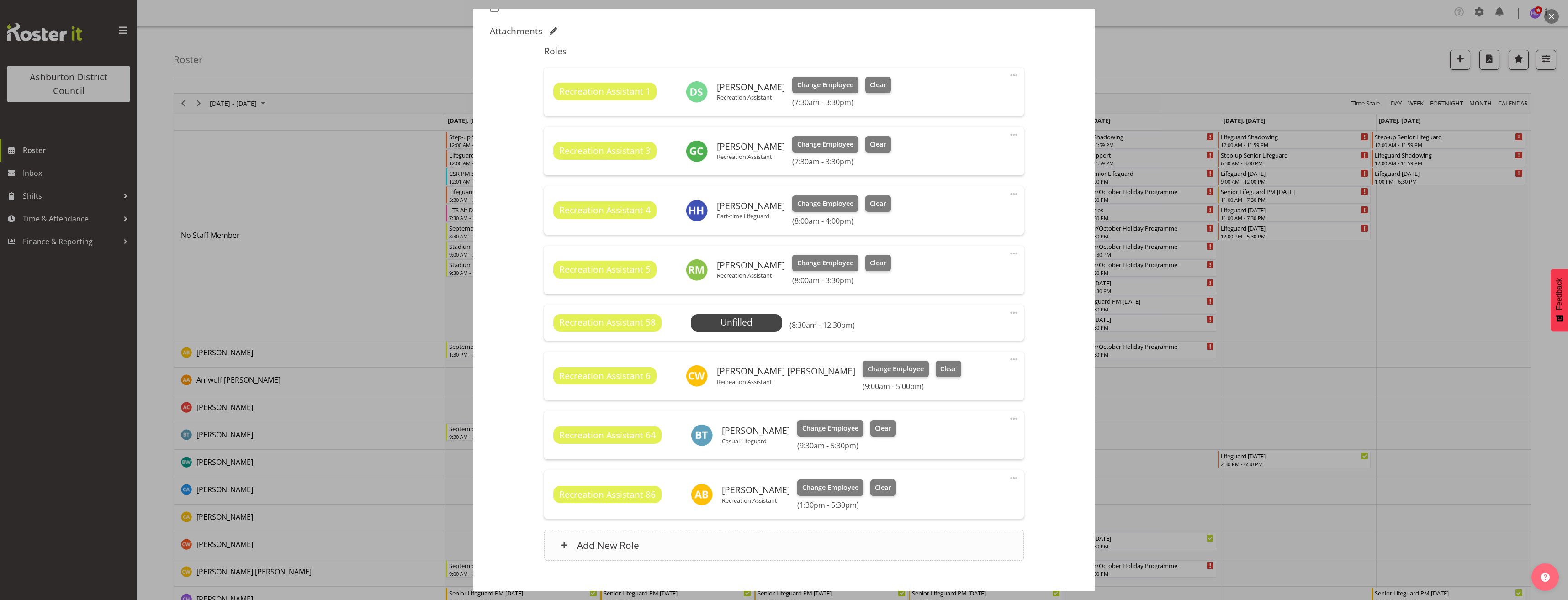
click at [758, 550] on div "Add New Role" at bounding box center [783, 545] width 479 height 31
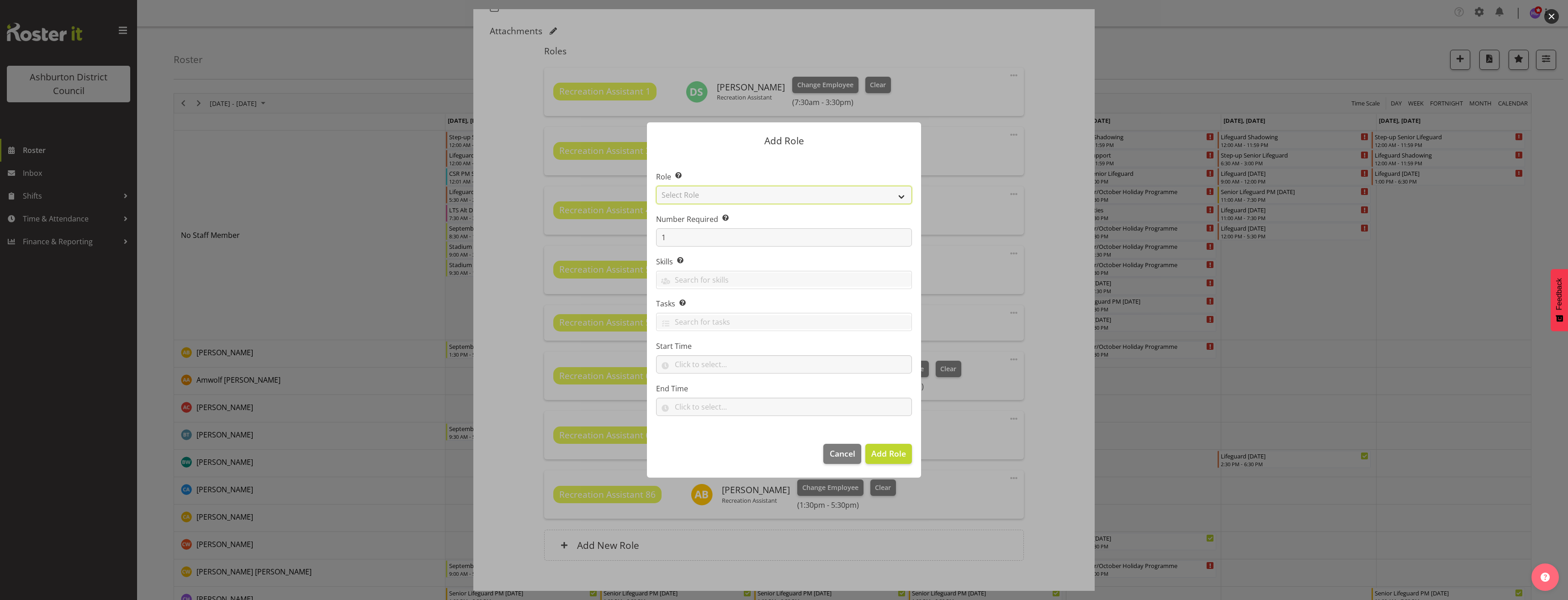
click at [733, 195] on select "Select Role AAGM Deputy Director AAGM Director Archivist Childrens Librarian Co…" at bounding box center [784, 195] width 256 height 18
select select "84"
click at [656, 186] on select "Select Role AAGM Deputy Director AAGM Director Archivist Childrens Librarian Co…" at bounding box center [784, 195] width 256 height 18
click at [702, 366] on input "text" at bounding box center [784, 365] width 256 height 18
click at [712, 391] on select "00 00 01 02 03 04 05 06 07 08 09 10 11 12 13 14 15 16 17 18 19 20 21 22 23" at bounding box center [718, 388] width 21 height 18
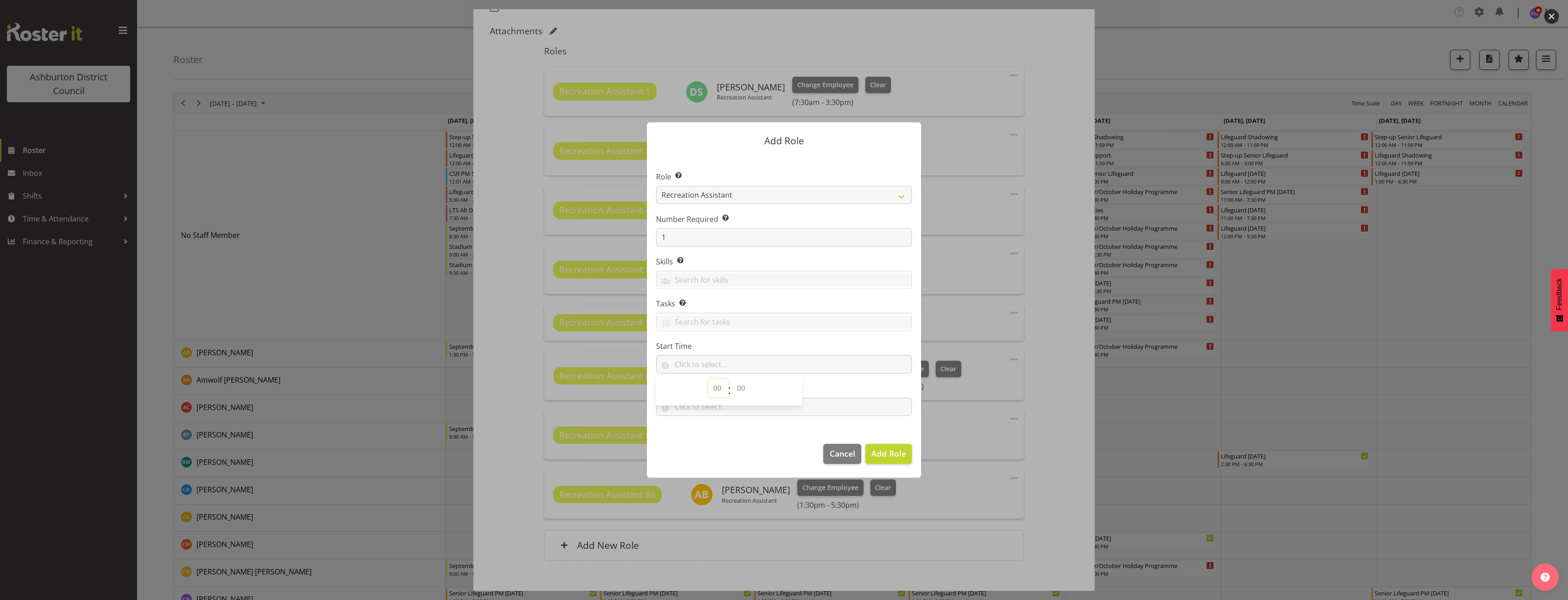
select select "13"
click at [744, 388] on select "00 00 01 02 03 04 05 06 07 08 09 10 11 12 13 14 15 16 17 18 19 20 21 22 23 24 2…" at bounding box center [742, 388] width 21 height 18
select select "0"
click at [732, 379] on select "00 00 01 02 03 04 05 06 07 08 09 10 11 12 13 14 15 16 17 18 19 20 21 22 23 24 2…" at bounding box center [742, 388] width 21 height 18
type input "13:00"
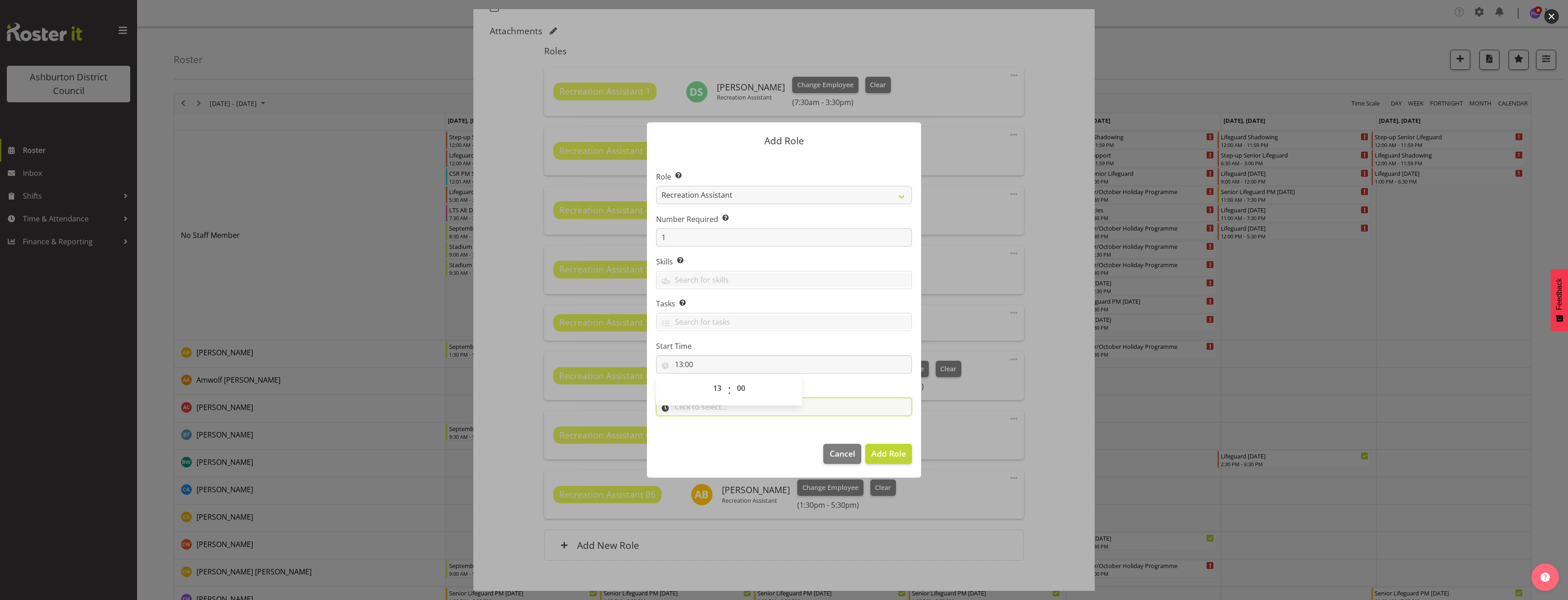
click at [708, 416] on input "text" at bounding box center [784, 407] width 256 height 18
click at [720, 431] on select "00 00 01 02 03 04 05 06 07 08 09 10 11 12 13 14 15 16 17 18 19 20 21 22 23" at bounding box center [718, 431] width 21 height 18
select select "15"
click at [708, 422] on select "00 00 01 02 03 04 05 06 07 08 09 10 11 12 13 14 15 16 17 18 19 20 21 22 23" at bounding box center [718, 431] width 21 height 18
click at [748, 428] on select "00 00 01 02 03 04 05 06 07 08 09 10 11 12 13 14 15 16 17 18 19 20 21 22 23 24 2…" at bounding box center [742, 431] width 21 height 18
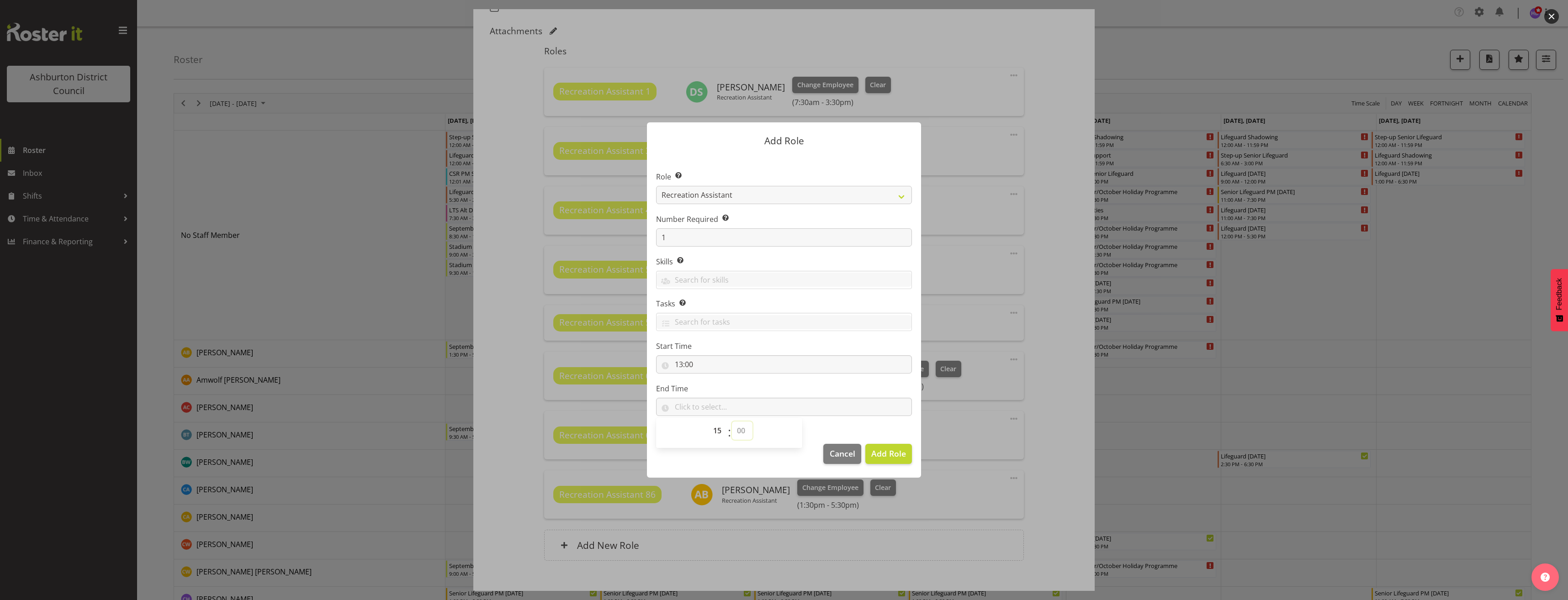
select select "0"
click at [732, 422] on select "00 00 01 02 03 04 05 06 07 08 09 10 11 12 13 14 15 16 17 18 19 20 21 22 23 24 2…" at bounding box center [742, 431] width 21 height 18
type input "15:00"
click at [905, 456] on span "Add Role" at bounding box center [888, 453] width 35 height 11
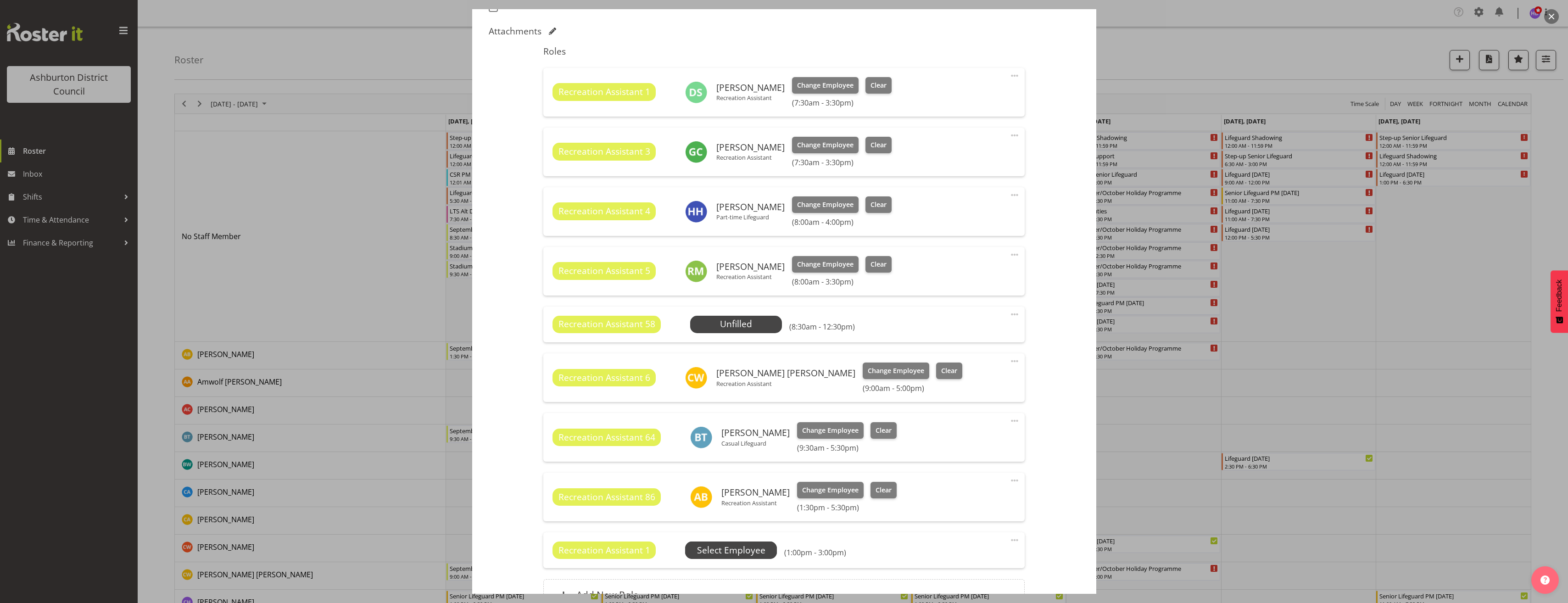
click at [0, 0] on span "Select Employee" at bounding box center [0, 0] width 0 height 0
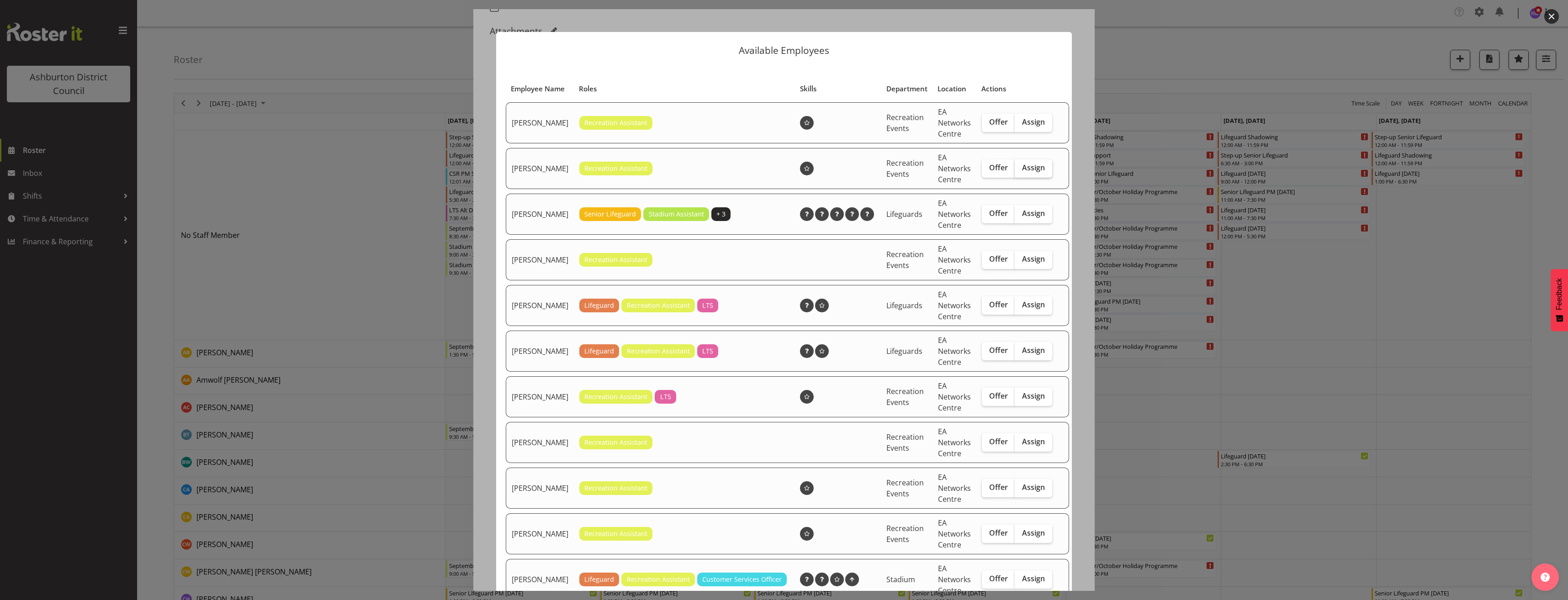
click at [1023, 178] on label "Assign" at bounding box center [1034, 169] width 38 height 18
click at [1021, 171] on input "Assign" at bounding box center [1018, 168] width 6 height 6
checkbox input "true"
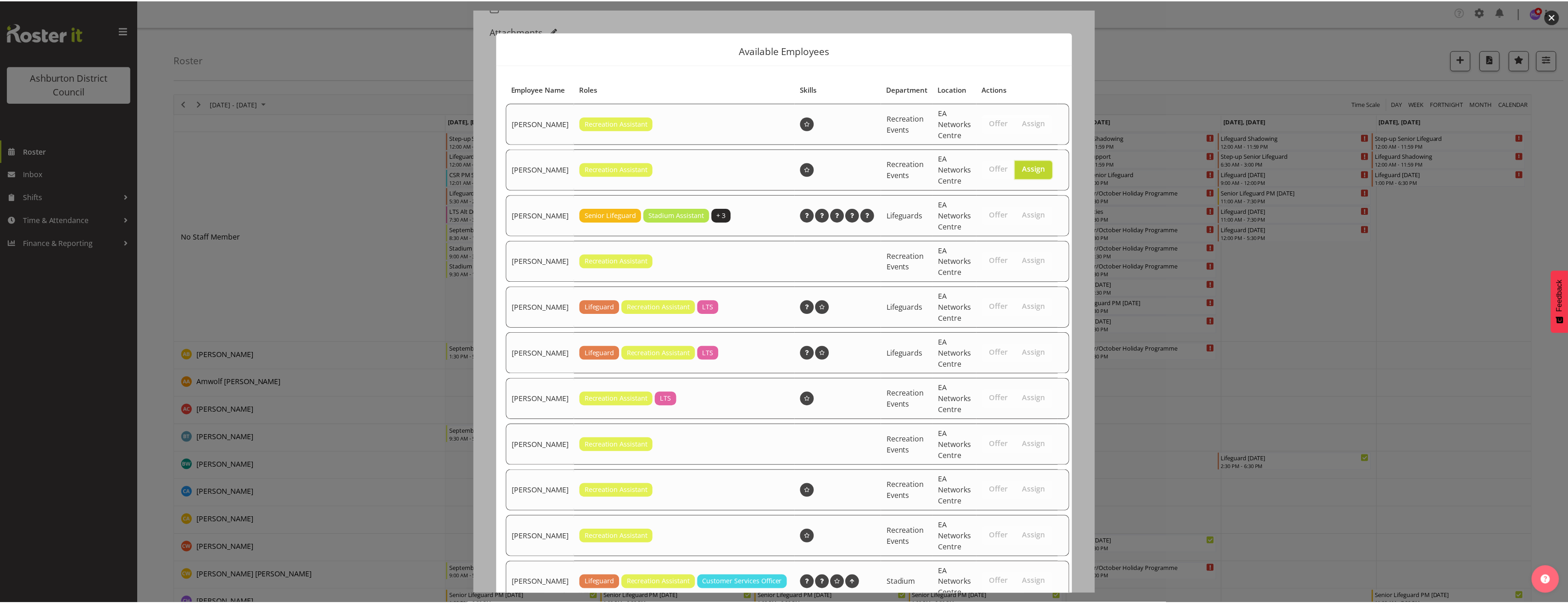
scroll to position [272, 0]
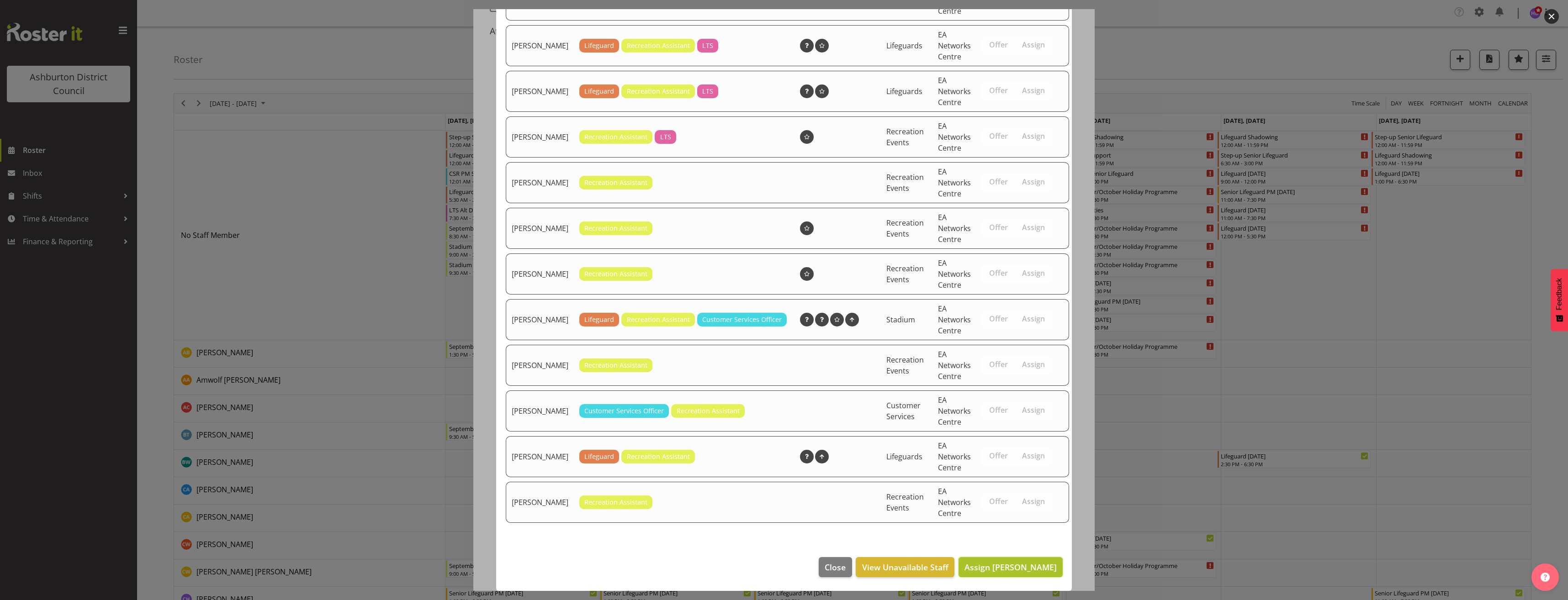
click at [1014, 567] on span "Assign [PERSON_NAME]" at bounding box center [1010, 567] width 93 height 11
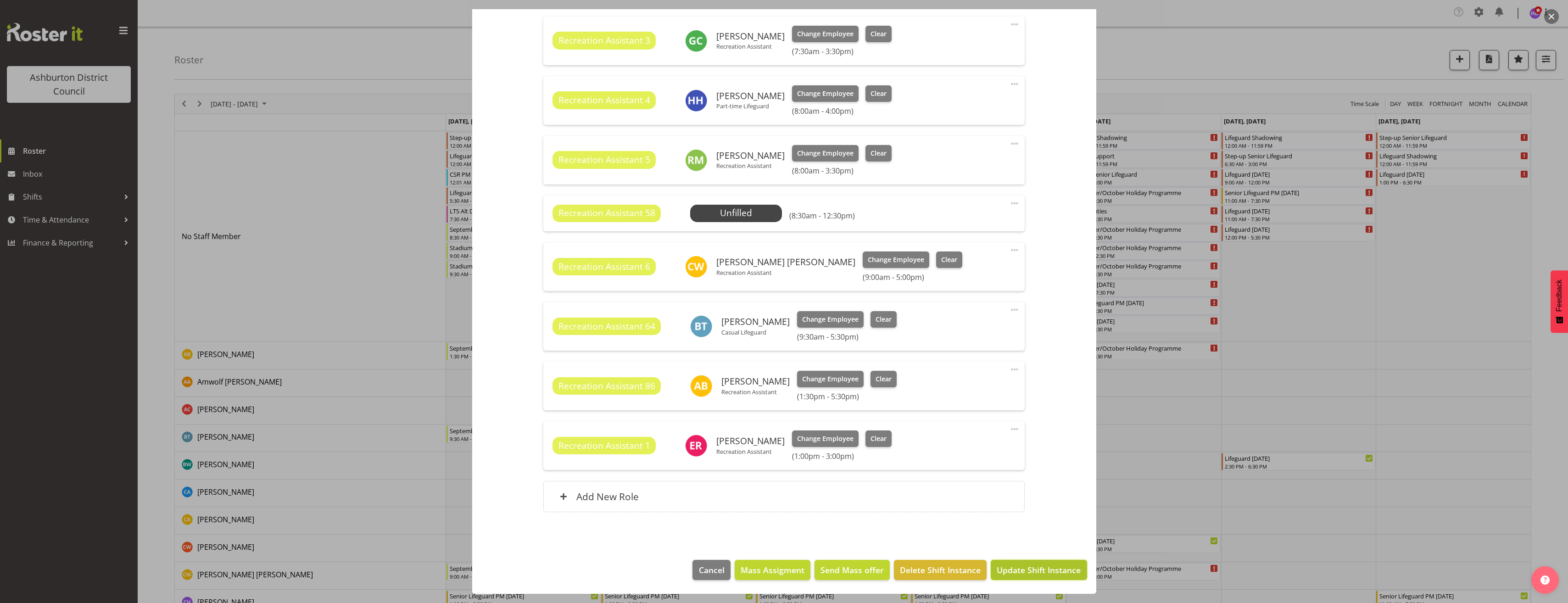
click at [1031, 564] on span "Update Shift Instance" at bounding box center [1038, 570] width 84 height 12
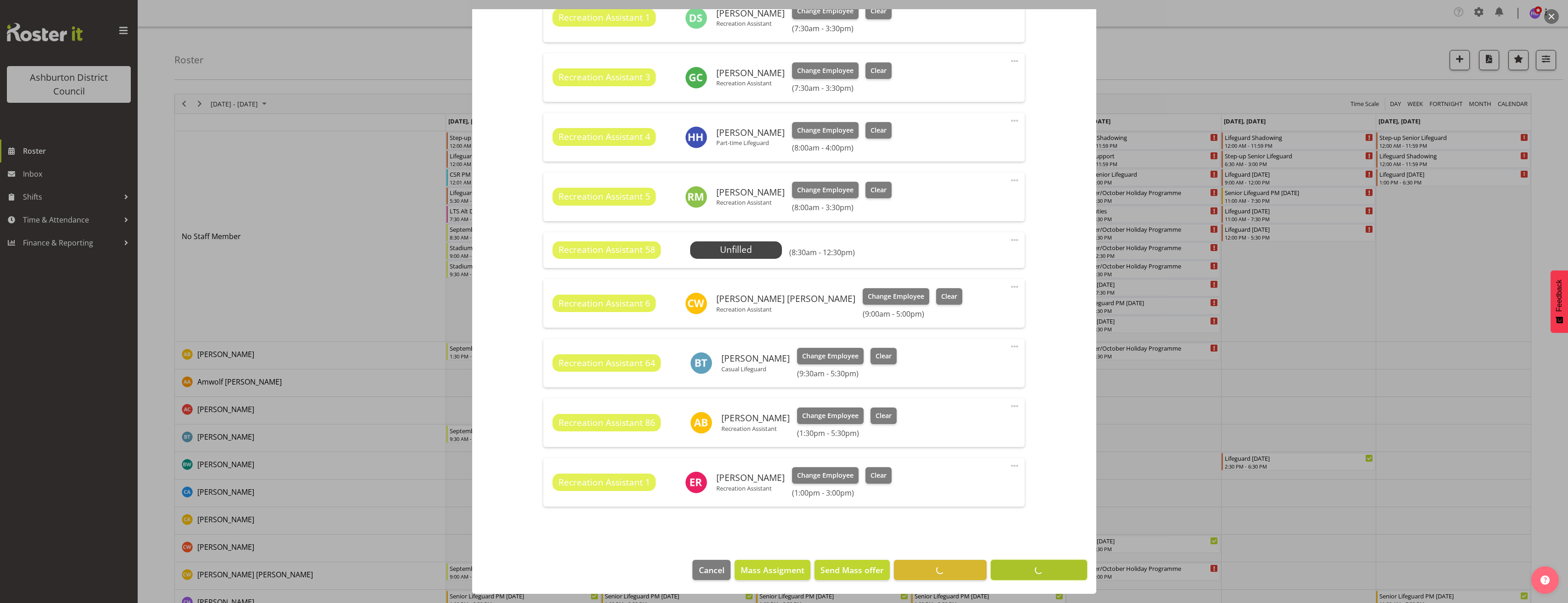
scroll to position [350, 0]
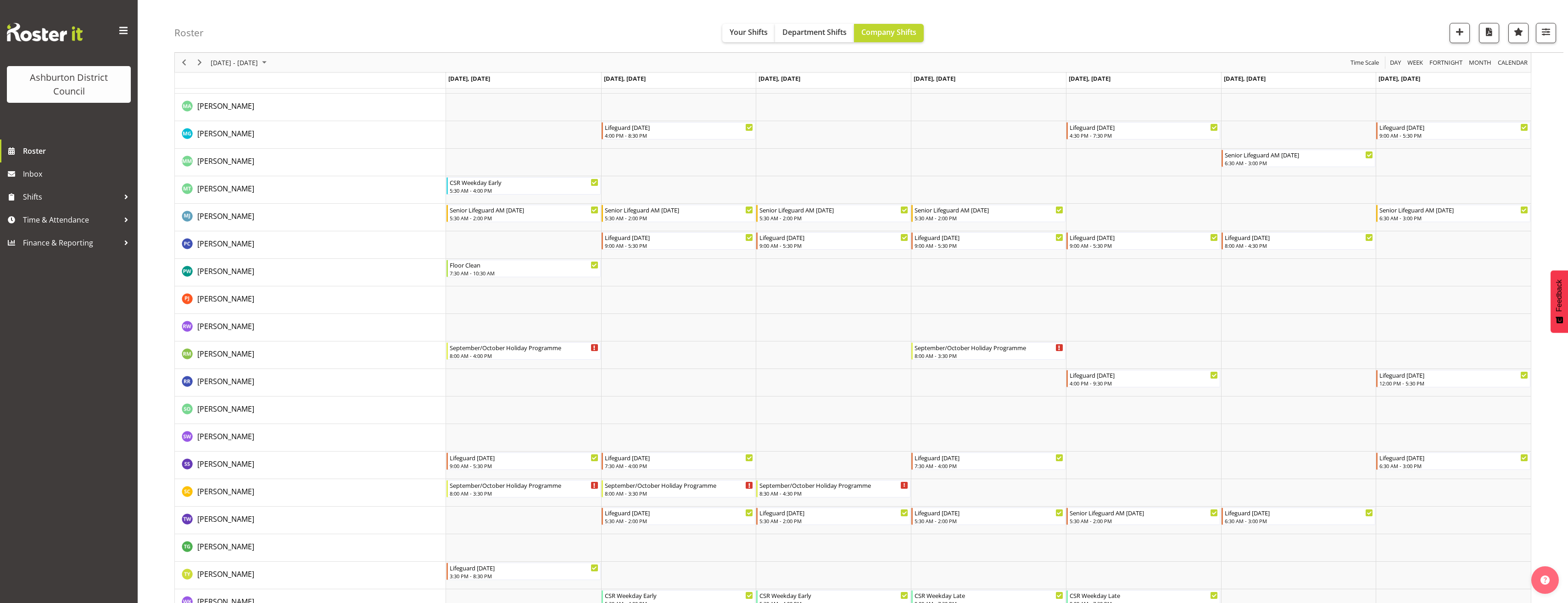
scroll to position [1637, 0]
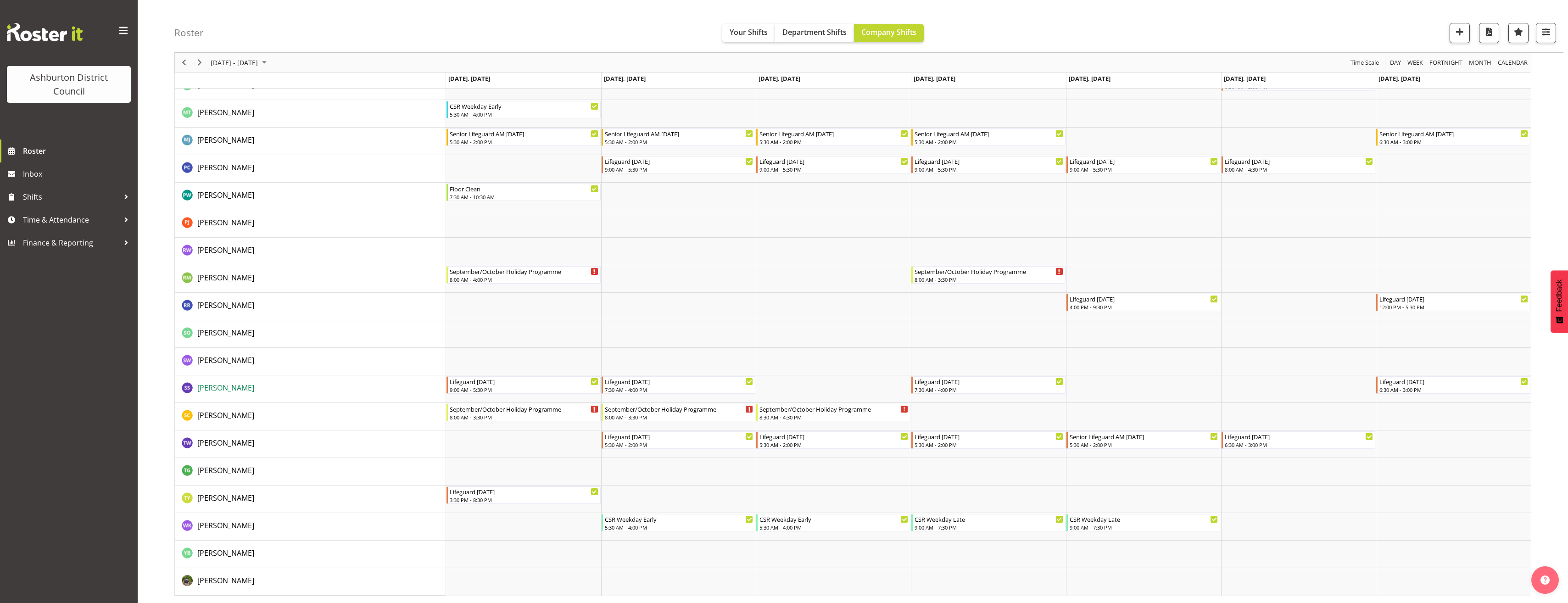
click at [216, 390] on span "[PERSON_NAME]" at bounding box center [226, 388] width 57 height 10
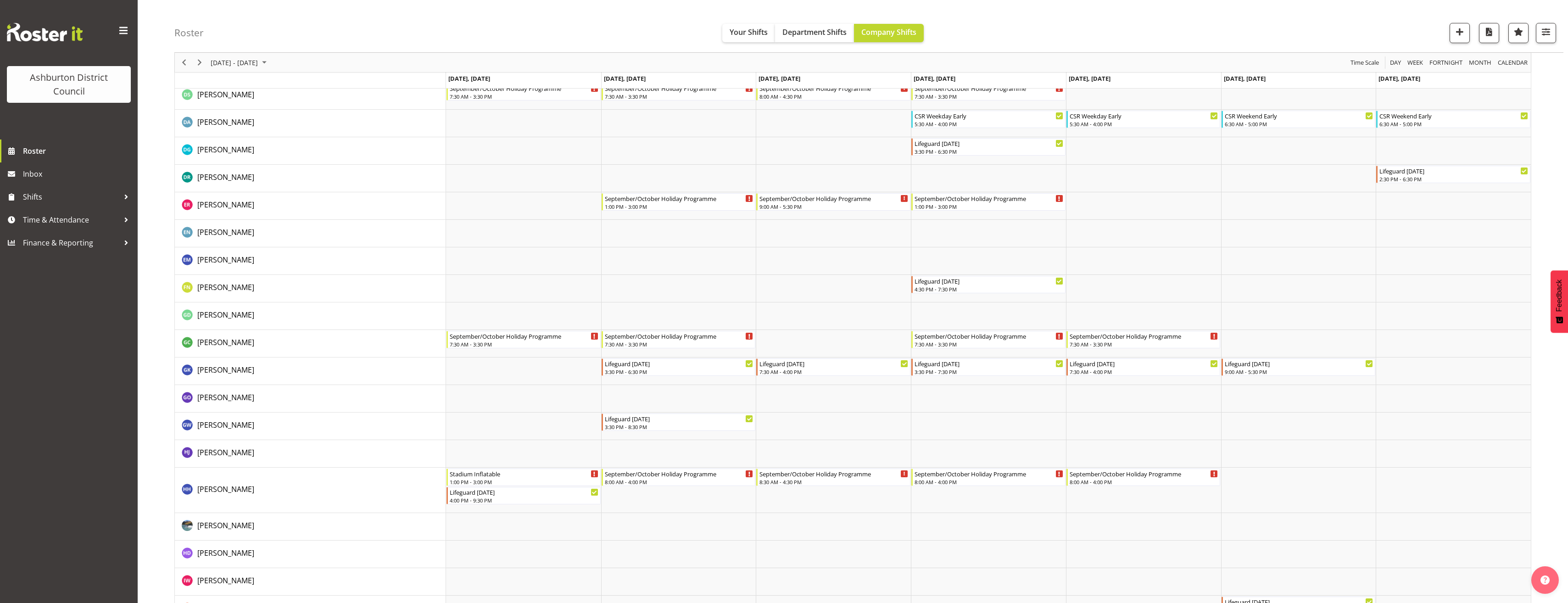
scroll to position [489, 0]
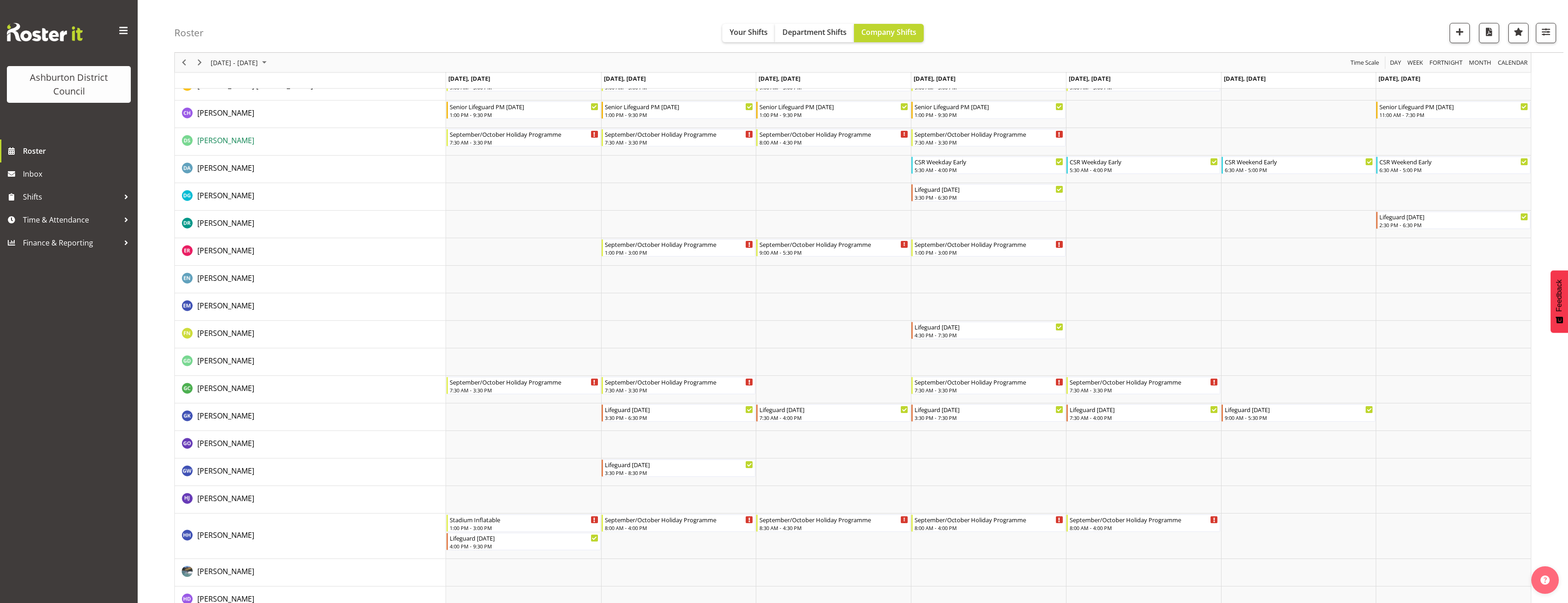
click at [218, 138] on span "[PERSON_NAME]" at bounding box center [226, 140] width 57 height 10
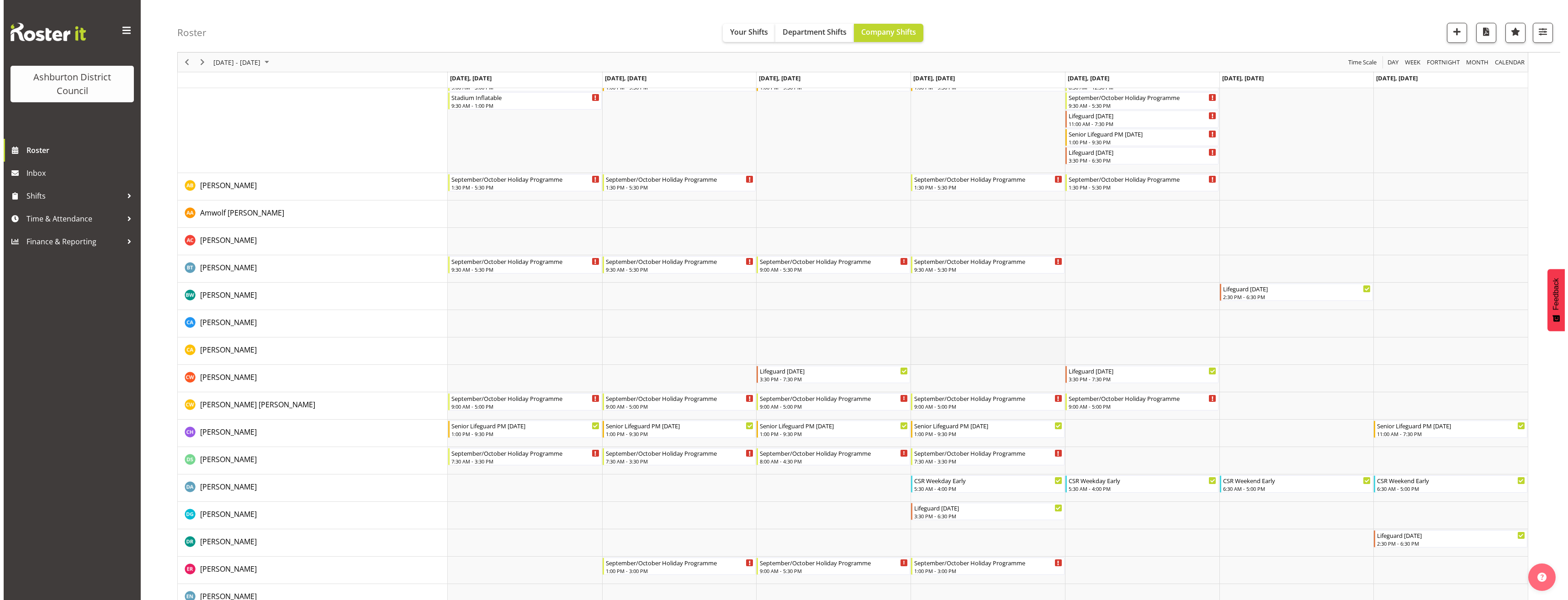
scroll to position [0, 0]
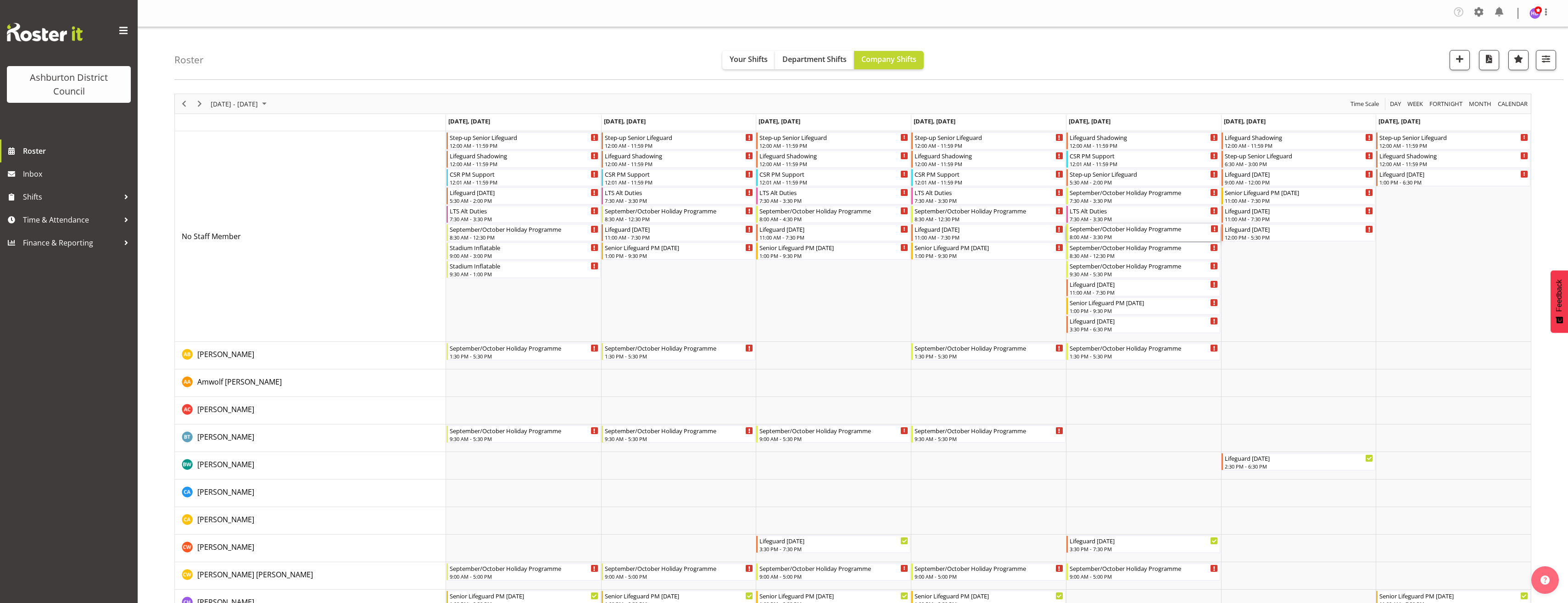
click at [1134, 235] on div "8:00 AM - 3:30 PM" at bounding box center [1144, 237] width 149 height 7
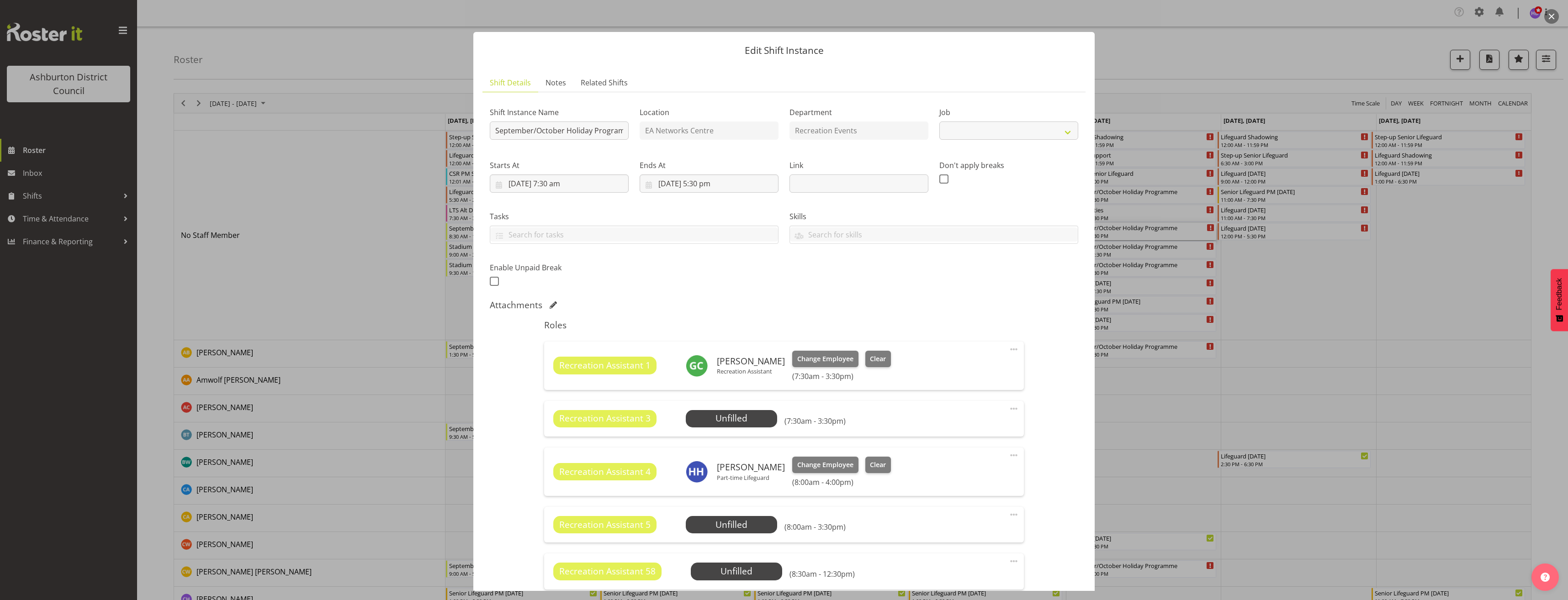
select select "4046"
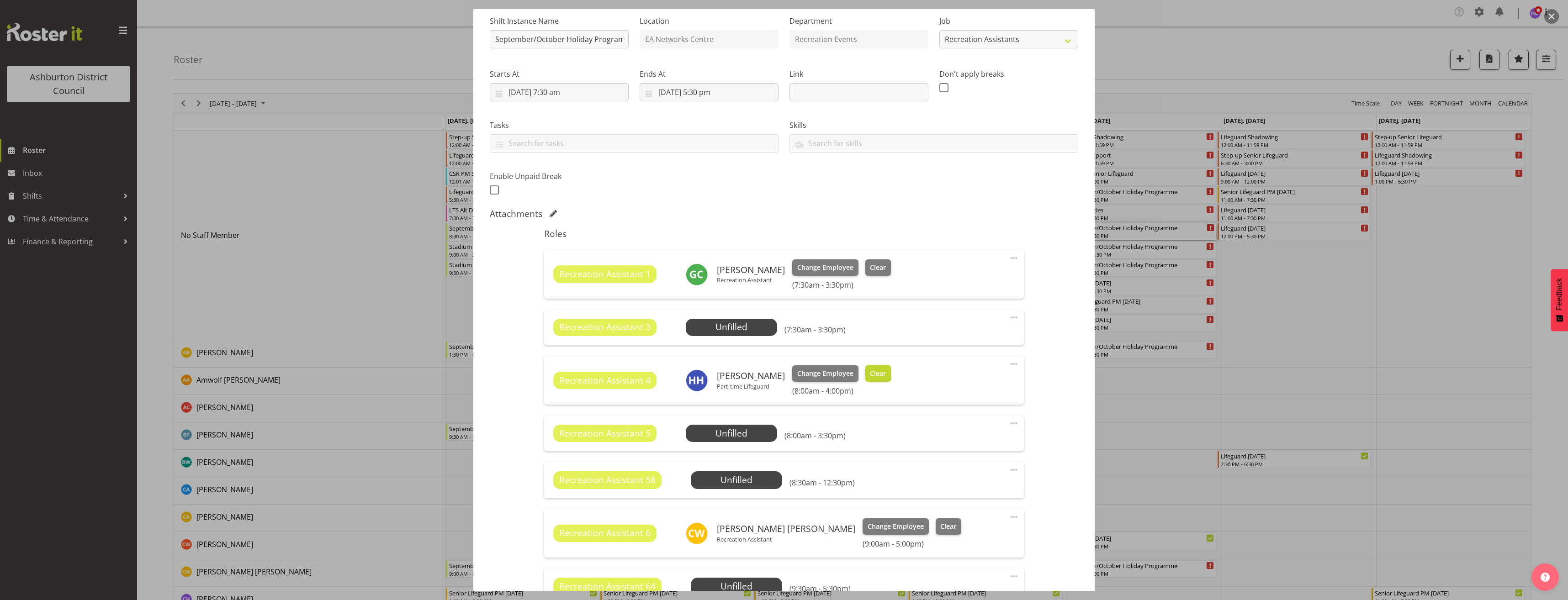
click at [870, 376] on span "Clear" at bounding box center [878, 374] width 16 height 10
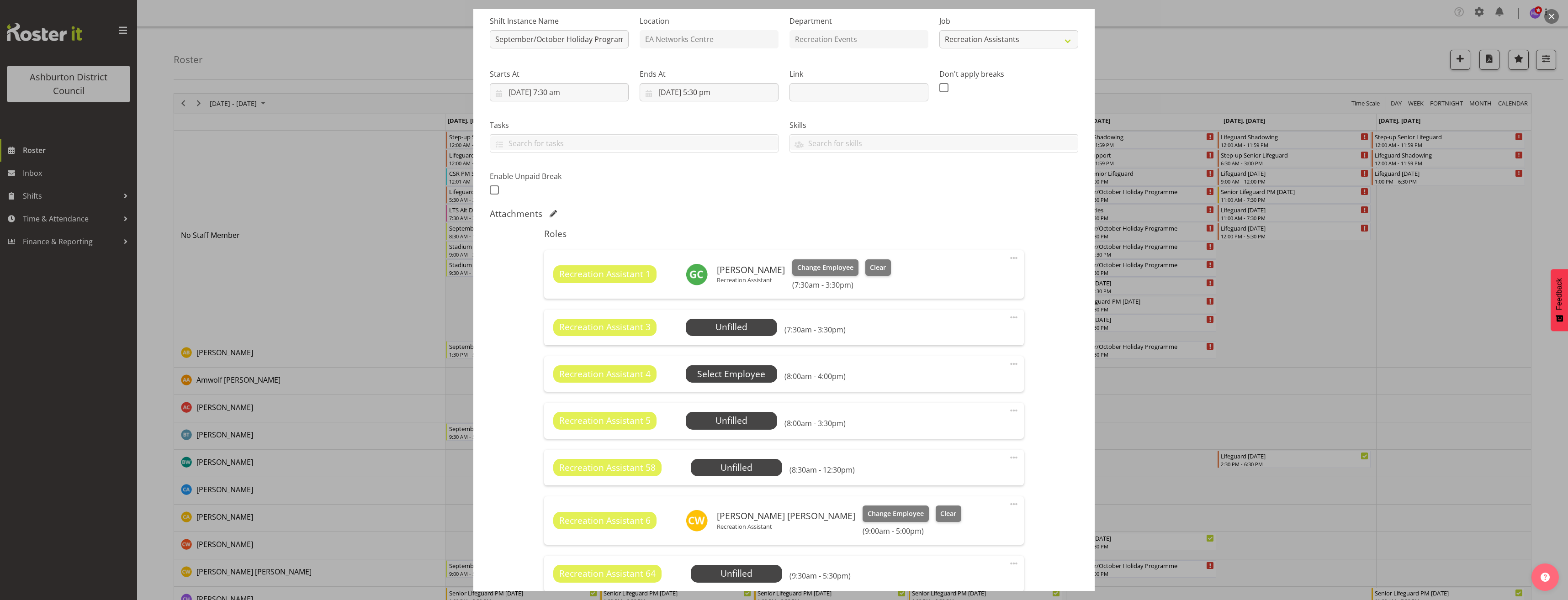
click at [0, 0] on span "Select Employee" at bounding box center [0, 0] width 0 height 0
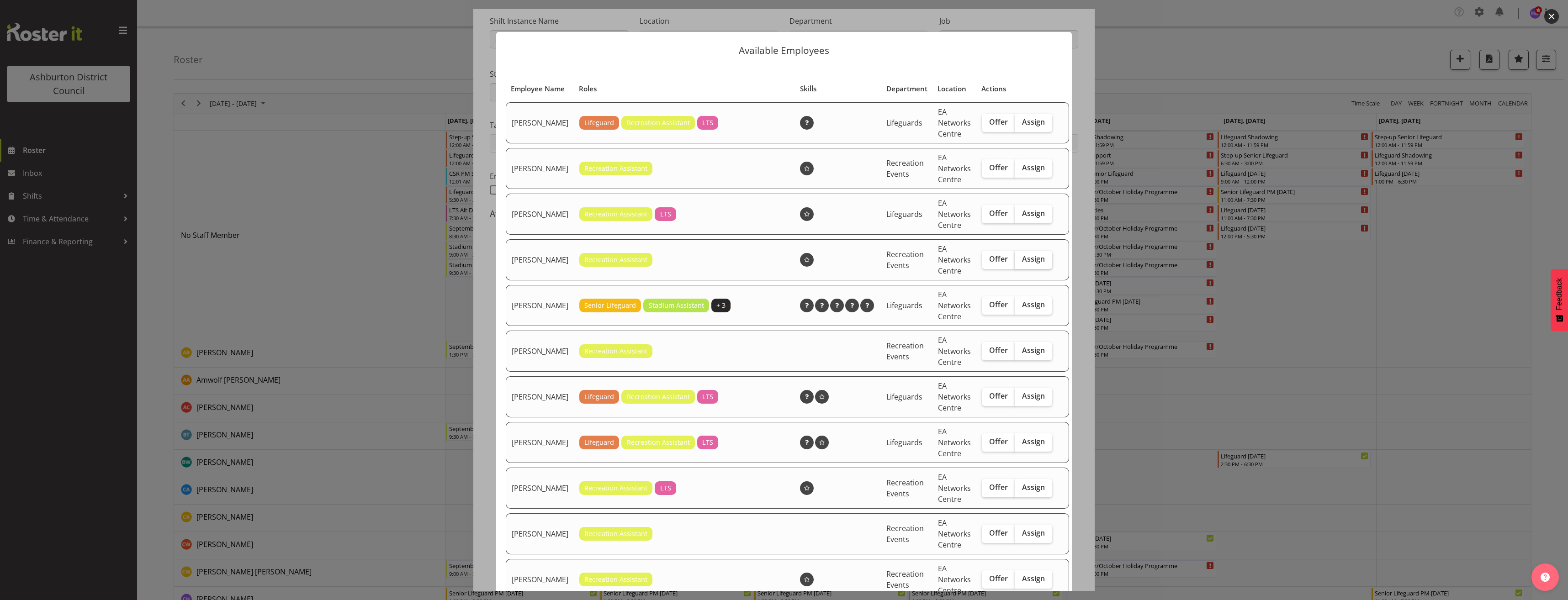
click at [1023, 269] on label "Assign" at bounding box center [1034, 260] width 38 height 18
click at [1021, 262] on input "Assign" at bounding box center [1018, 259] width 6 height 6
checkbox input "true"
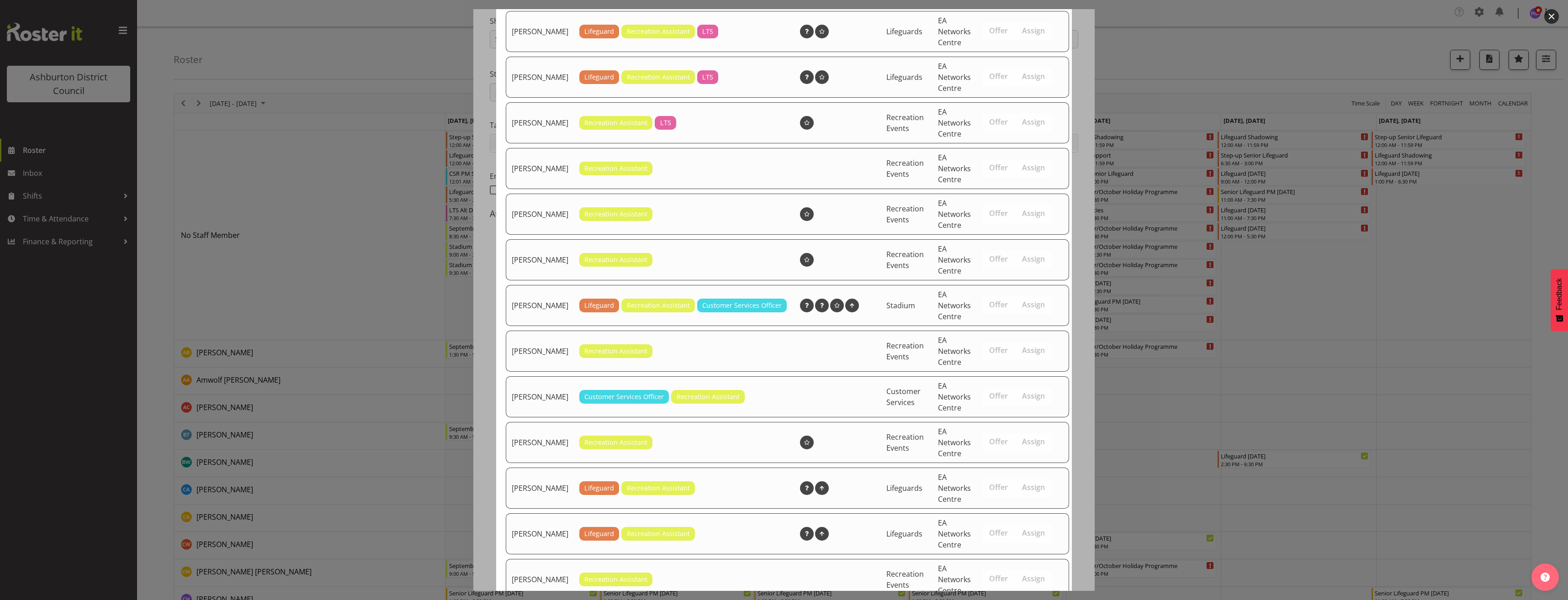
scroll to position [453, 0]
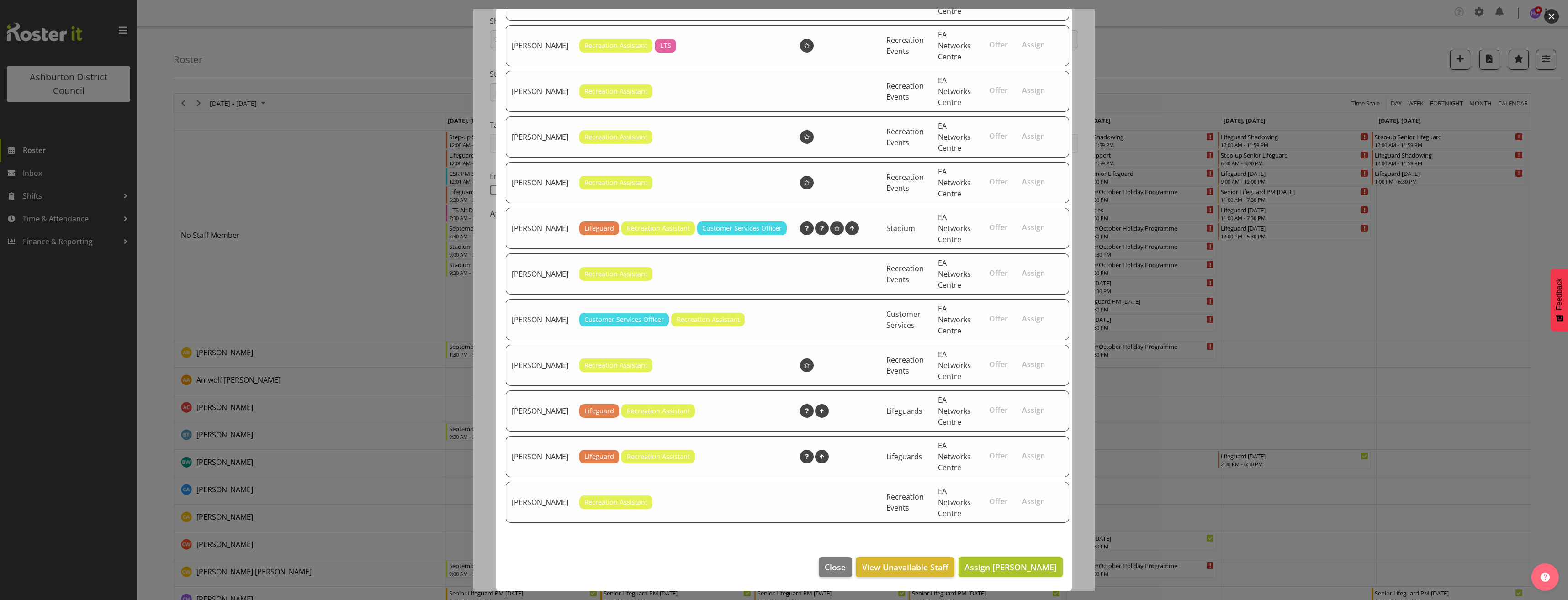
click at [1031, 573] on button "Assign [PERSON_NAME]" at bounding box center [1010, 567] width 104 height 20
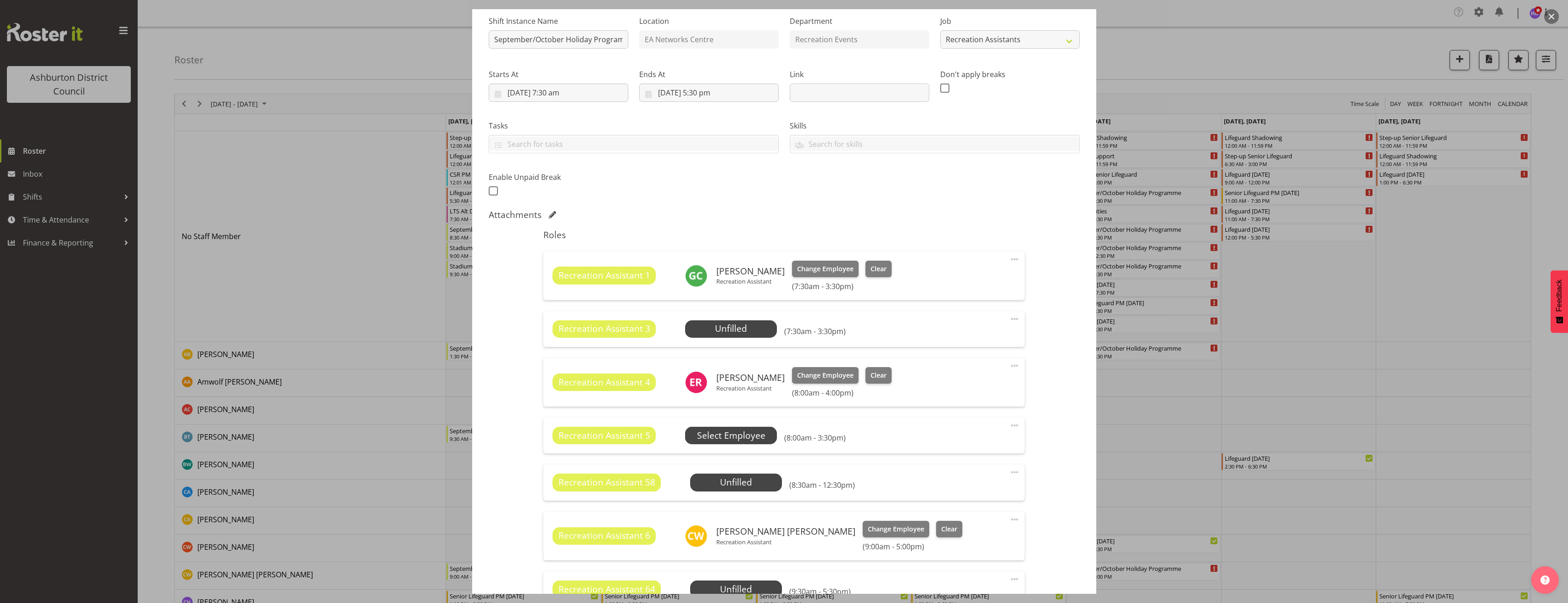
click at [0, 0] on span "Select Employee" at bounding box center [0, 0] width 0 height 0
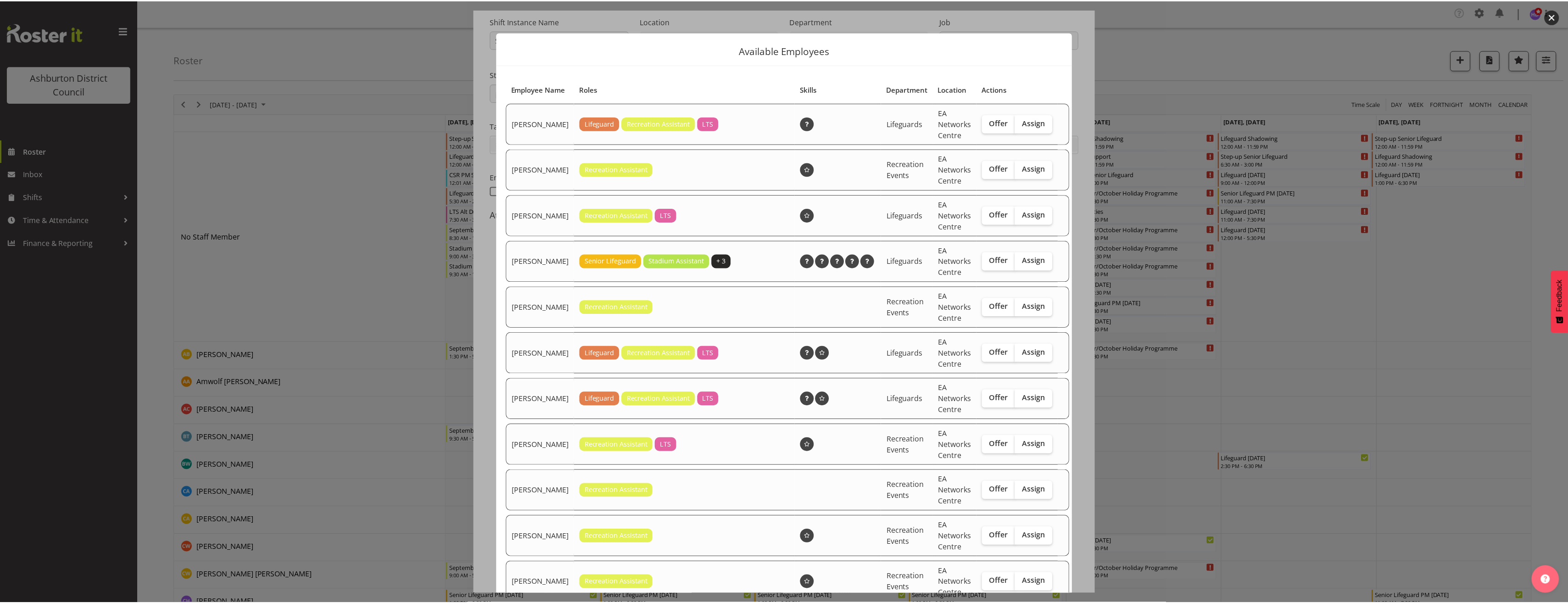
scroll to position [138, 0]
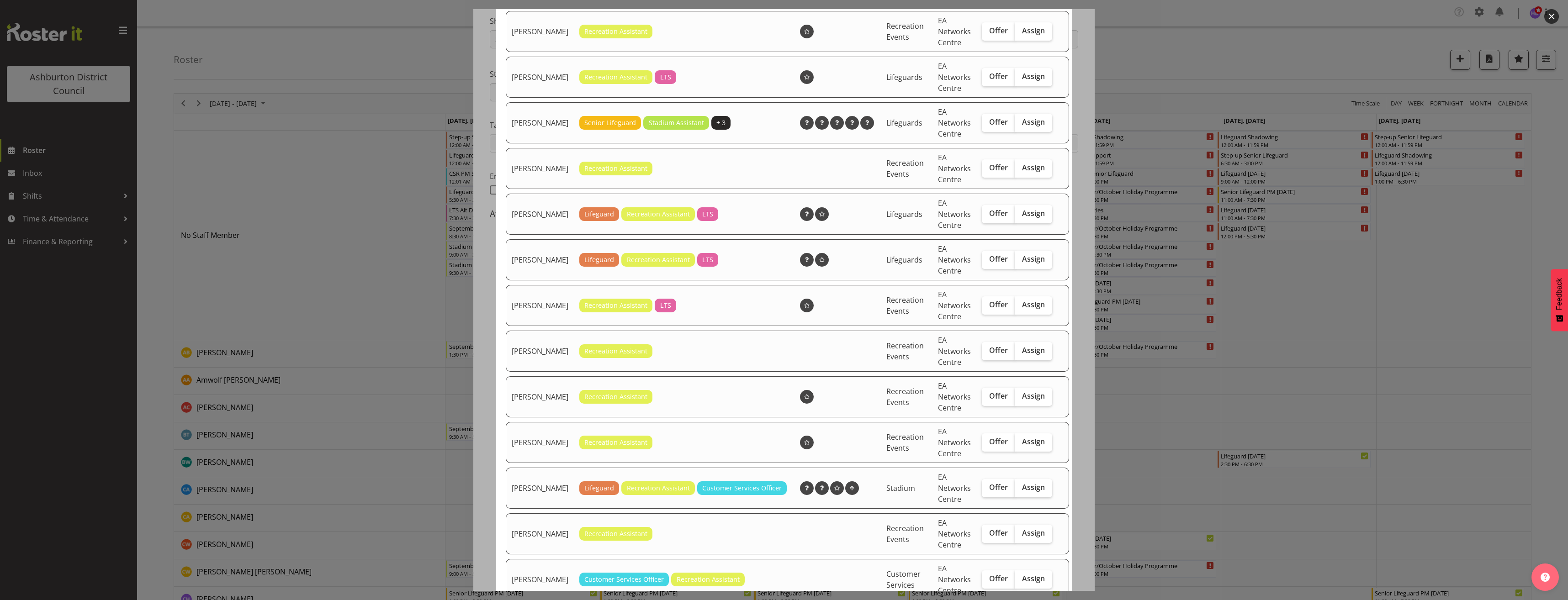
click at [479, 368] on div at bounding box center [784, 300] width 1568 height 600
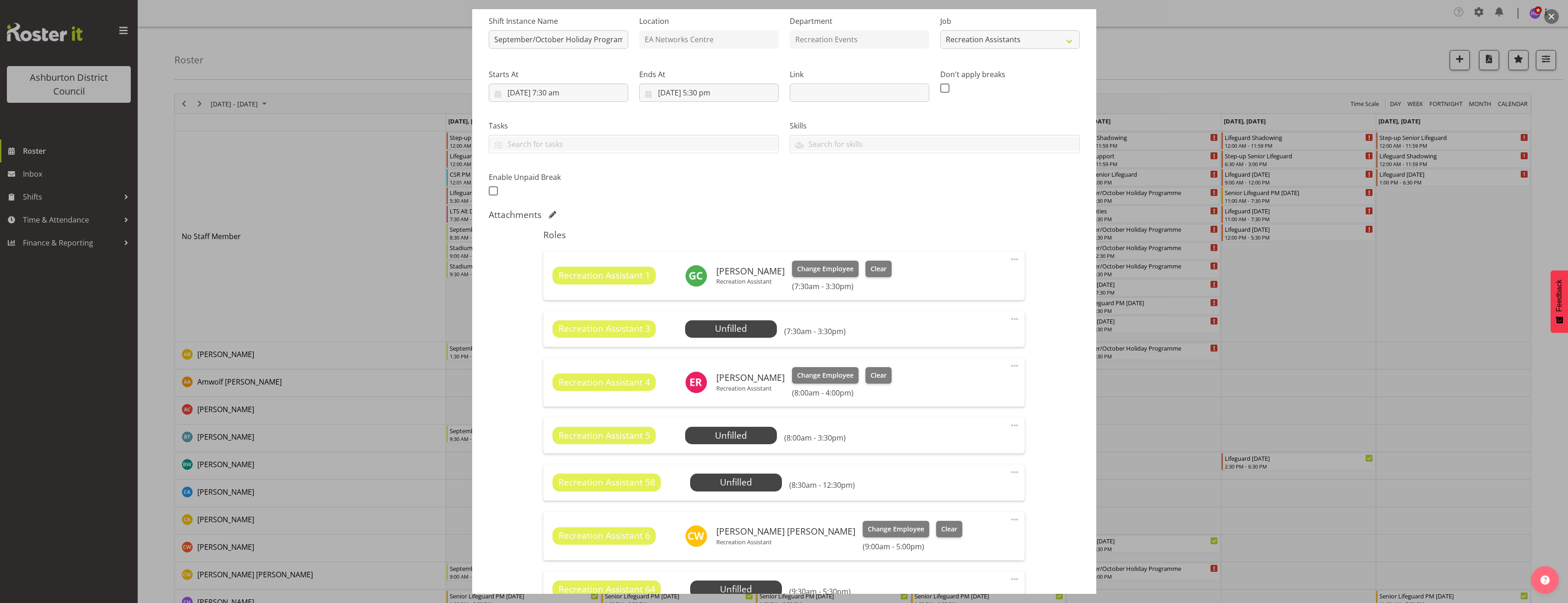
scroll to position [289, 0]
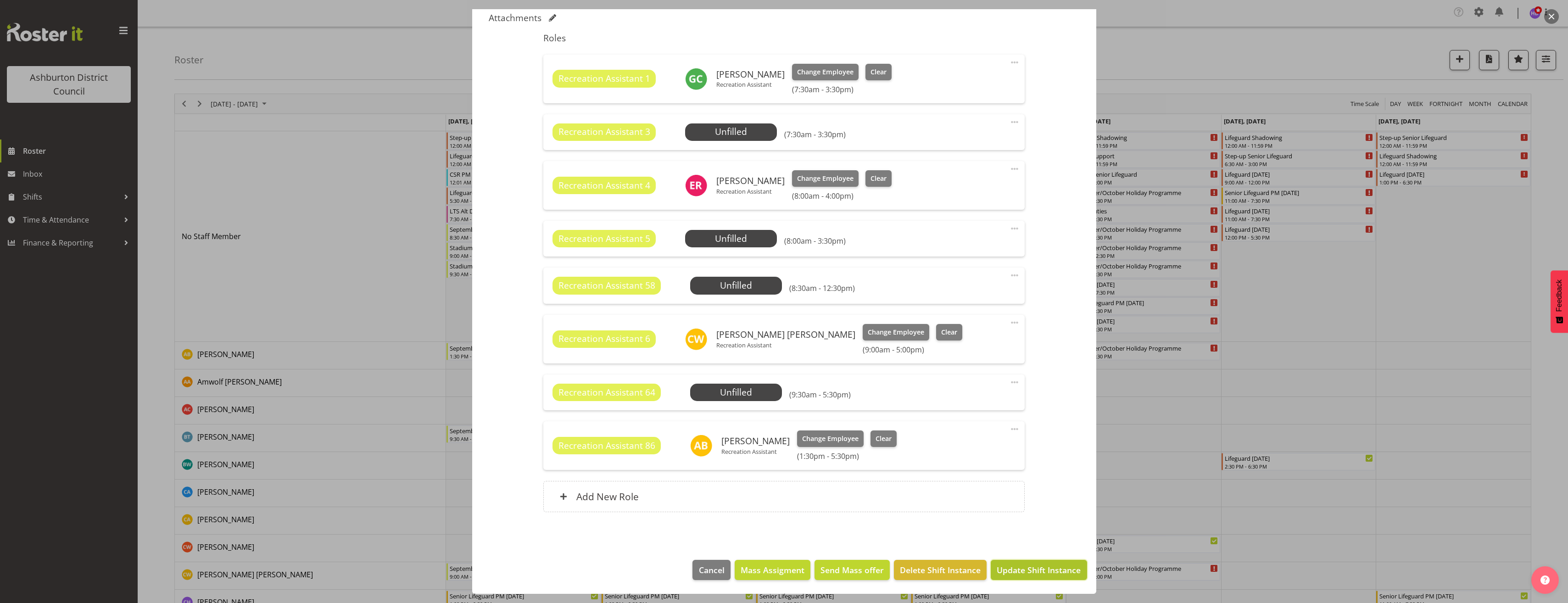
click at [1032, 571] on span "Update Shift Instance" at bounding box center [1038, 570] width 84 height 12
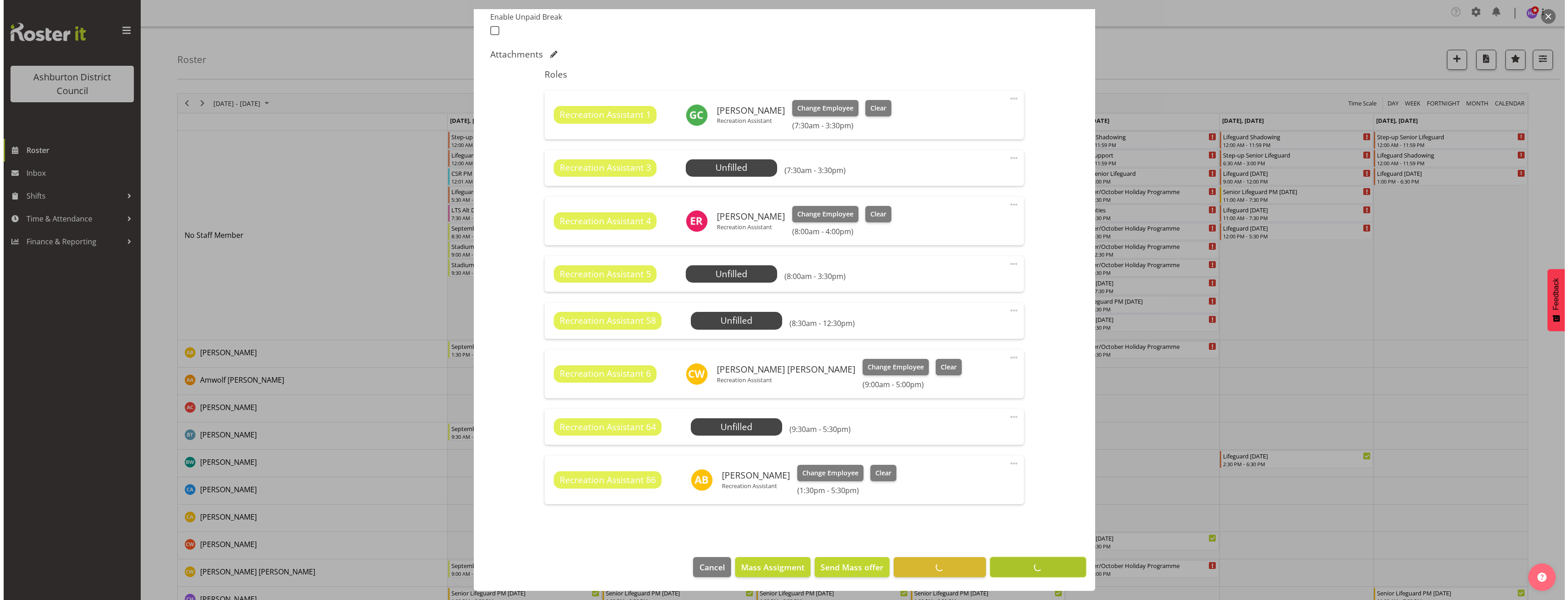
scroll to position [251, 0]
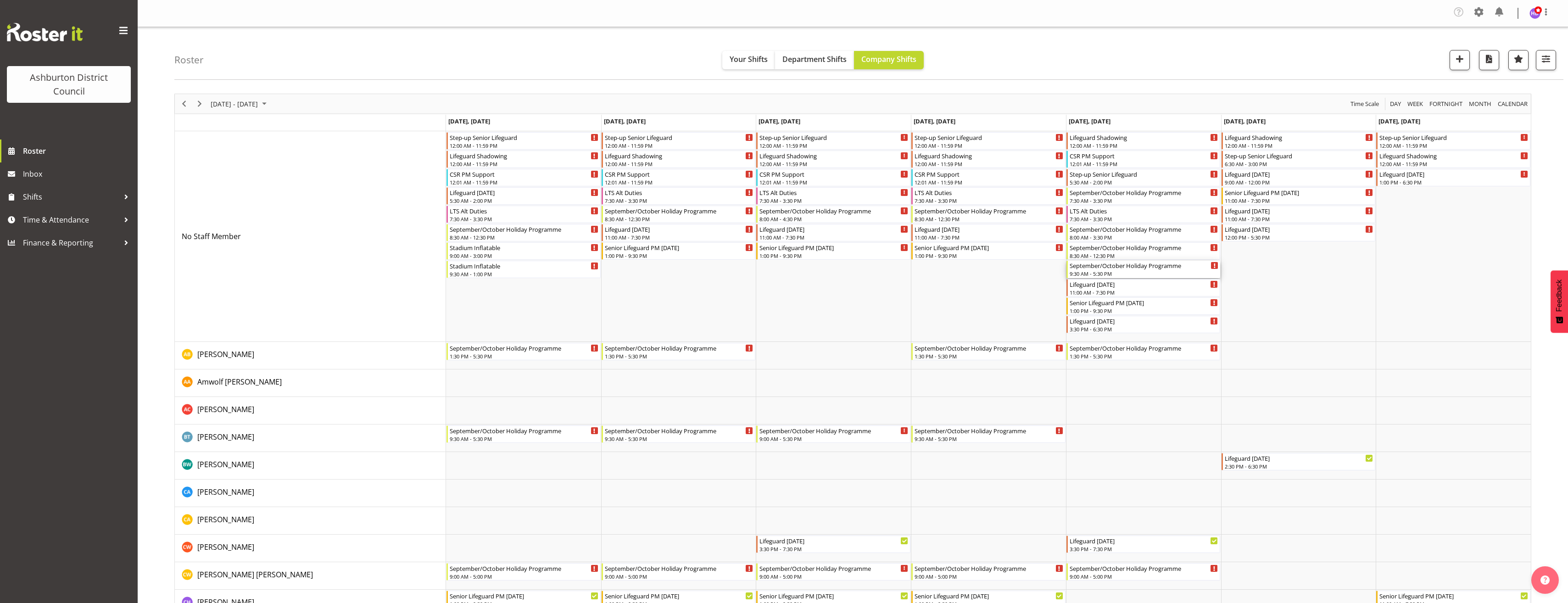
click at [1134, 273] on div "9:30 AM - 5:30 PM" at bounding box center [1144, 273] width 149 height 7
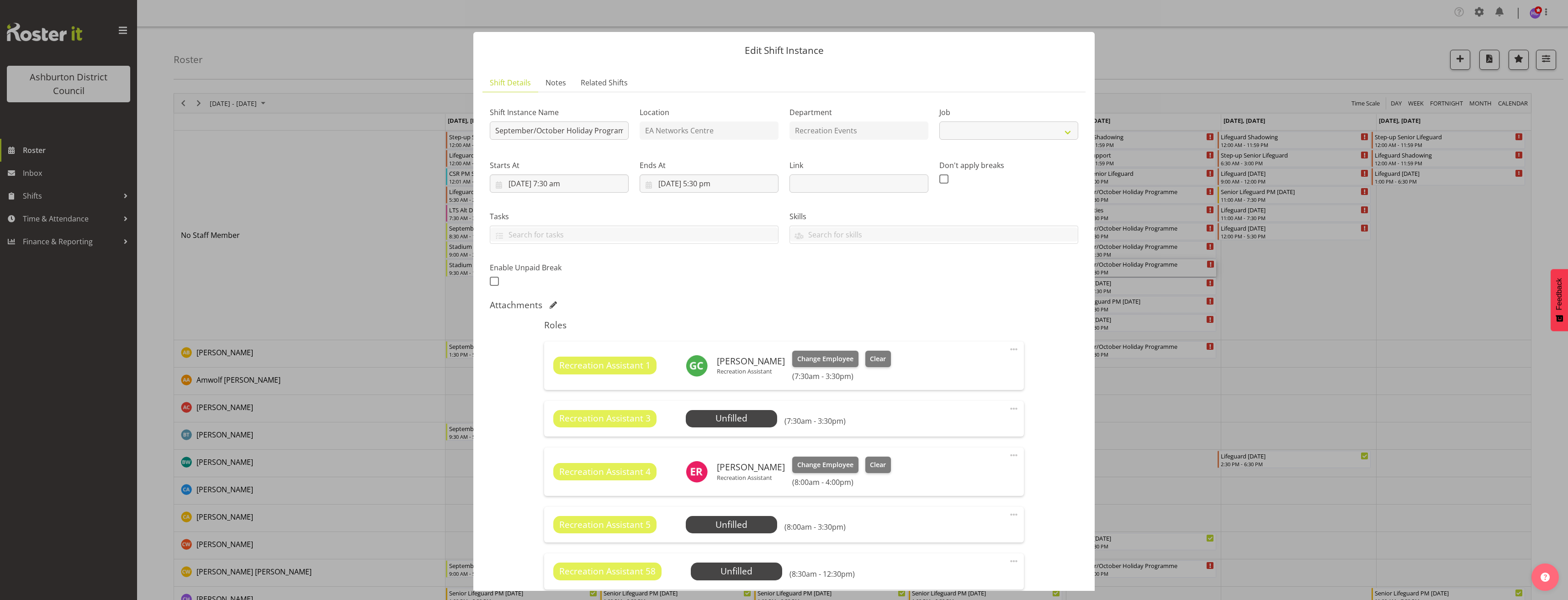
select select "4046"
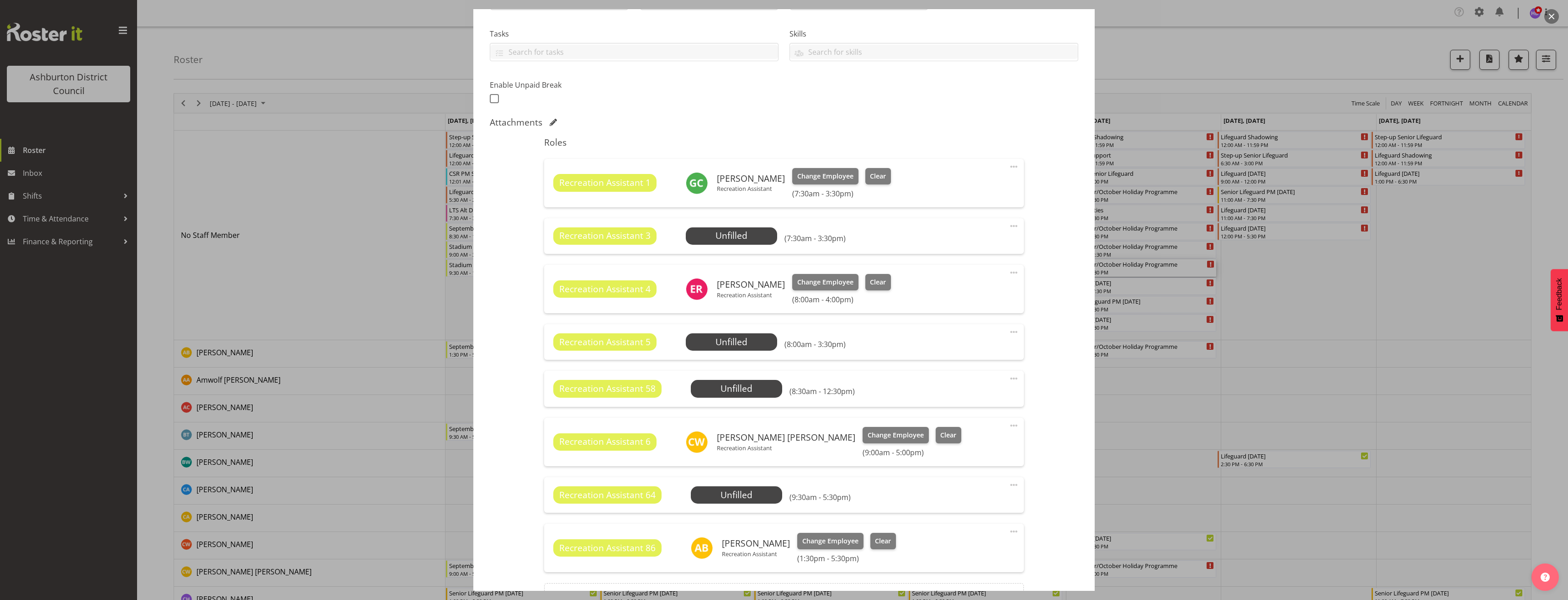
scroll to position [228, 0]
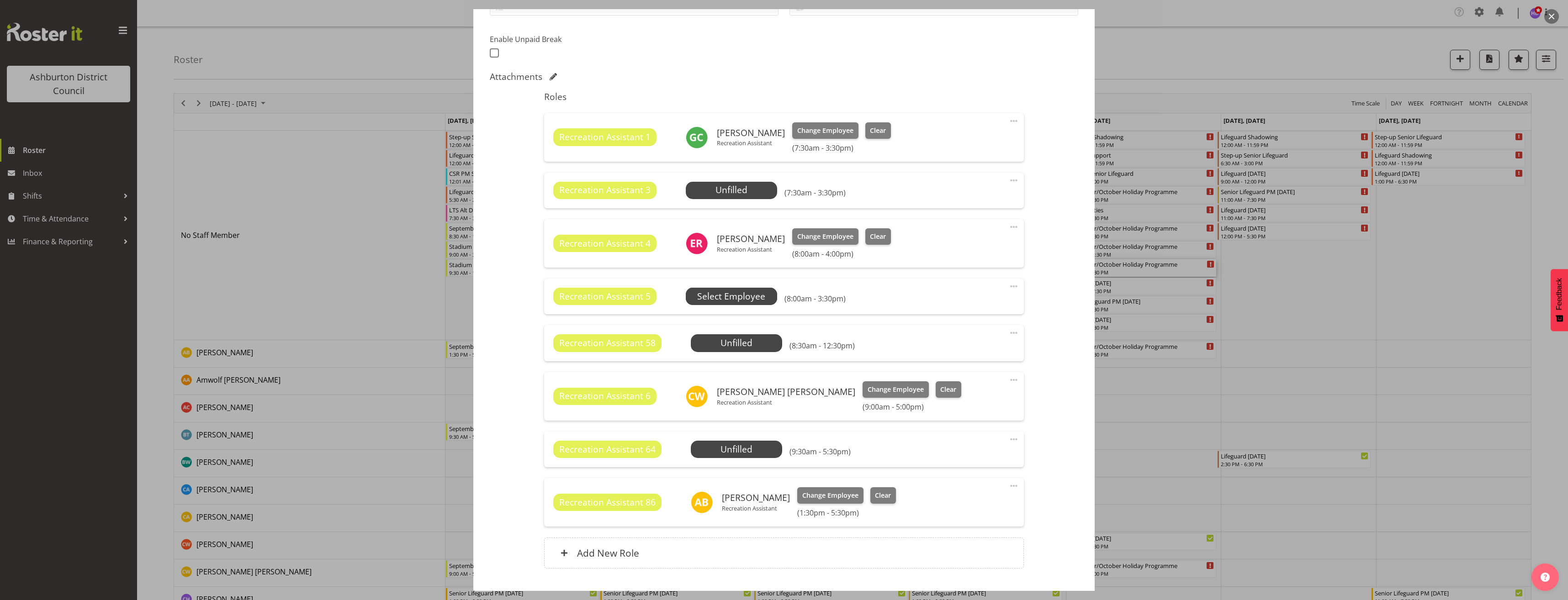
click at [0, 0] on span "Select Employee" at bounding box center [0, 0] width 0 height 0
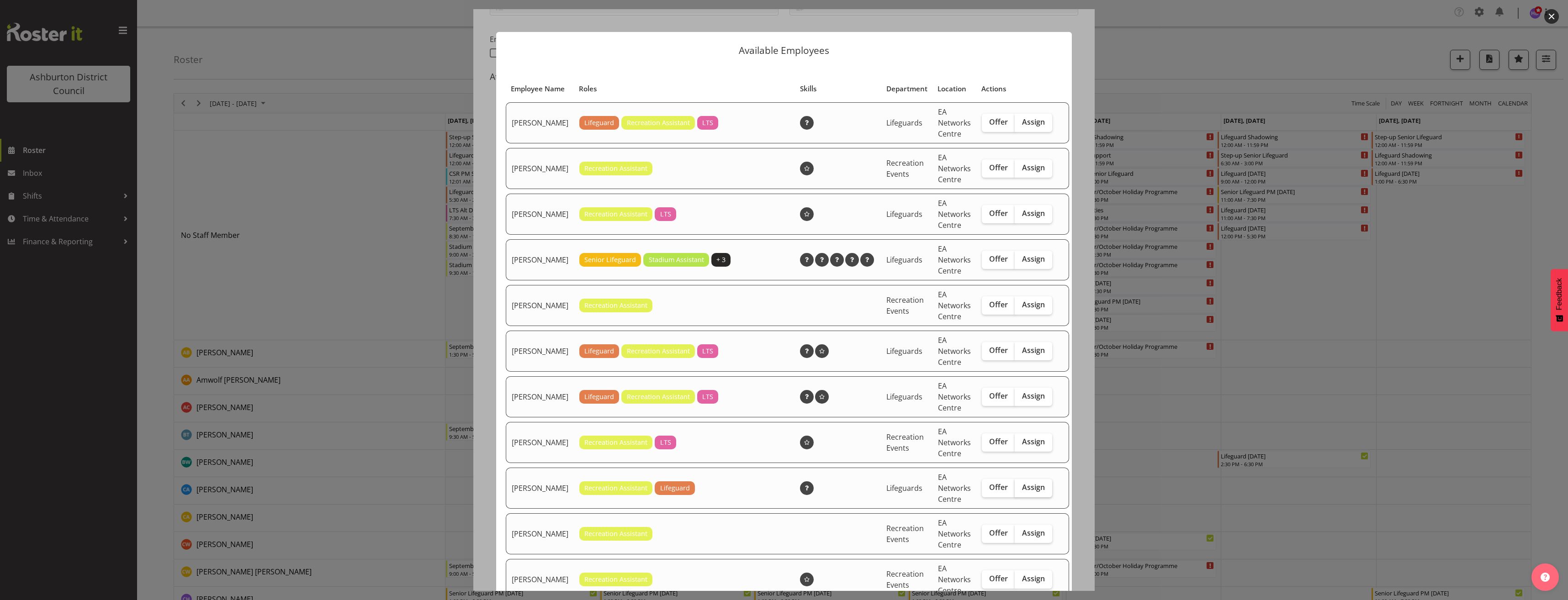
click at [1030, 492] on span "Assign" at bounding box center [1034, 487] width 23 height 9
click at [1021, 490] on input "Assign" at bounding box center [1018, 487] width 6 height 6
checkbox input "true"
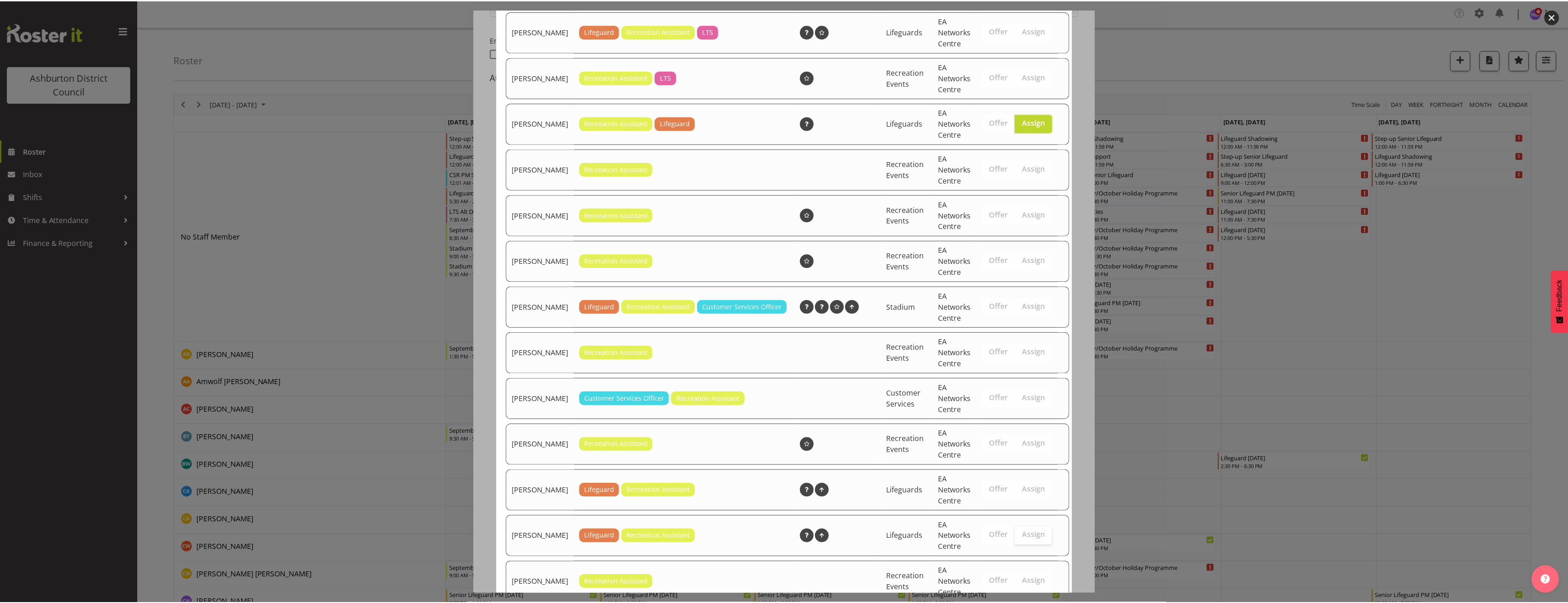
scroll to position [456, 0]
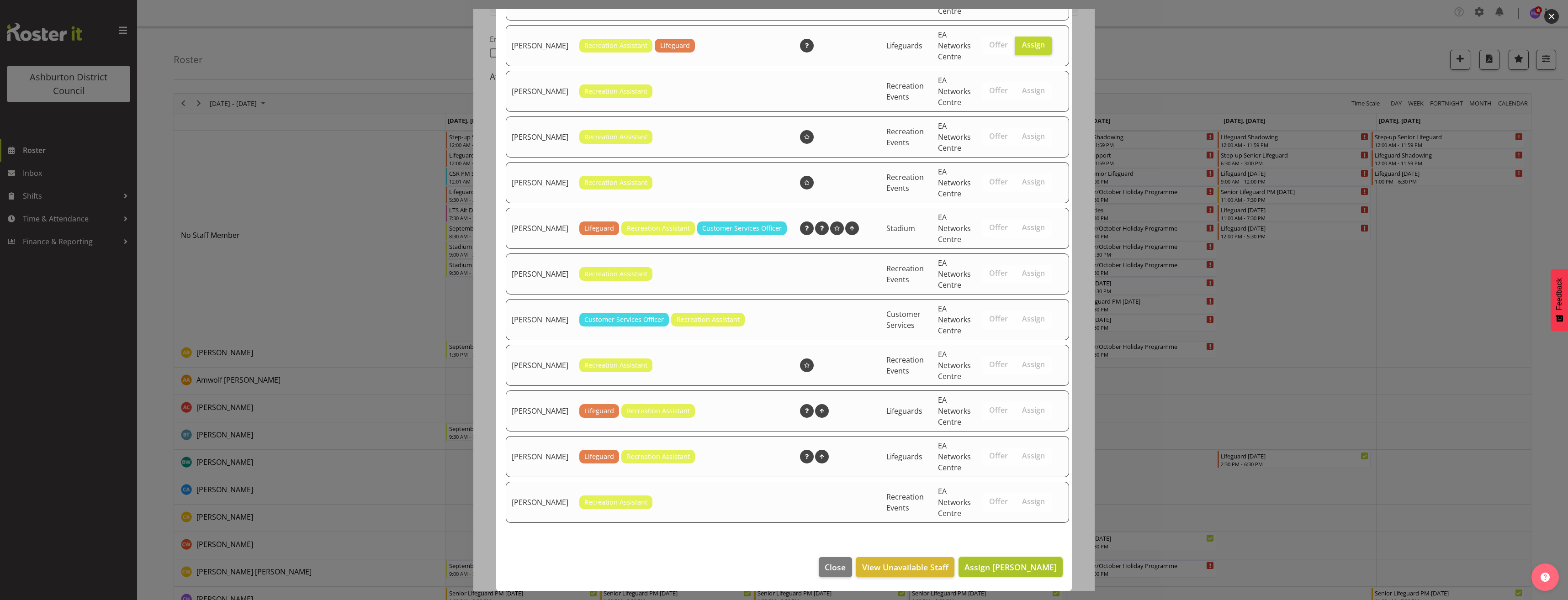
click at [1016, 563] on span "Assign [PERSON_NAME]" at bounding box center [1010, 567] width 93 height 11
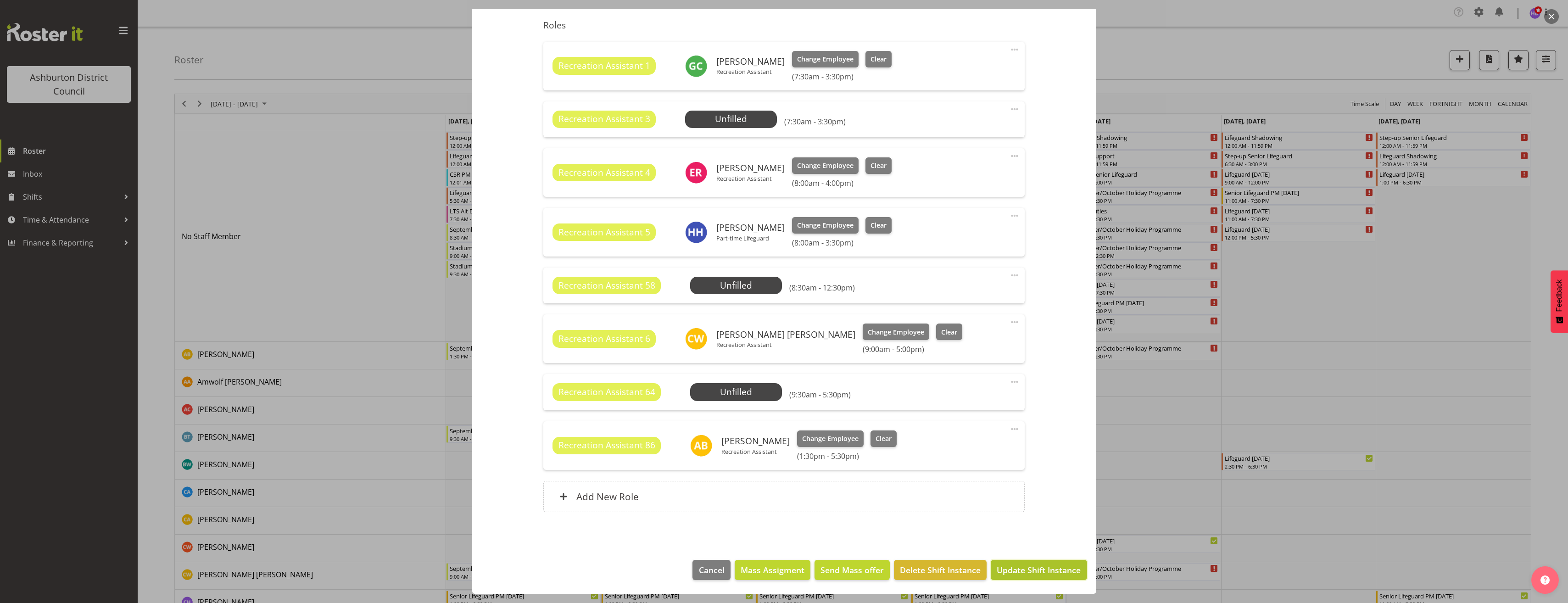
click at [1043, 569] on span "Update Shift Instance" at bounding box center [1038, 570] width 84 height 12
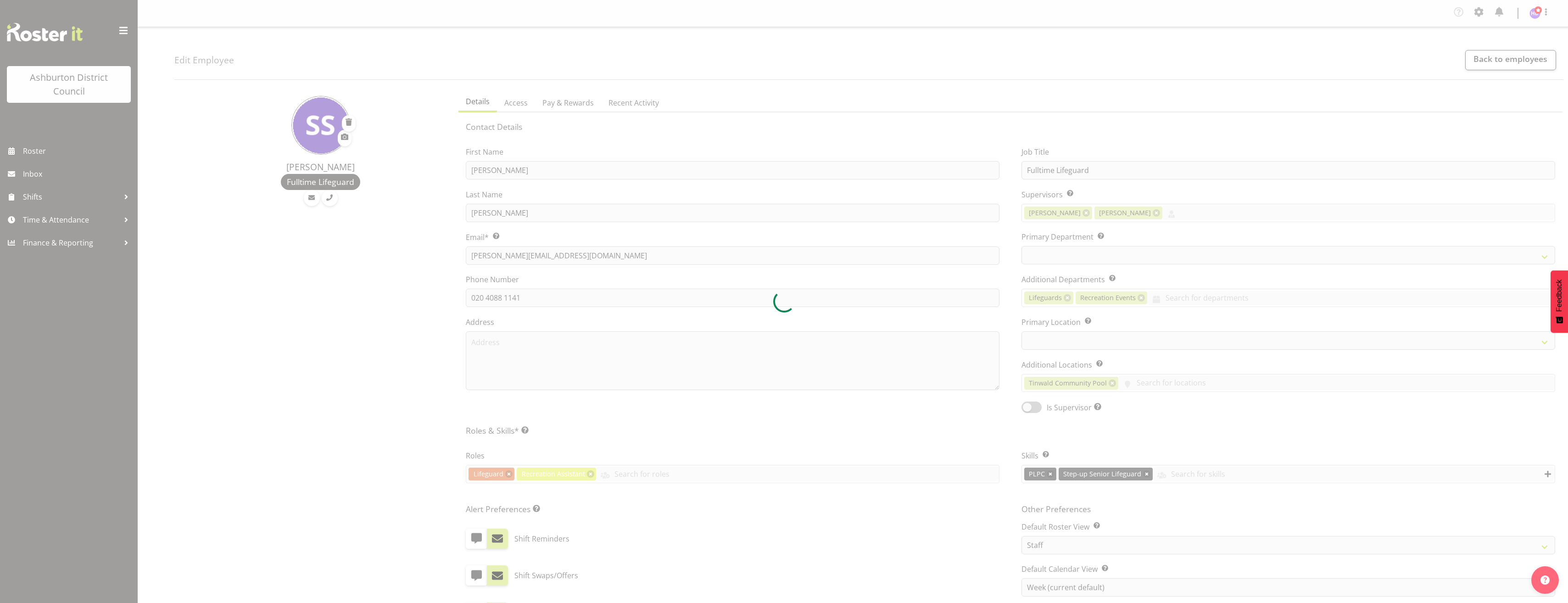
select select "TimelineWeek"
select select
select select "65"
select select "64"
select select "TimelineWeek"
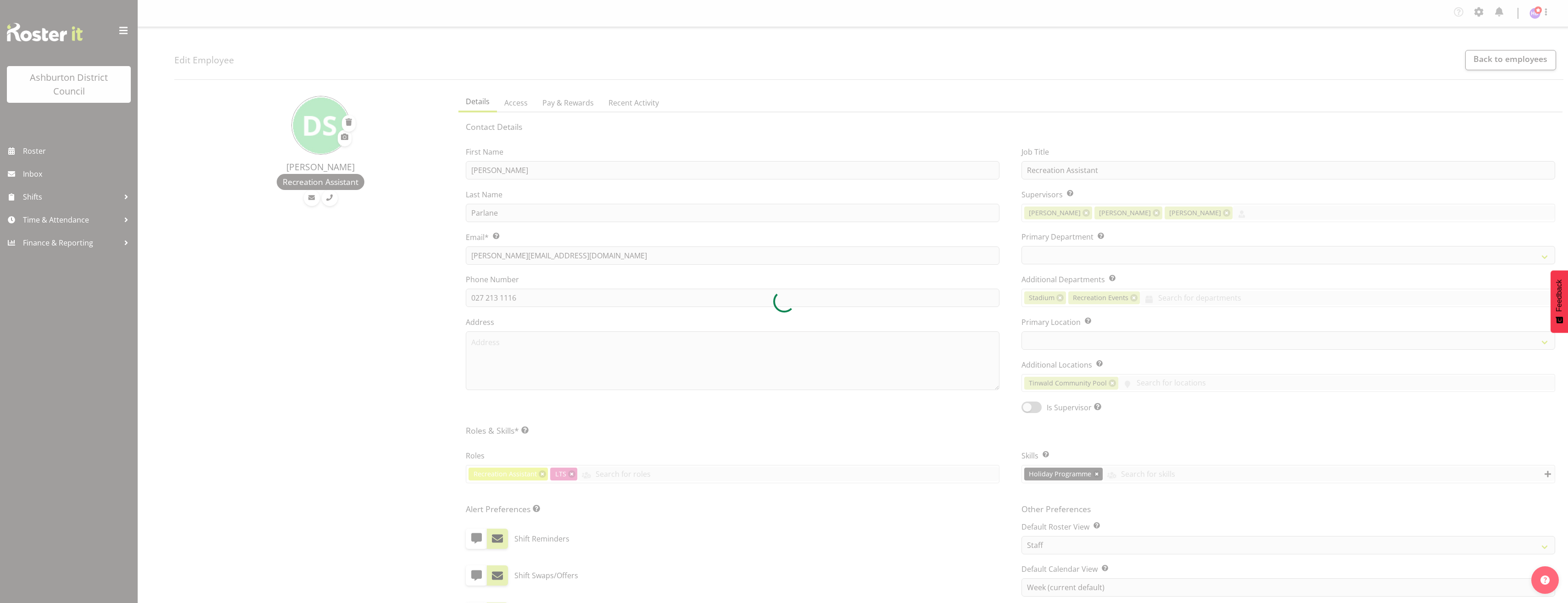
select select
select select "65"
select select "64"
